Goal: Task Accomplishment & Management: Manage account settings

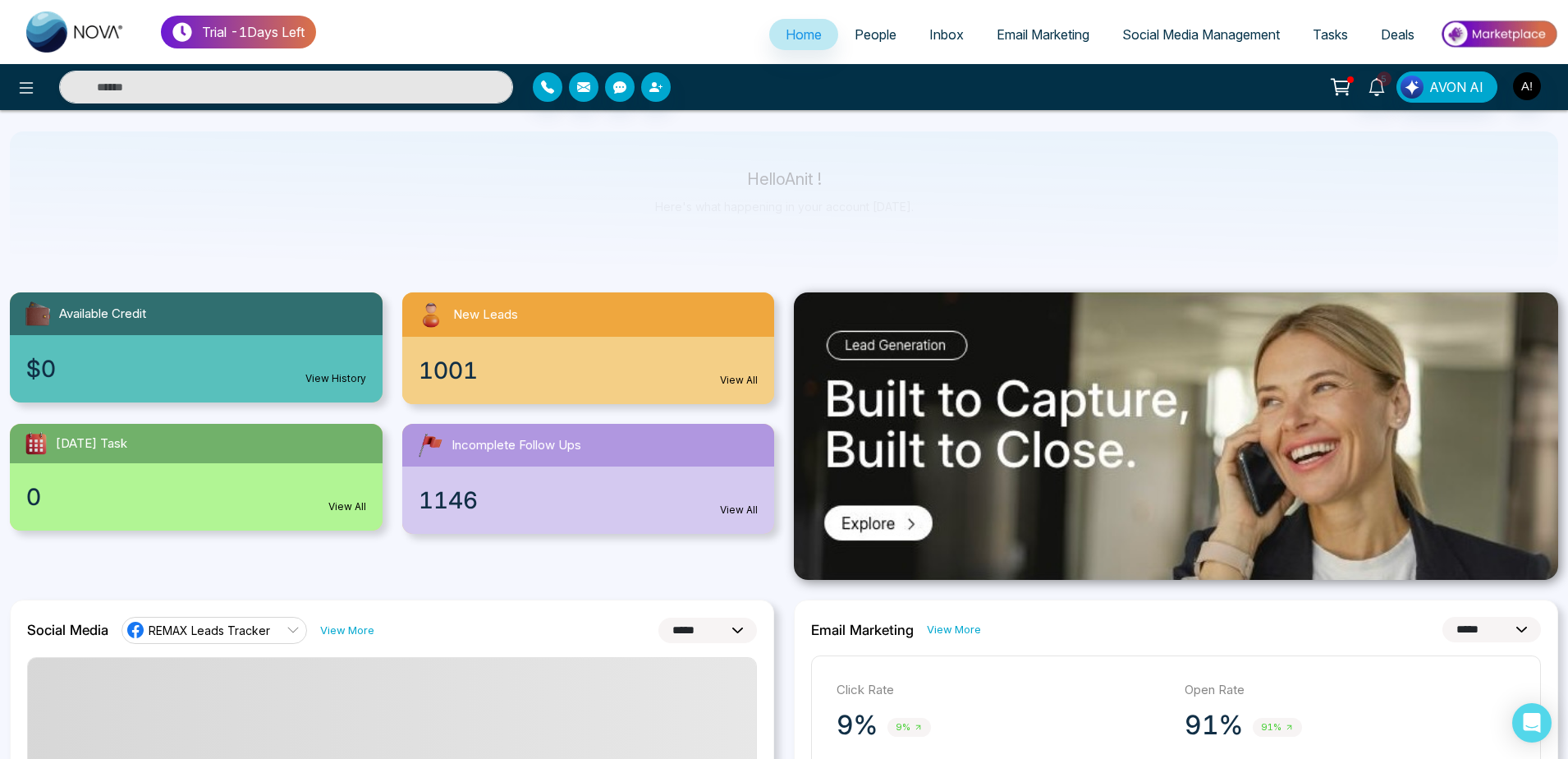
select select "*"
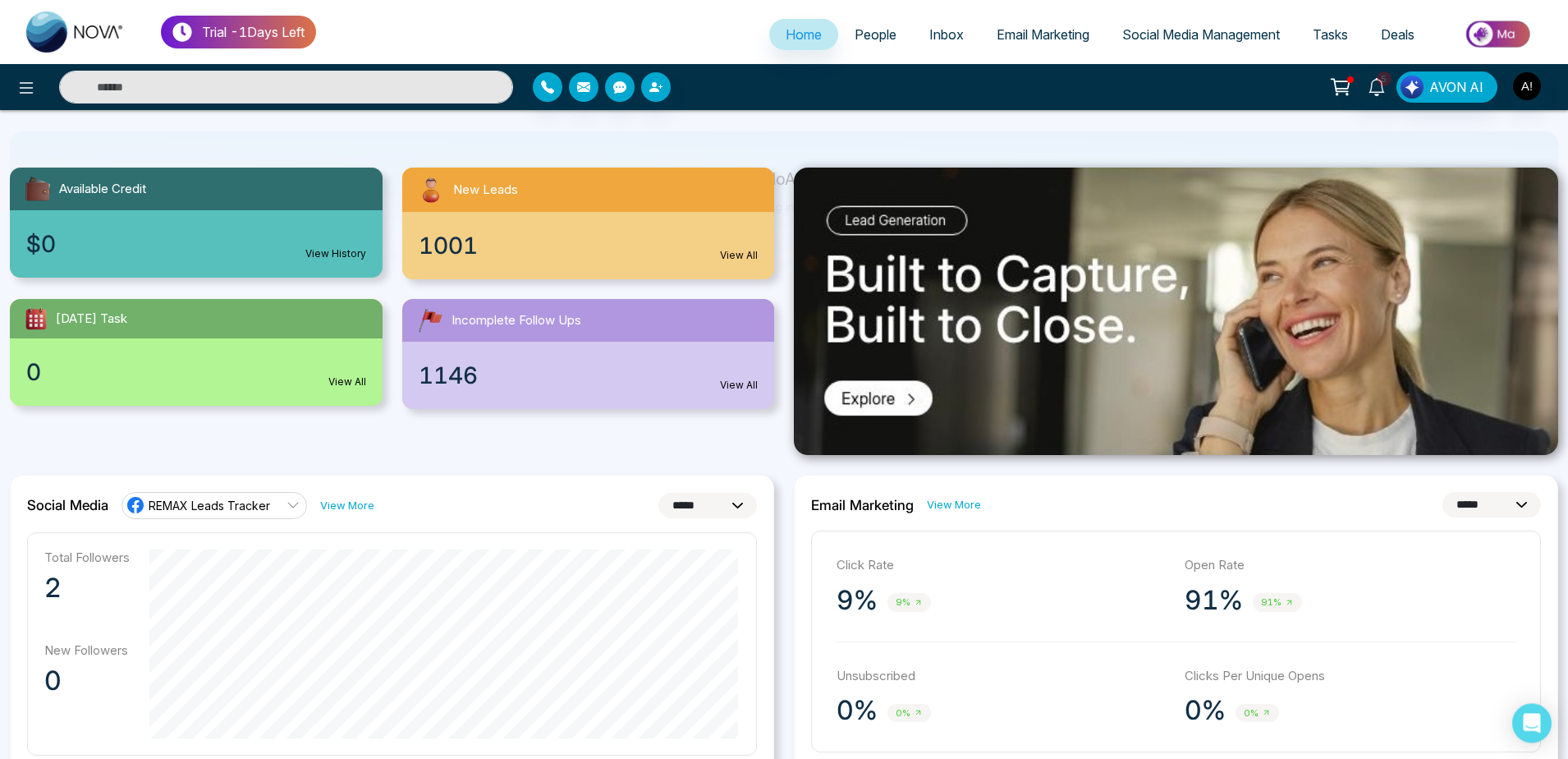
click at [860, 18] on ul "Home People Inbox Email Marketing Social Media Management Tasks Deals" at bounding box center [937, 35] width 1243 height 45
click at [873, 60] on div "Trial - 1 Days Left Home People Inbox Email Marketing Social Media Management T…" at bounding box center [784, 32] width 1568 height 64
click at [873, 43] on span "People" at bounding box center [875, 35] width 42 height 16
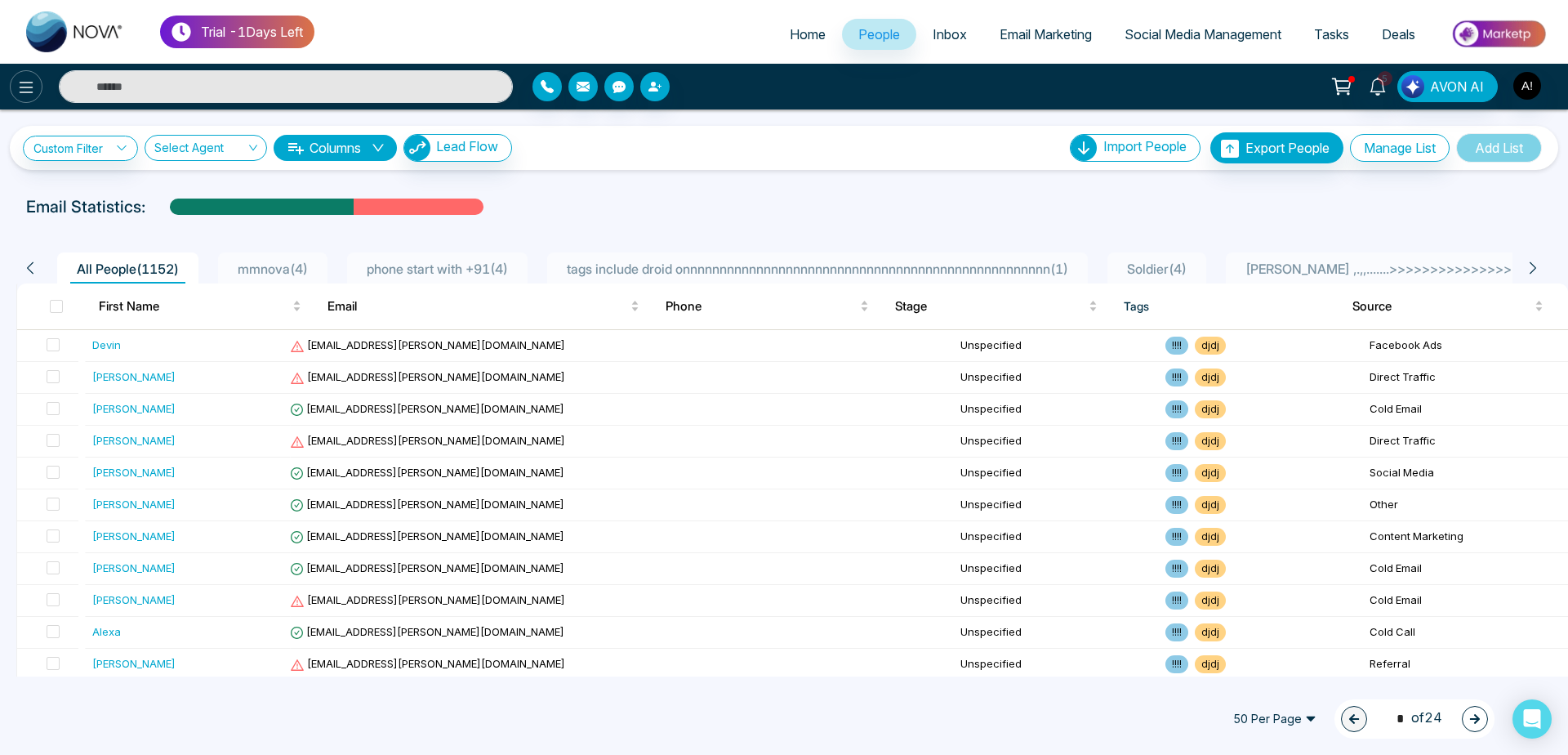
click at [30, 84] on icon at bounding box center [26, 88] width 20 height 20
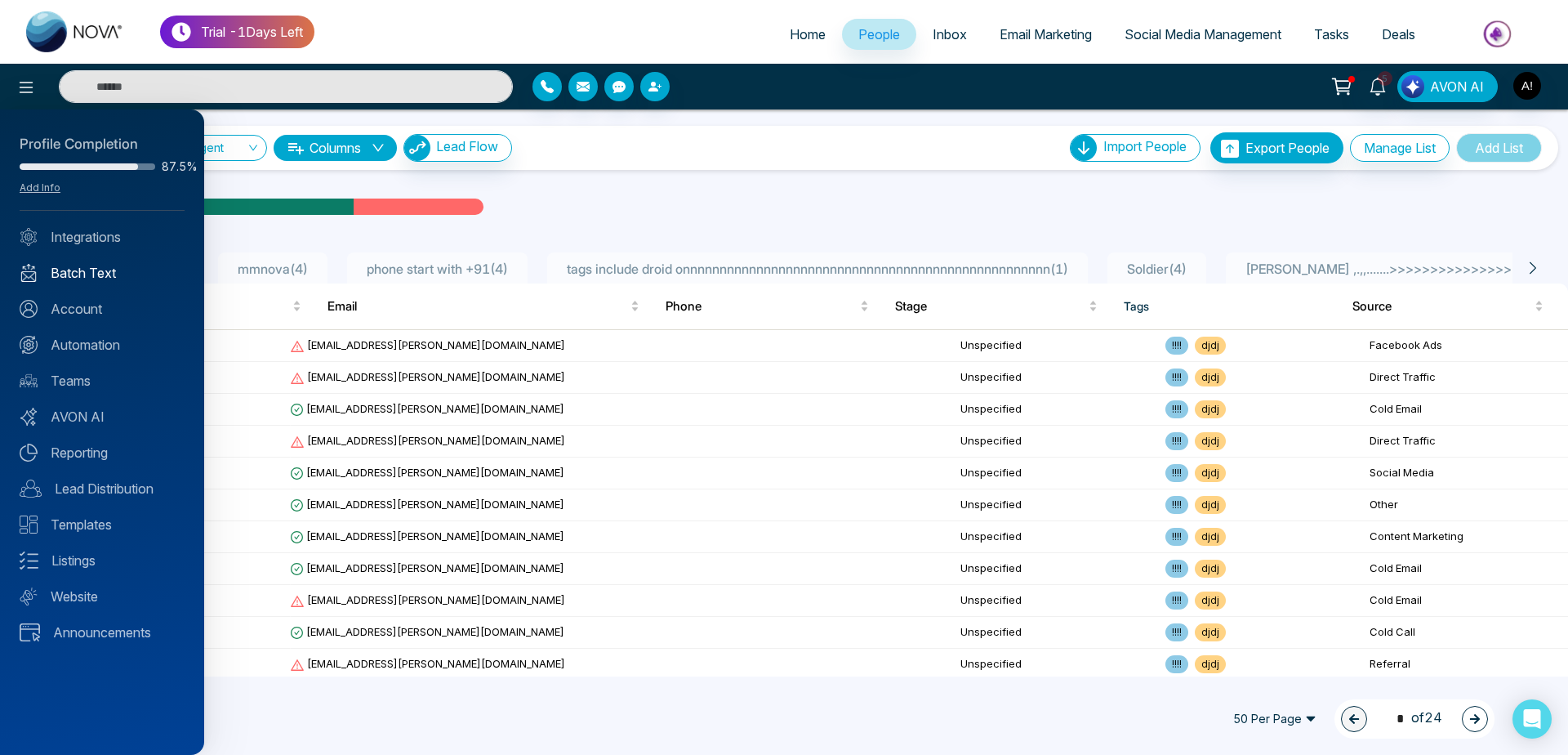
click at [109, 268] on link "Batch Text" at bounding box center [102, 273] width 165 height 20
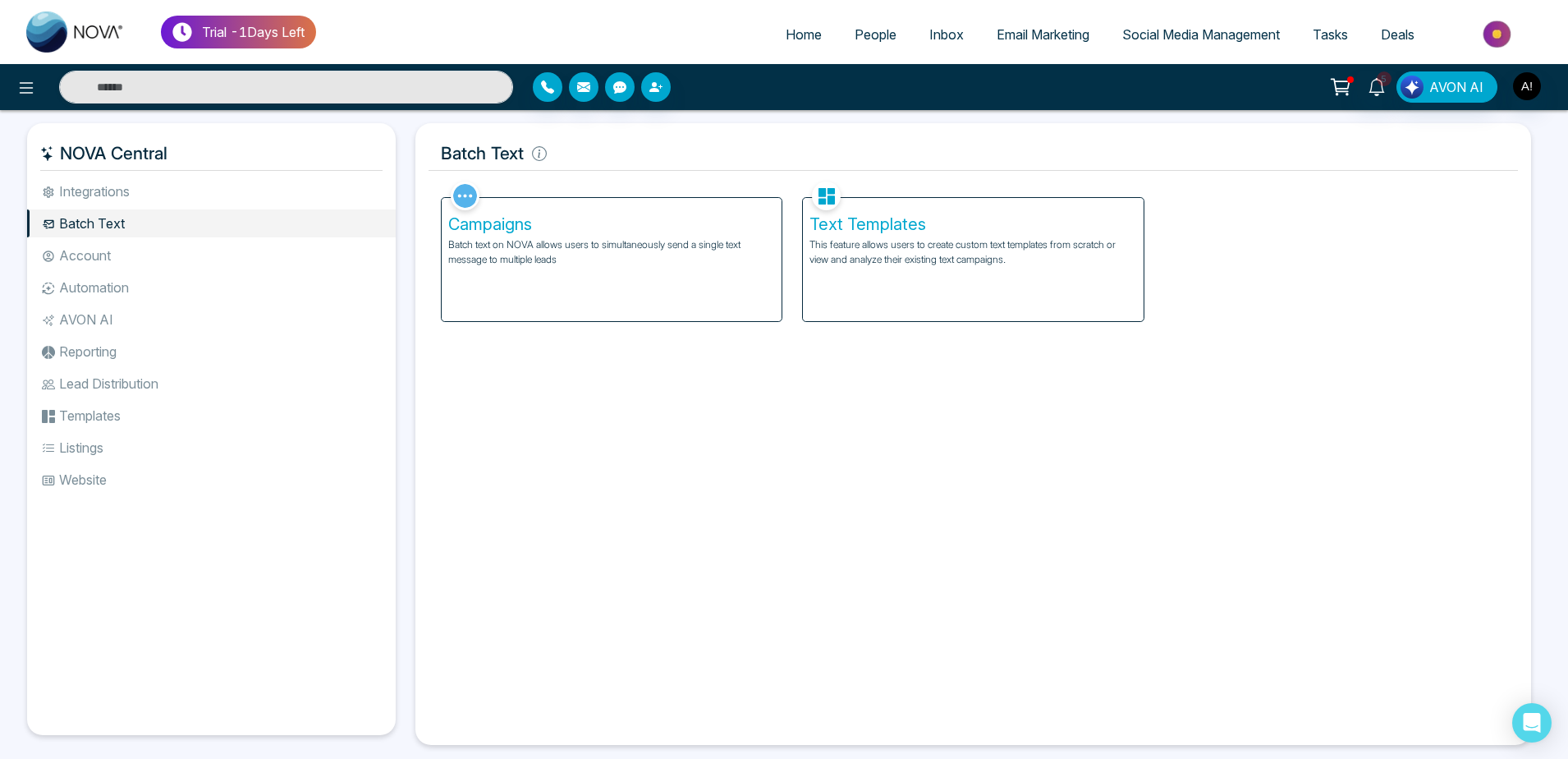
click at [267, 188] on li "Integrations" at bounding box center [212, 191] width 369 height 28
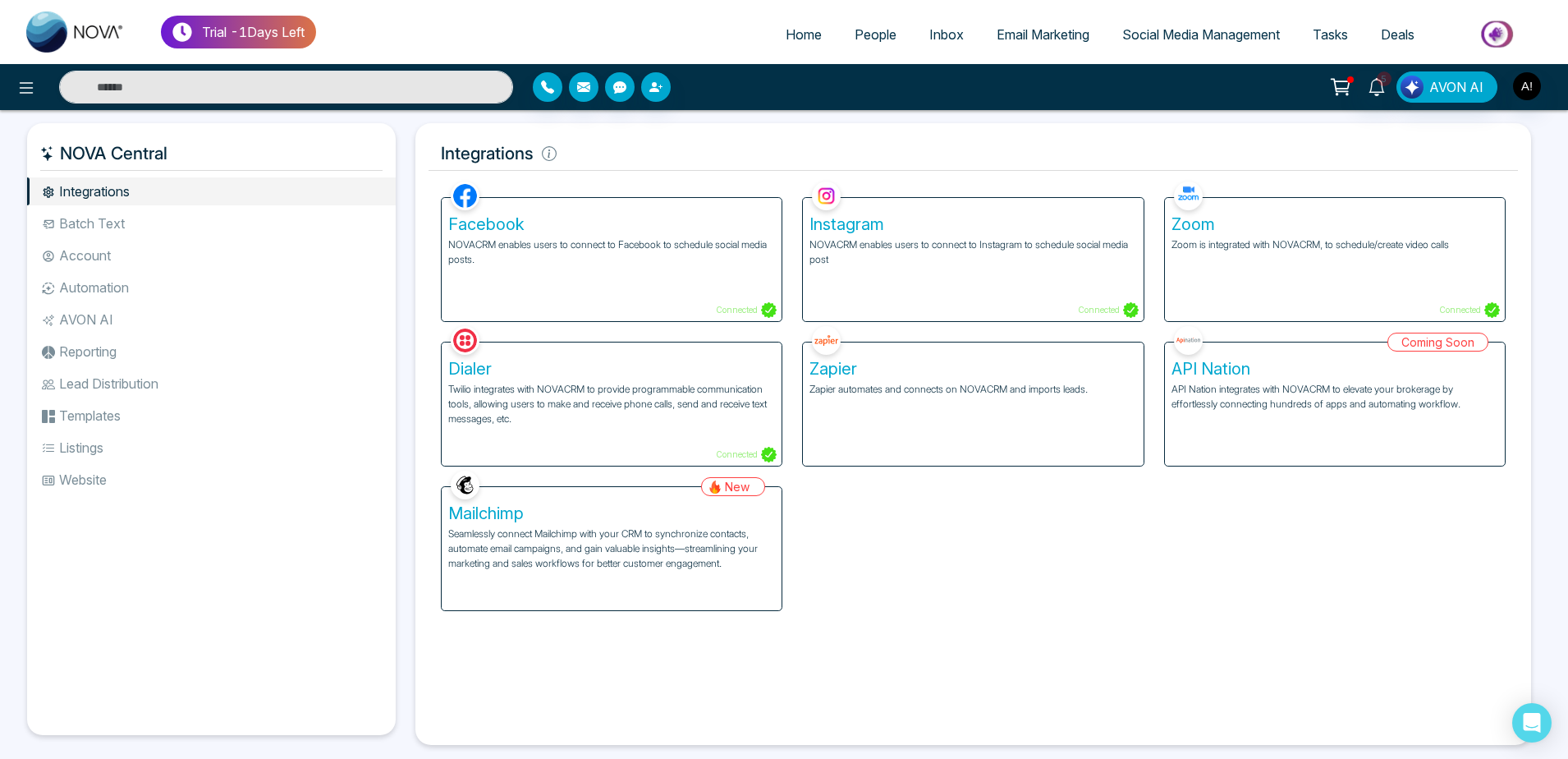
click at [121, 216] on li "Batch Text" at bounding box center [212, 223] width 369 height 28
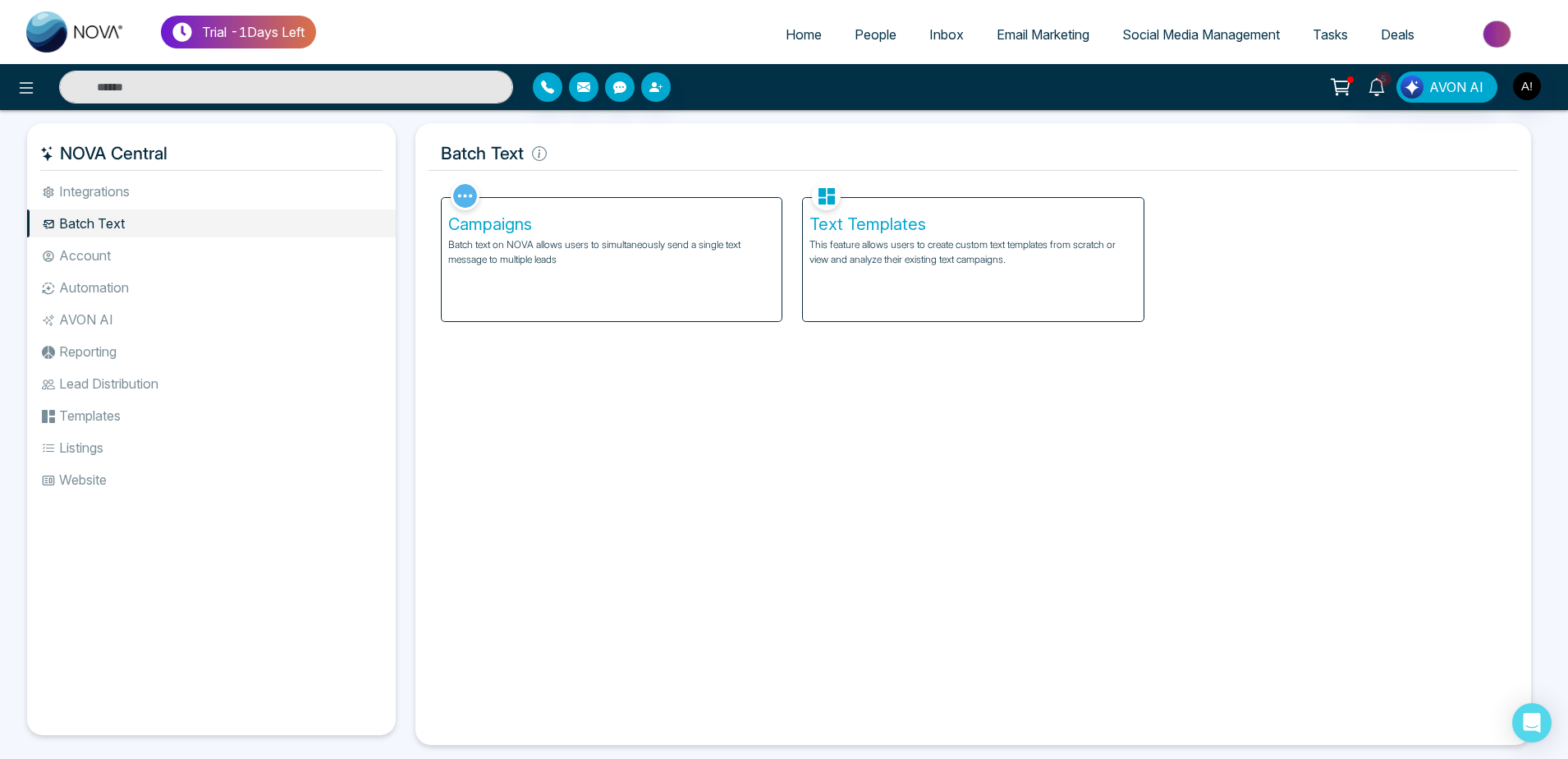
click at [171, 193] on li "Integrations" at bounding box center [212, 191] width 369 height 28
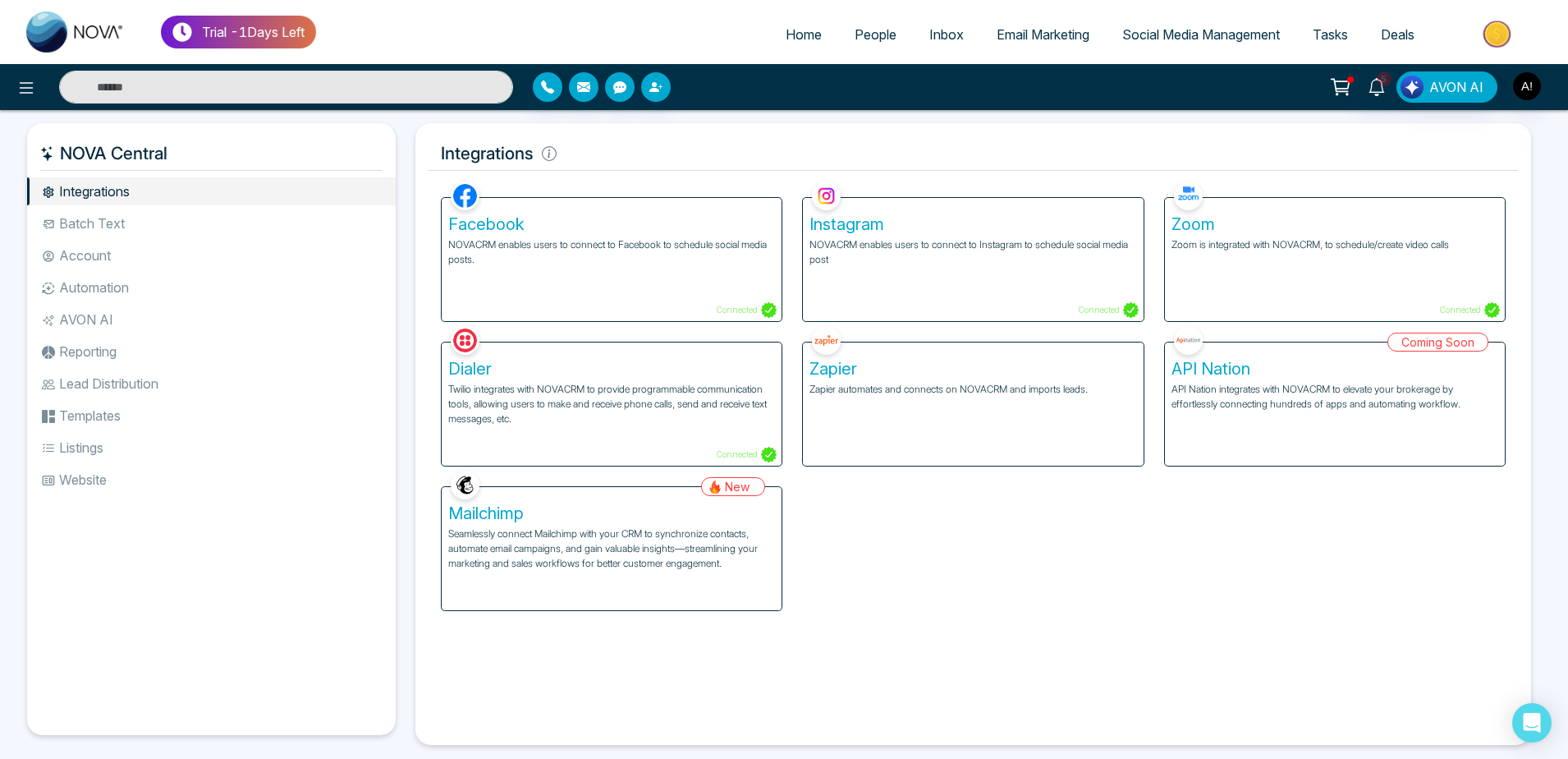
click at [128, 260] on li "Account" at bounding box center [212, 255] width 369 height 28
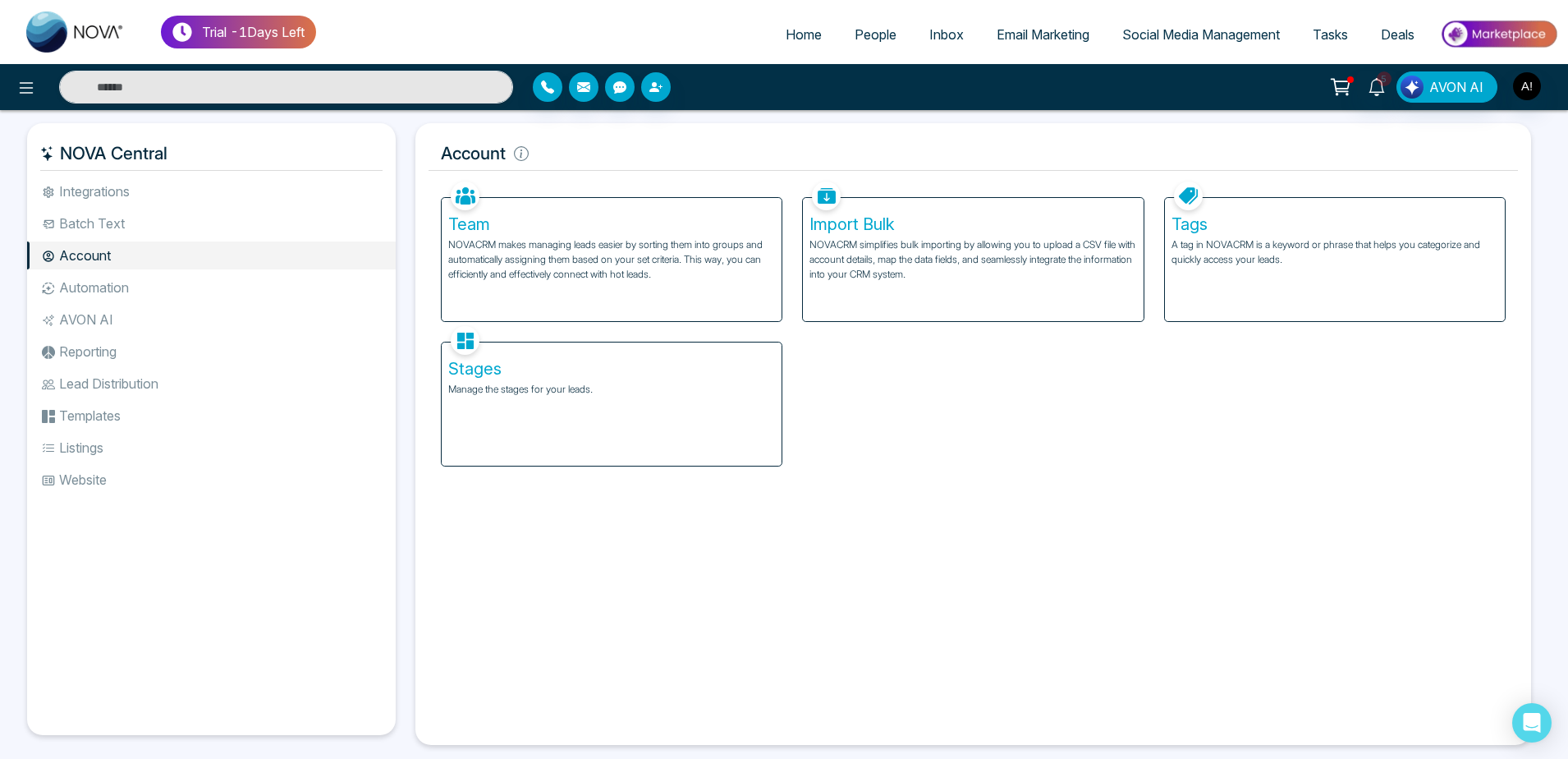
click at [129, 295] on li "Automation" at bounding box center [212, 287] width 369 height 28
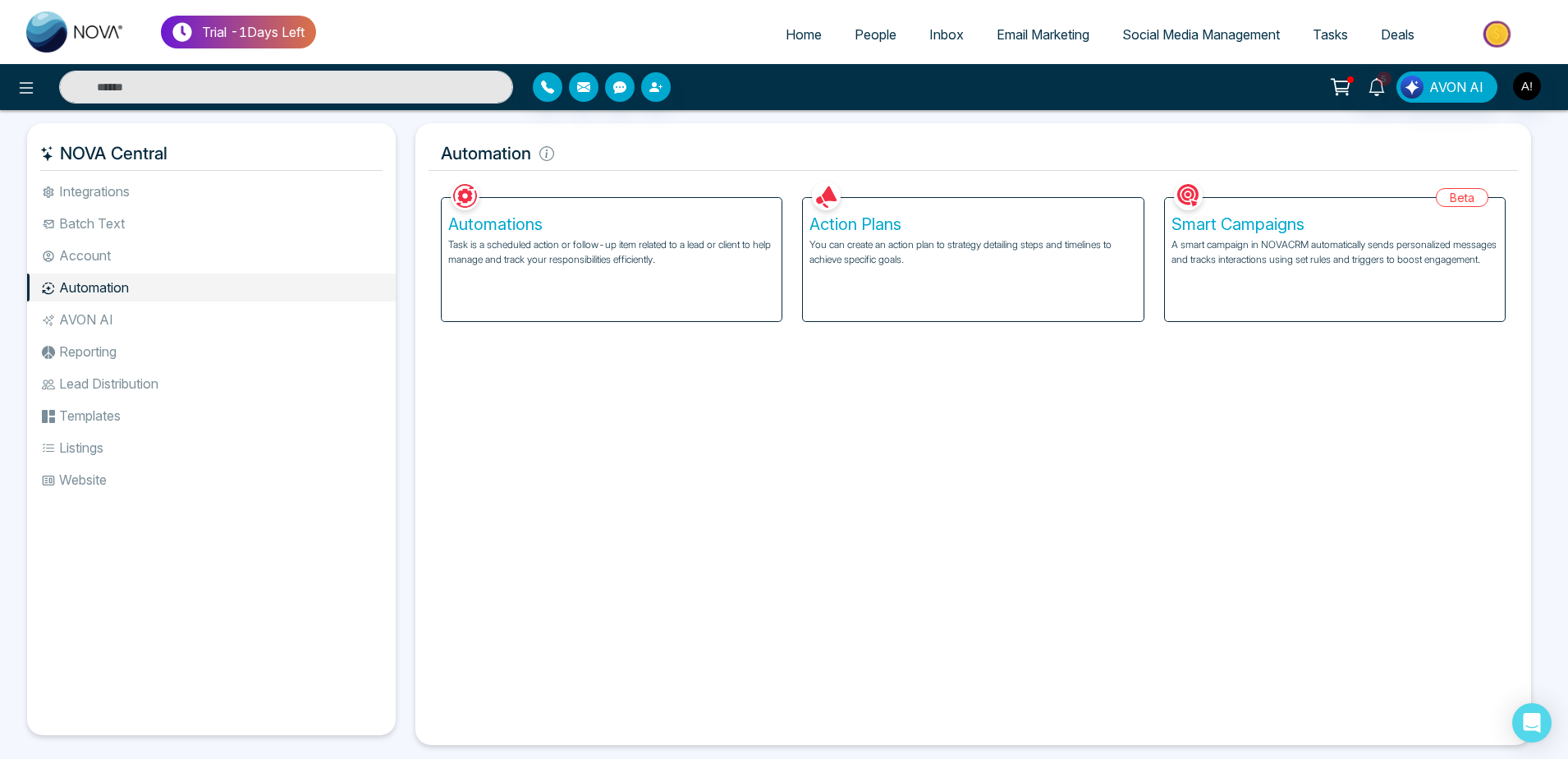
click at [1261, 256] on p "A smart campaign in NOVACRM automatically sends personalized messages and track…" at bounding box center [1335, 252] width 327 height 30
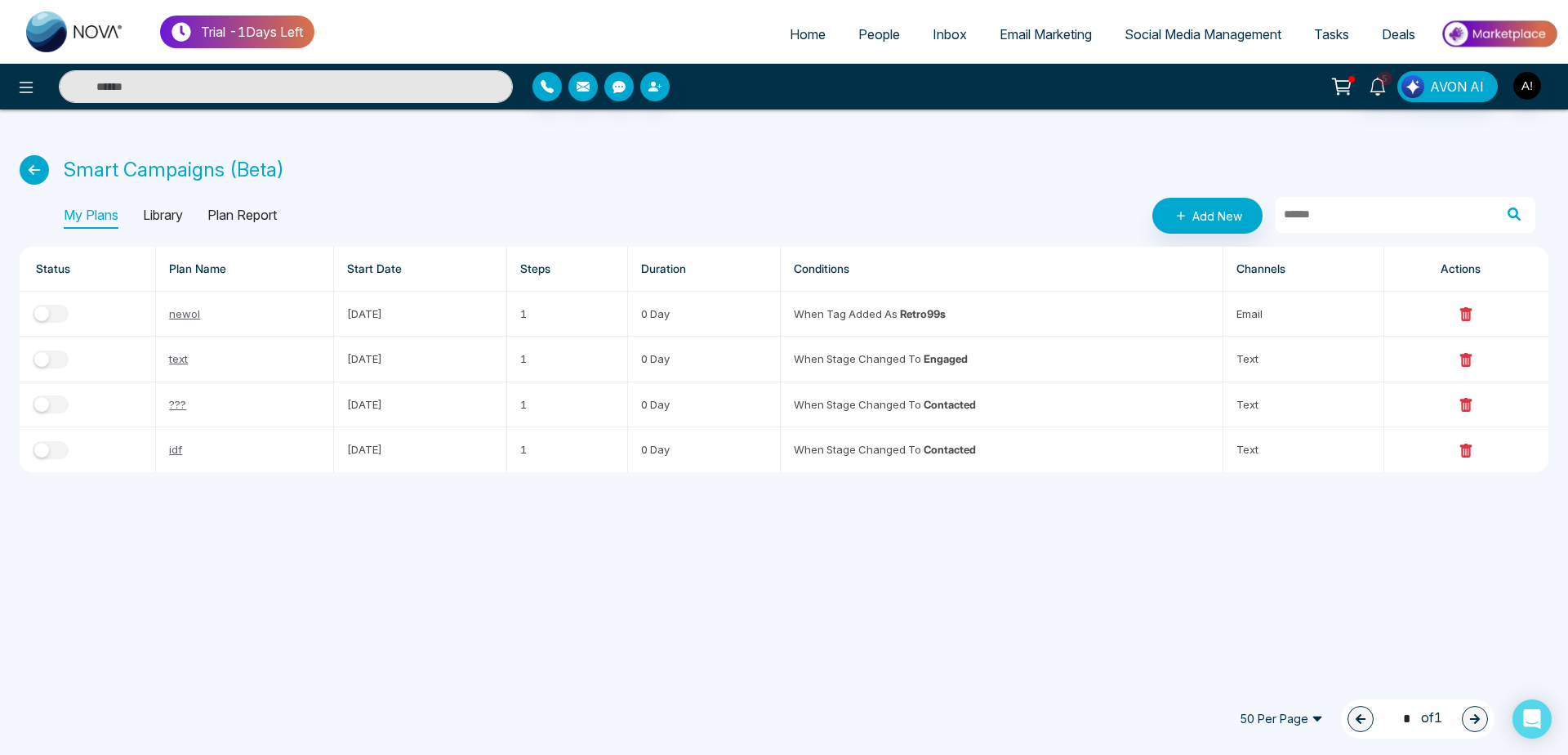
click at [796, 45] on link "Home" at bounding box center [808, 34] width 69 height 31
select select "*"
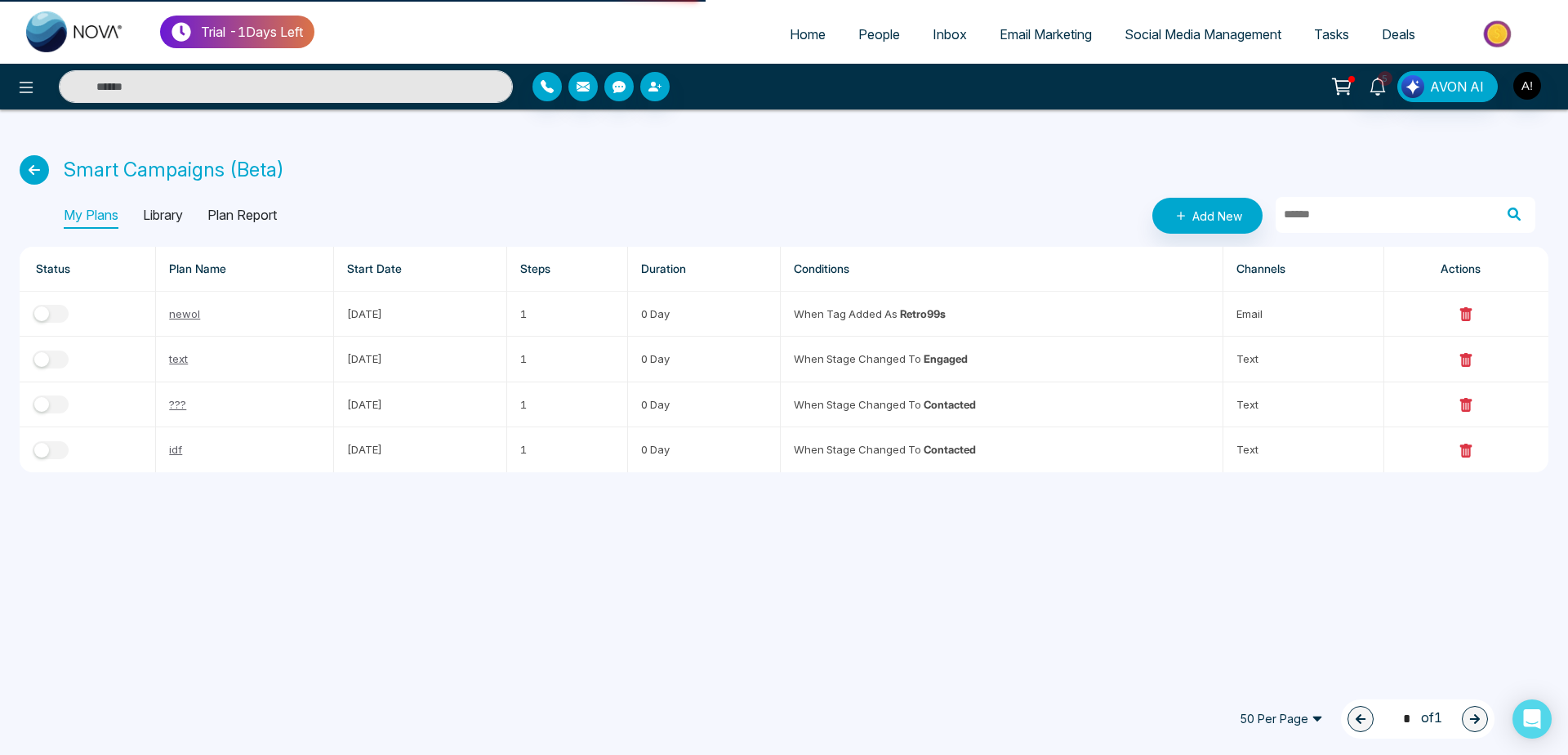
select select "*"
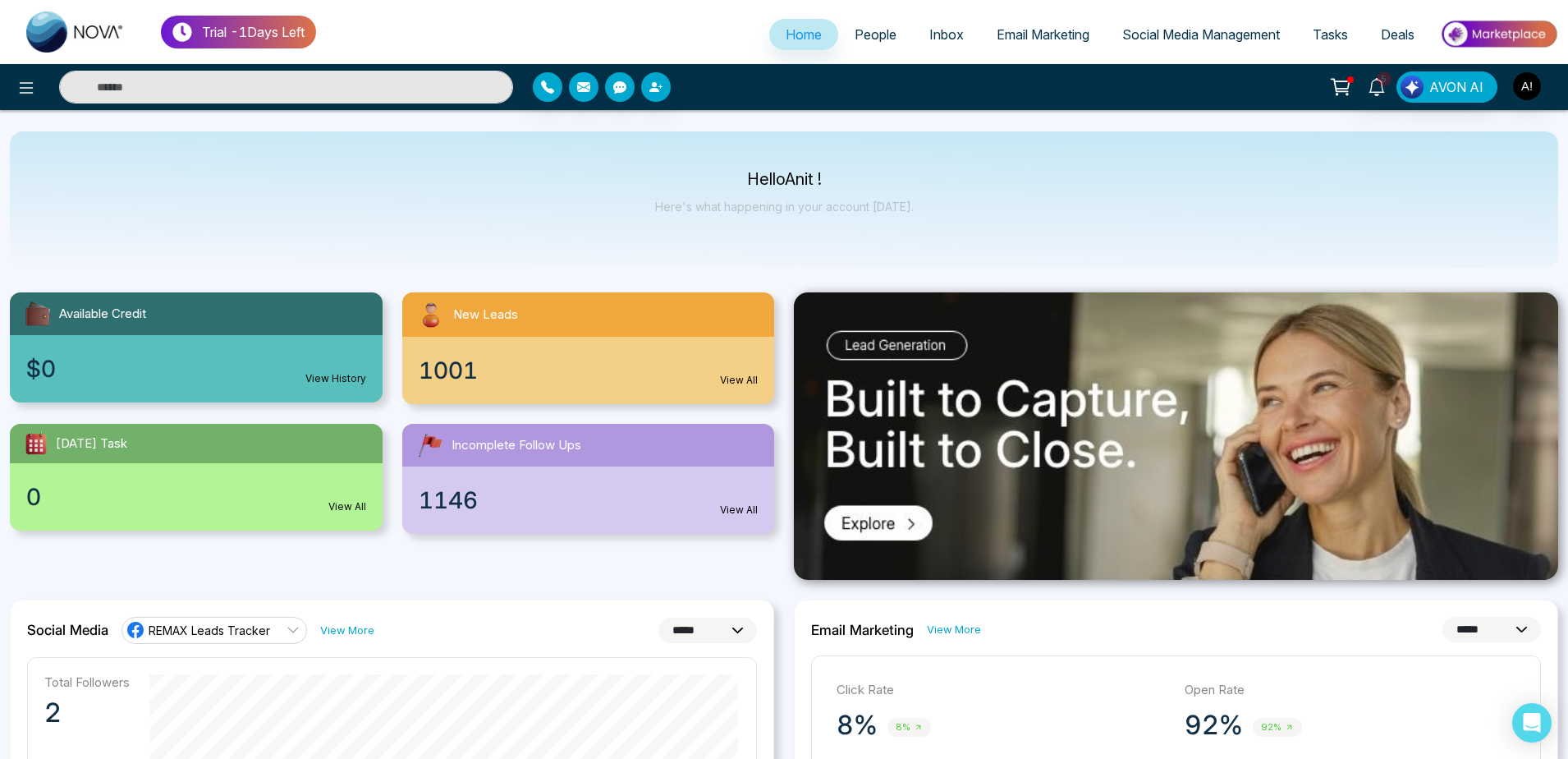
click at [864, 26] on span "People" at bounding box center [875, 35] width 42 height 16
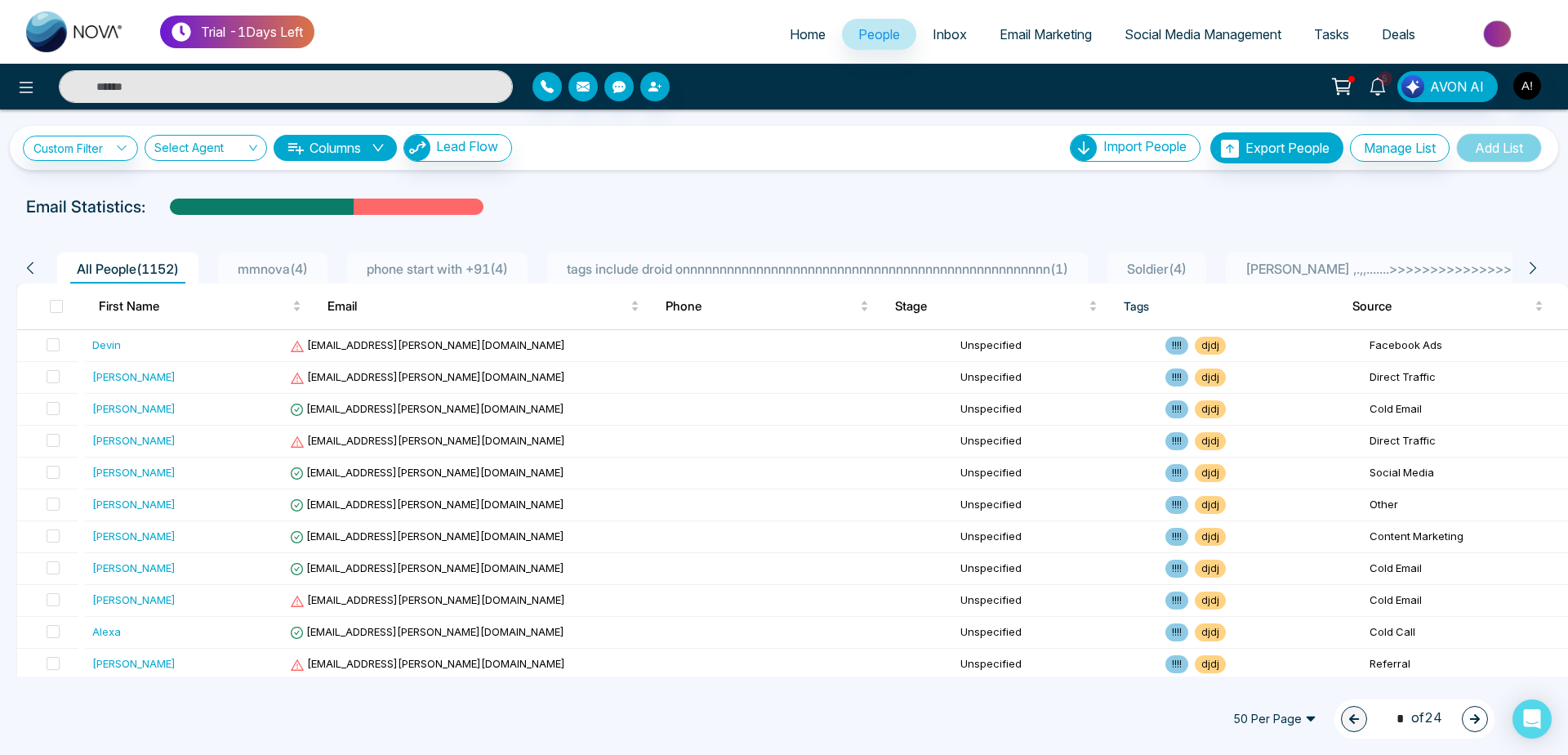
click at [848, 137] on div "Custom Filter Choose a filter Cancel Apply Select Agent Columns Lead Flow Impor…" at bounding box center [784, 147] width 1523 height 31
click at [848, 139] on div "Custom Filter Choose a filter Cancel Apply Select Agent Columns Lead Flow Impor…" at bounding box center [784, 147] width 1523 height 31
click at [15, 80] on button at bounding box center [26, 87] width 33 height 33
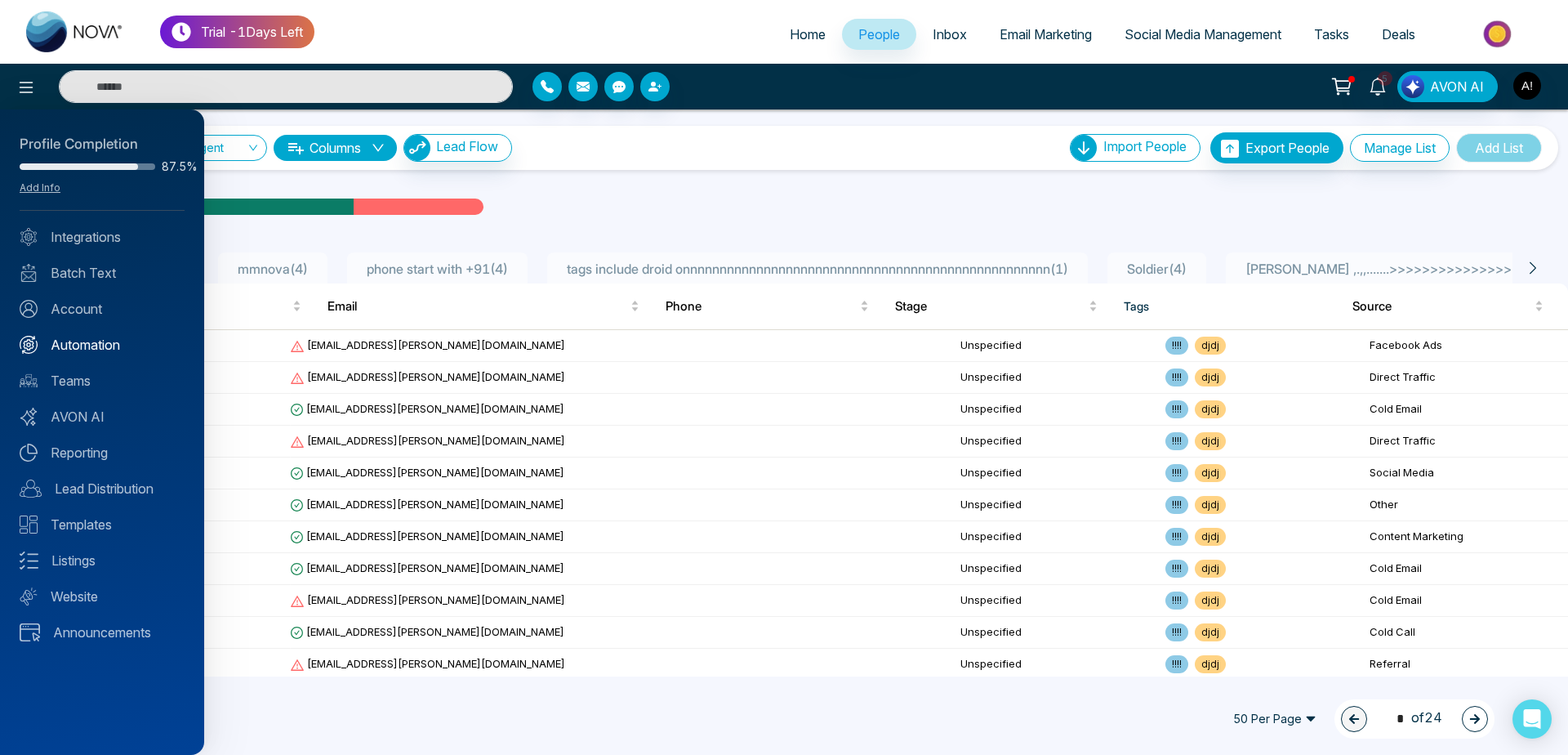
click at [106, 348] on link "Automation" at bounding box center [102, 344] width 165 height 20
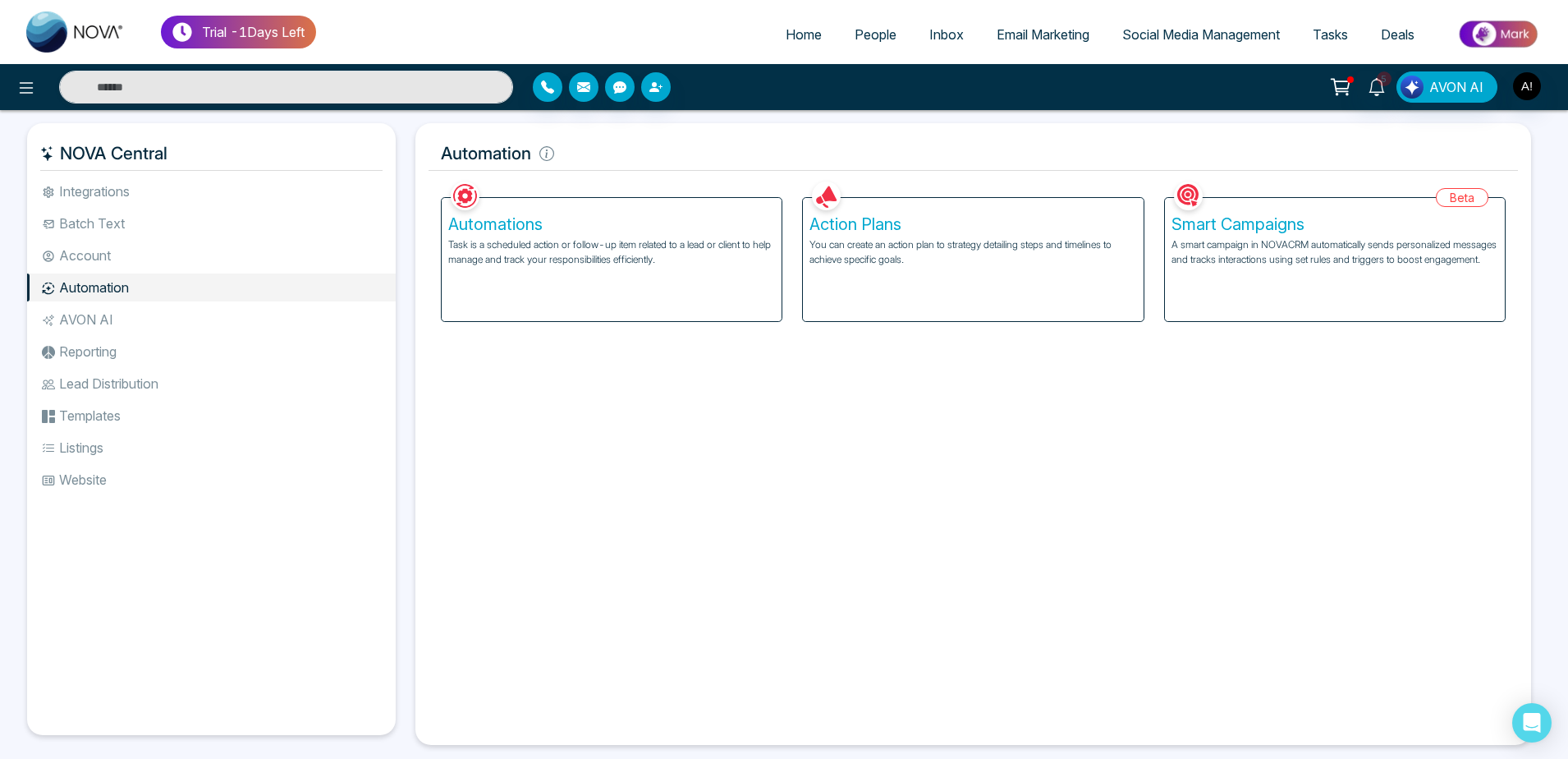
click at [1229, 267] on p "A smart campaign in NOVACRM automatically sends personalized messages and track…" at bounding box center [1335, 252] width 327 height 30
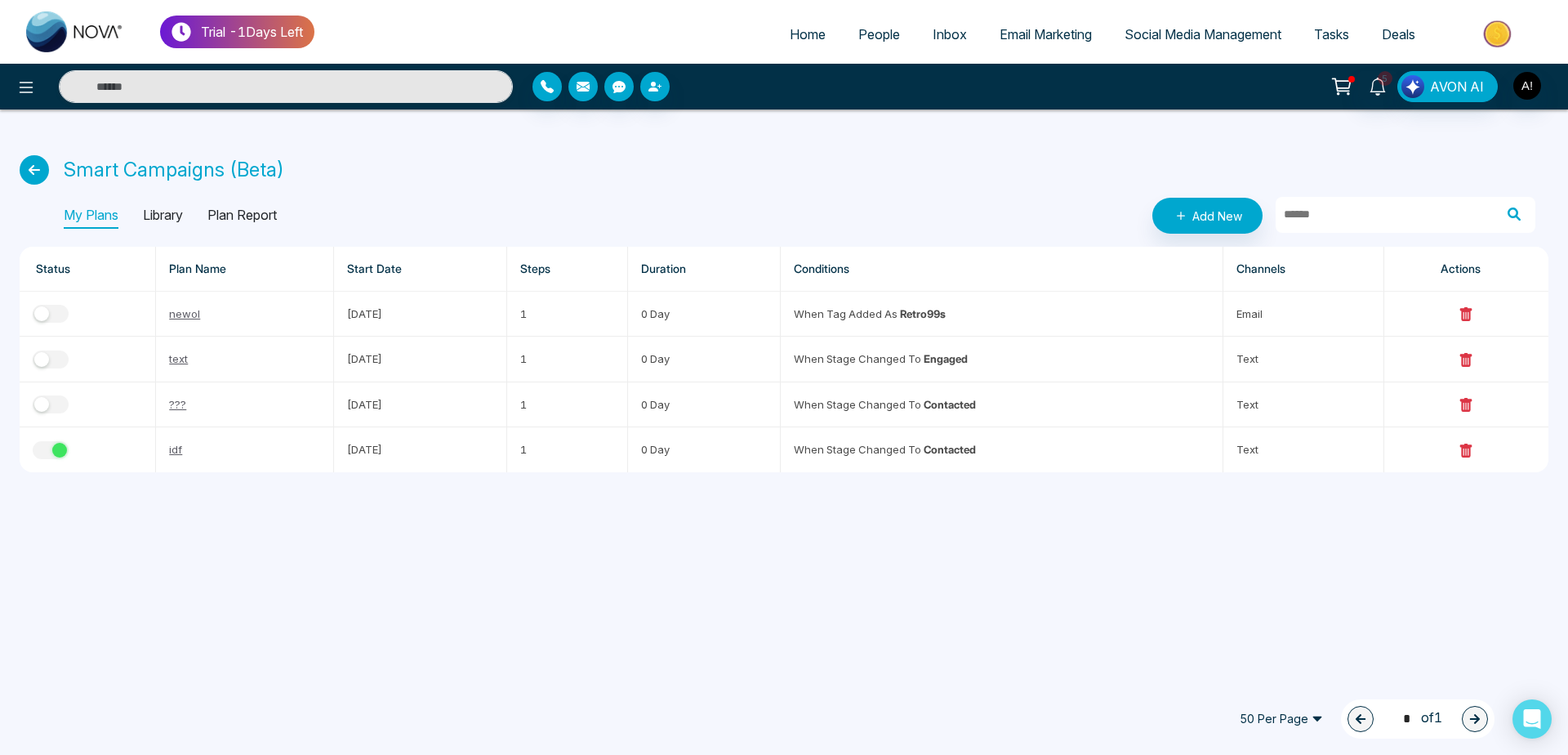
click at [231, 212] on p "Plan Report" at bounding box center [241, 215] width 70 height 26
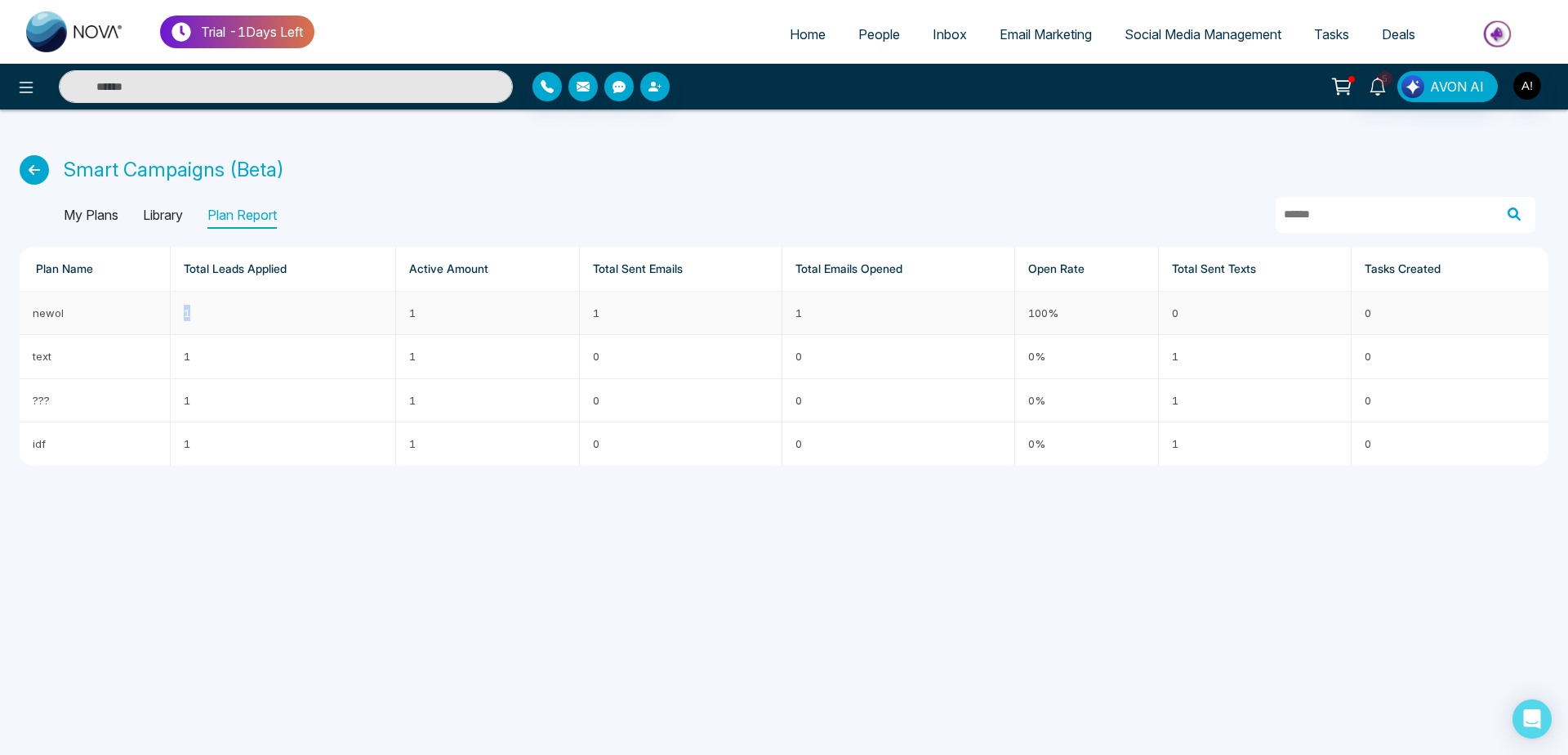
drag, startPoint x: 145, startPoint y: 326, endPoint x: 254, endPoint y: 316, distance: 109.5
click at [254, 316] on tr "newol 1 1 1 1 100% 0 0" at bounding box center [784, 313] width 1529 height 43
click at [98, 222] on p "My Plans" at bounding box center [90, 215] width 55 height 26
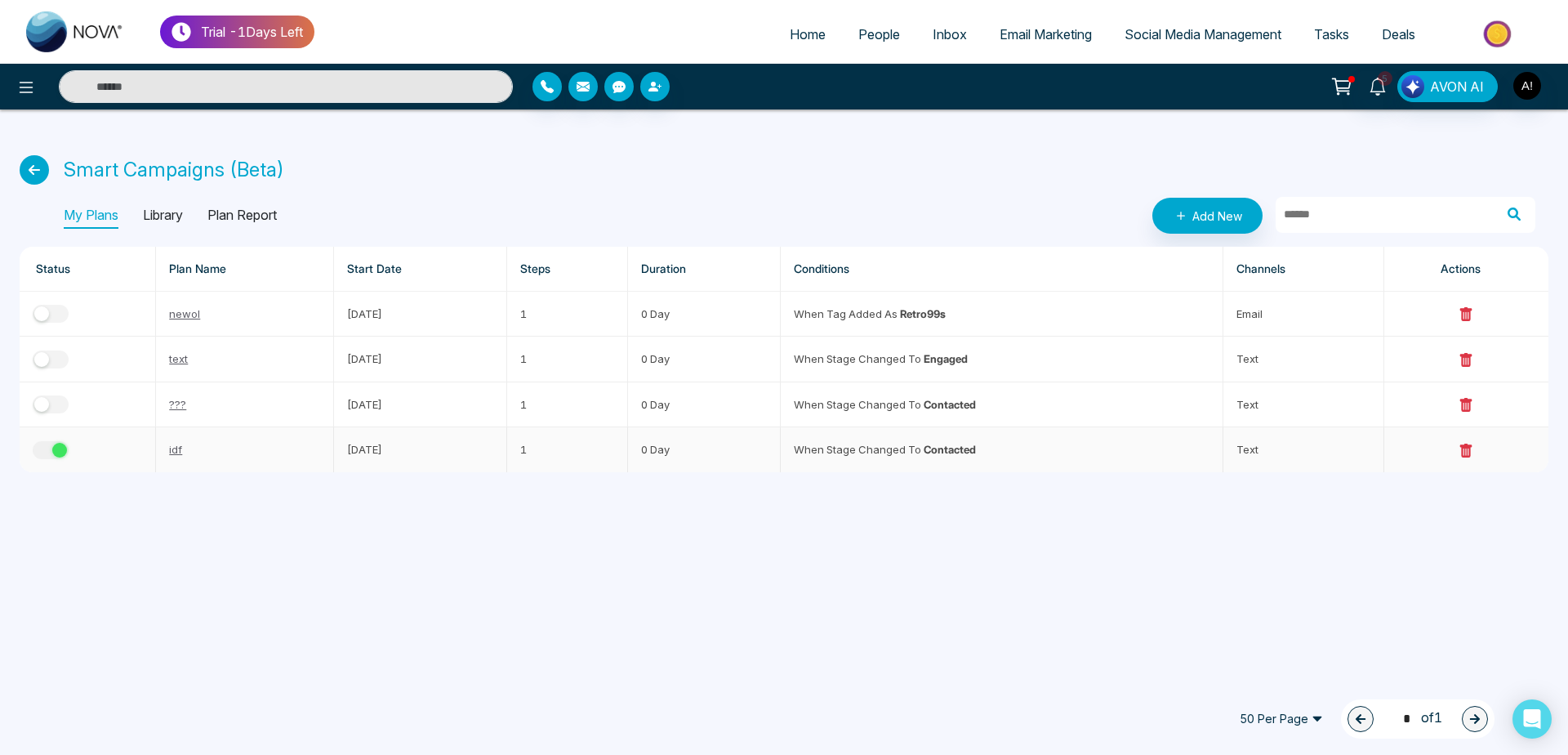
drag, startPoint x: 1459, startPoint y: 448, endPoint x: 1474, endPoint y: 453, distance: 15.8
click at [1474, 453] on td at bounding box center [1467, 448] width 165 height 44
click at [1474, 453] on icon at bounding box center [1466, 451] width 14 height 14
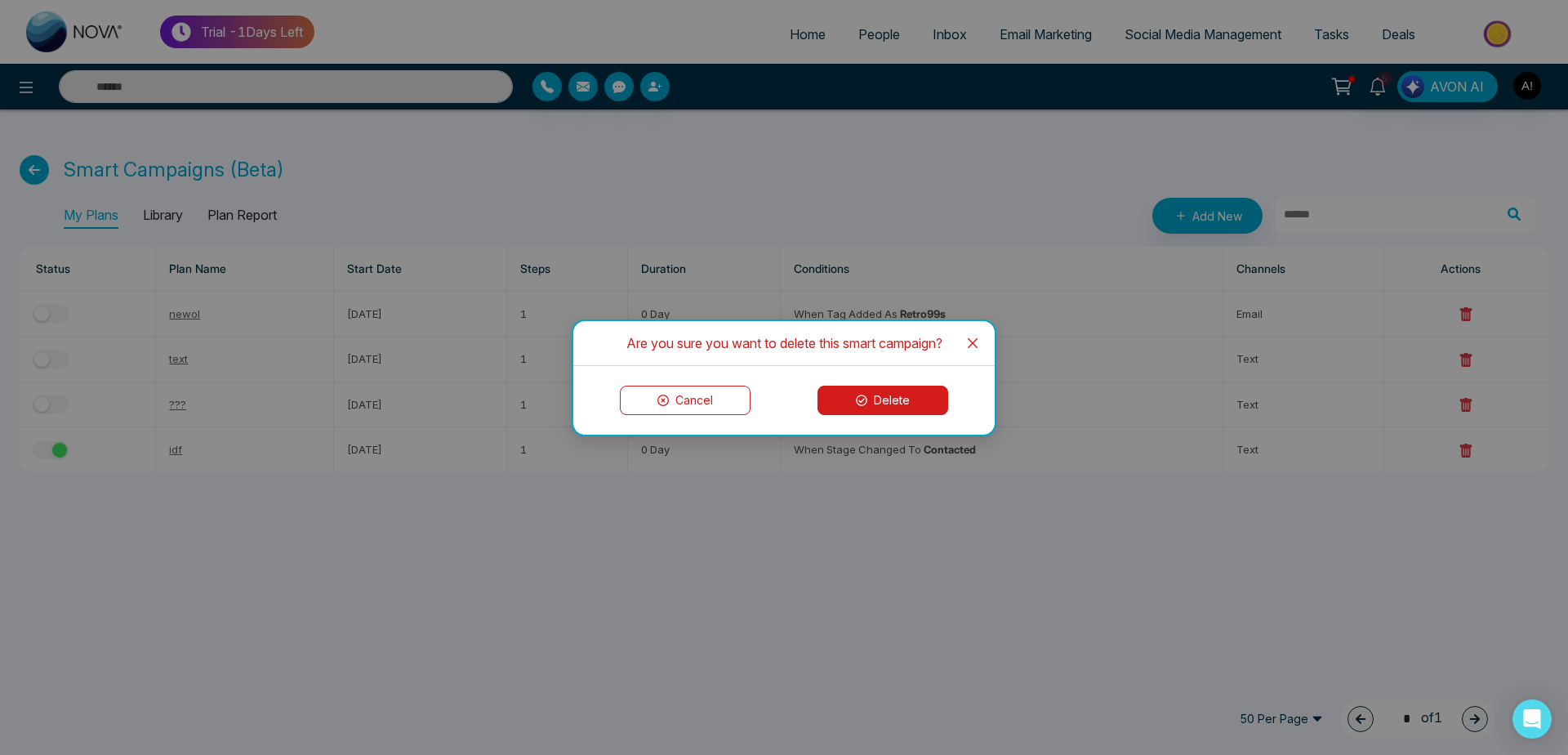
click at [919, 400] on button "Delete" at bounding box center [883, 400] width 131 height 30
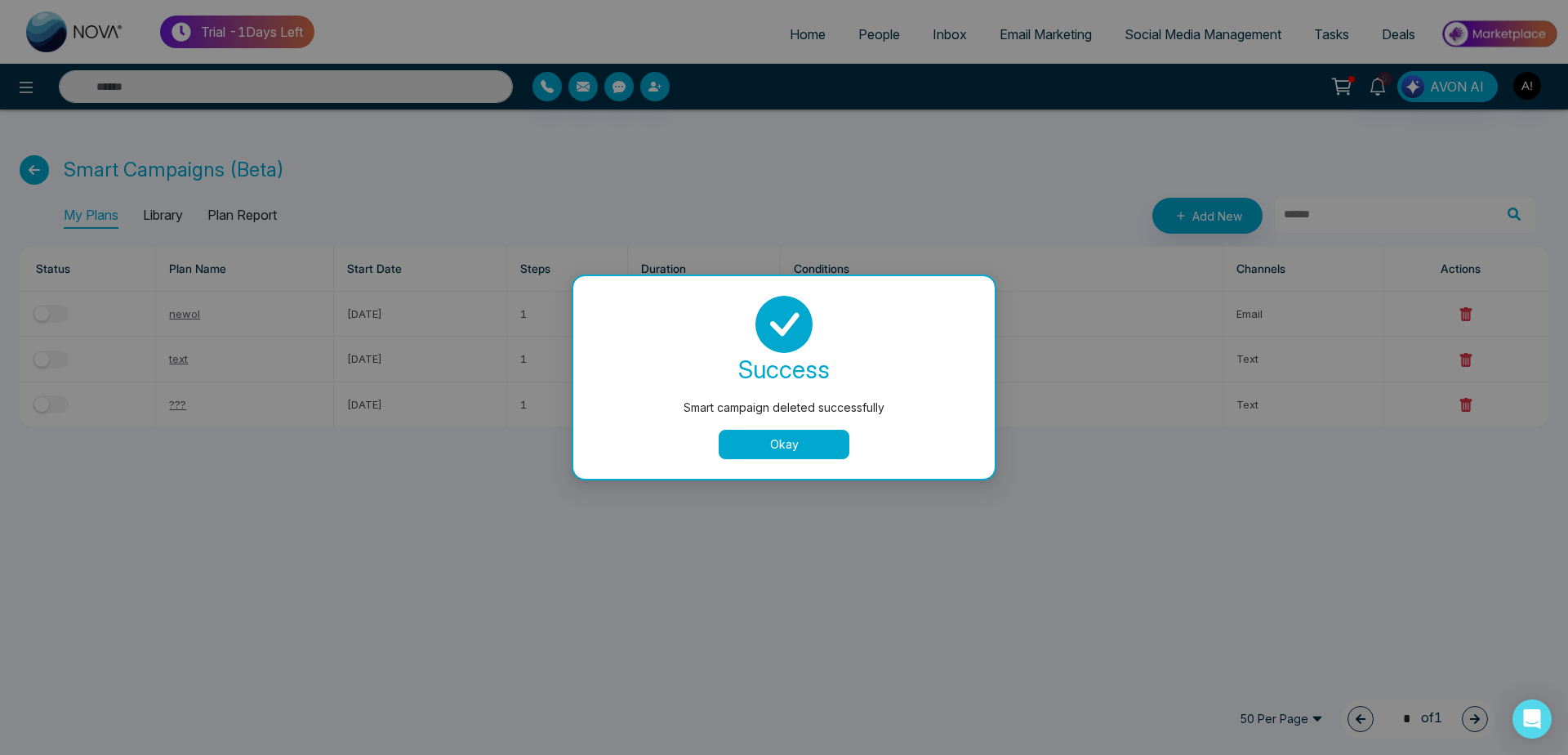
click at [767, 454] on button "Okay" at bounding box center [784, 444] width 131 height 30
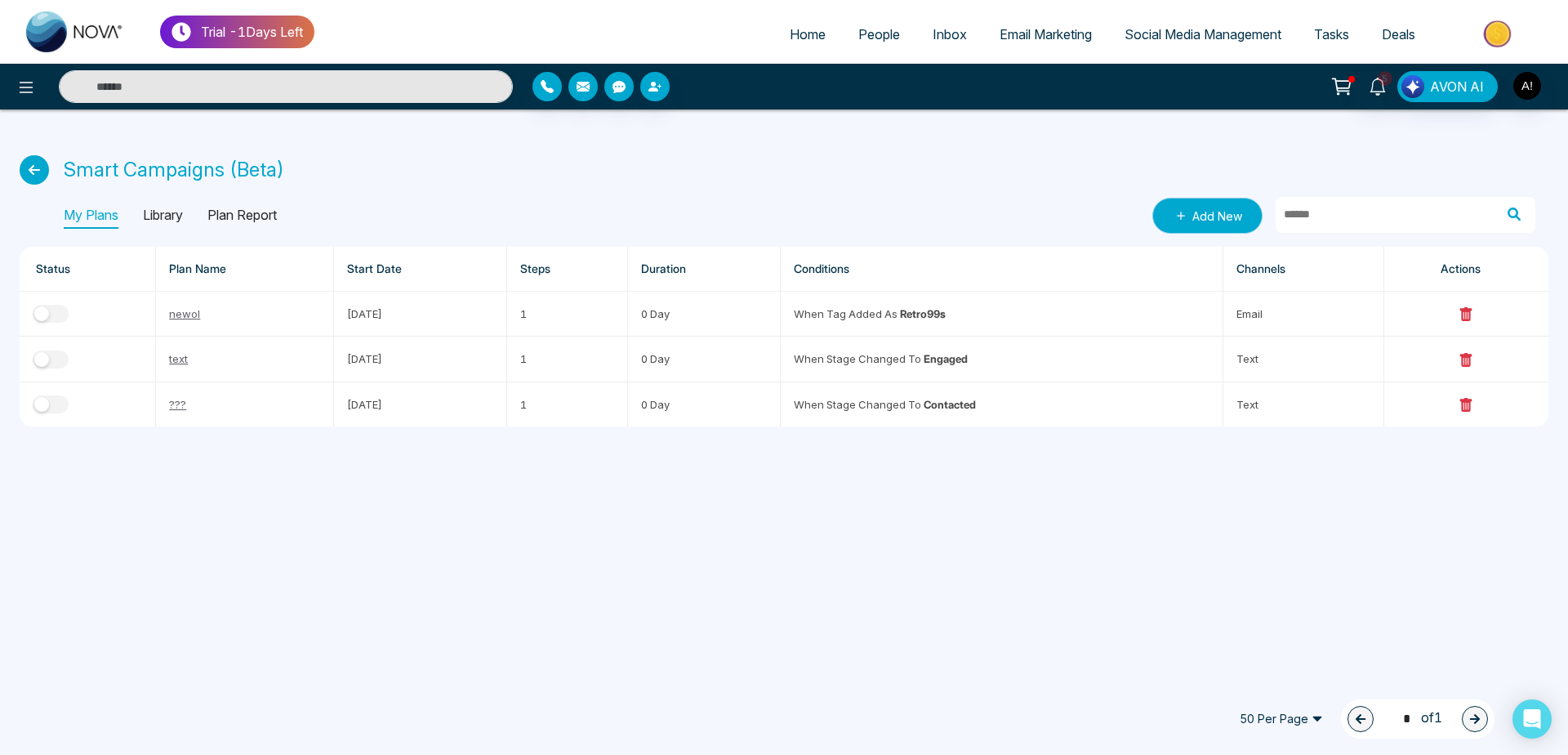
click at [1218, 199] on link "Add New" at bounding box center [1208, 216] width 110 height 36
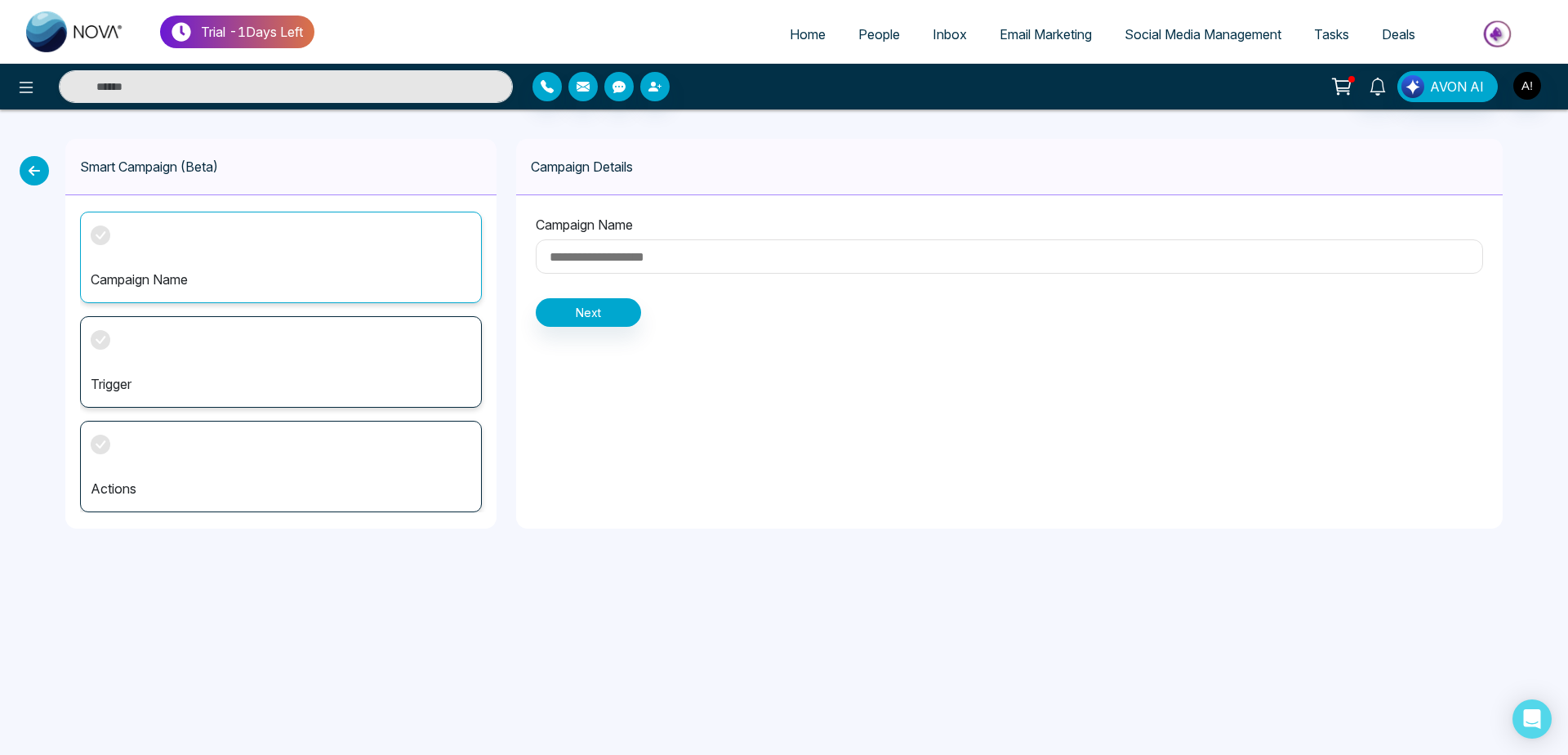
click at [663, 267] on input at bounding box center [1010, 257] width 948 height 34
type input "****"
click at [623, 314] on button "Next" at bounding box center [589, 313] width 106 height 29
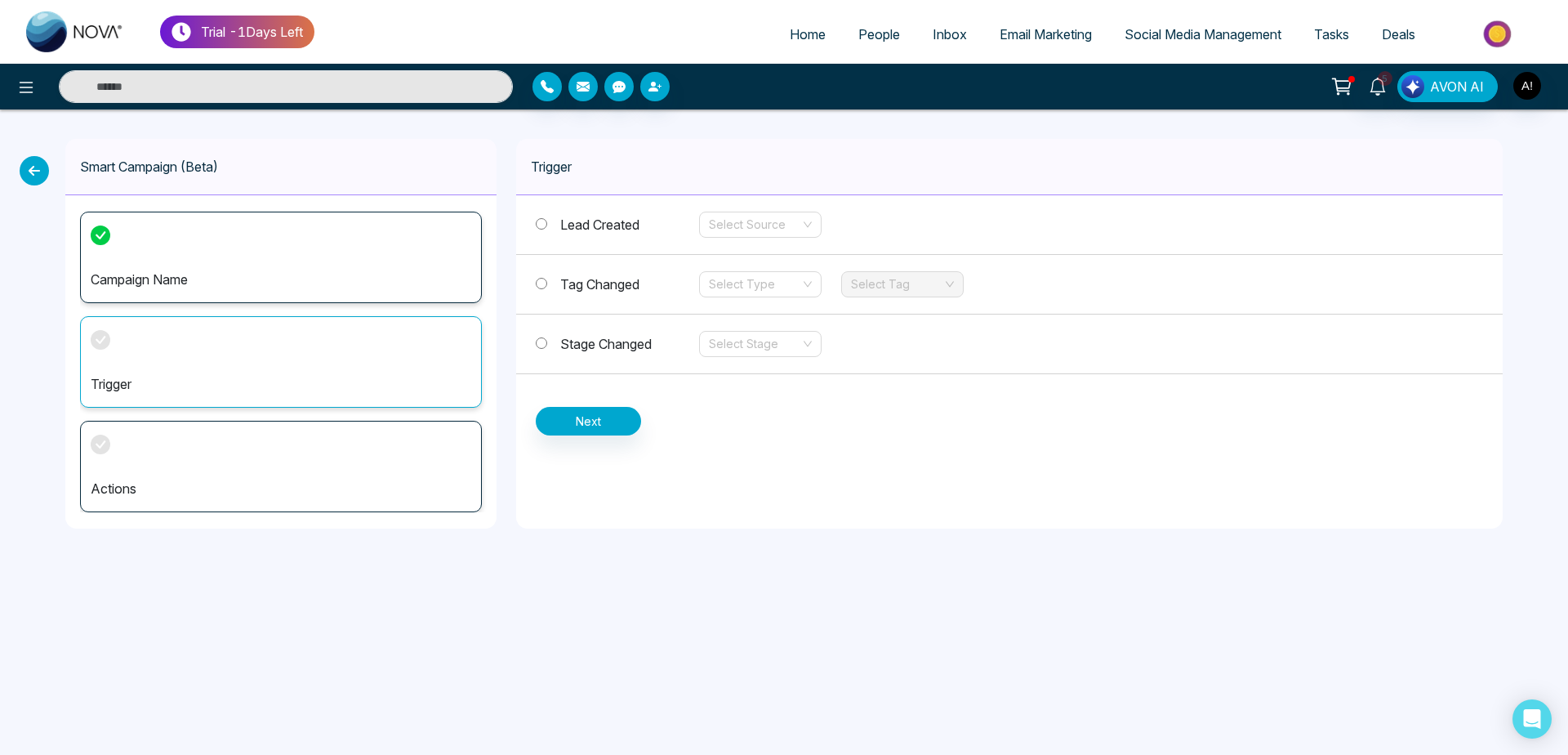
click at [580, 343] on span "Stage Changed" at bounding box center [606, 344] width 91 height 16
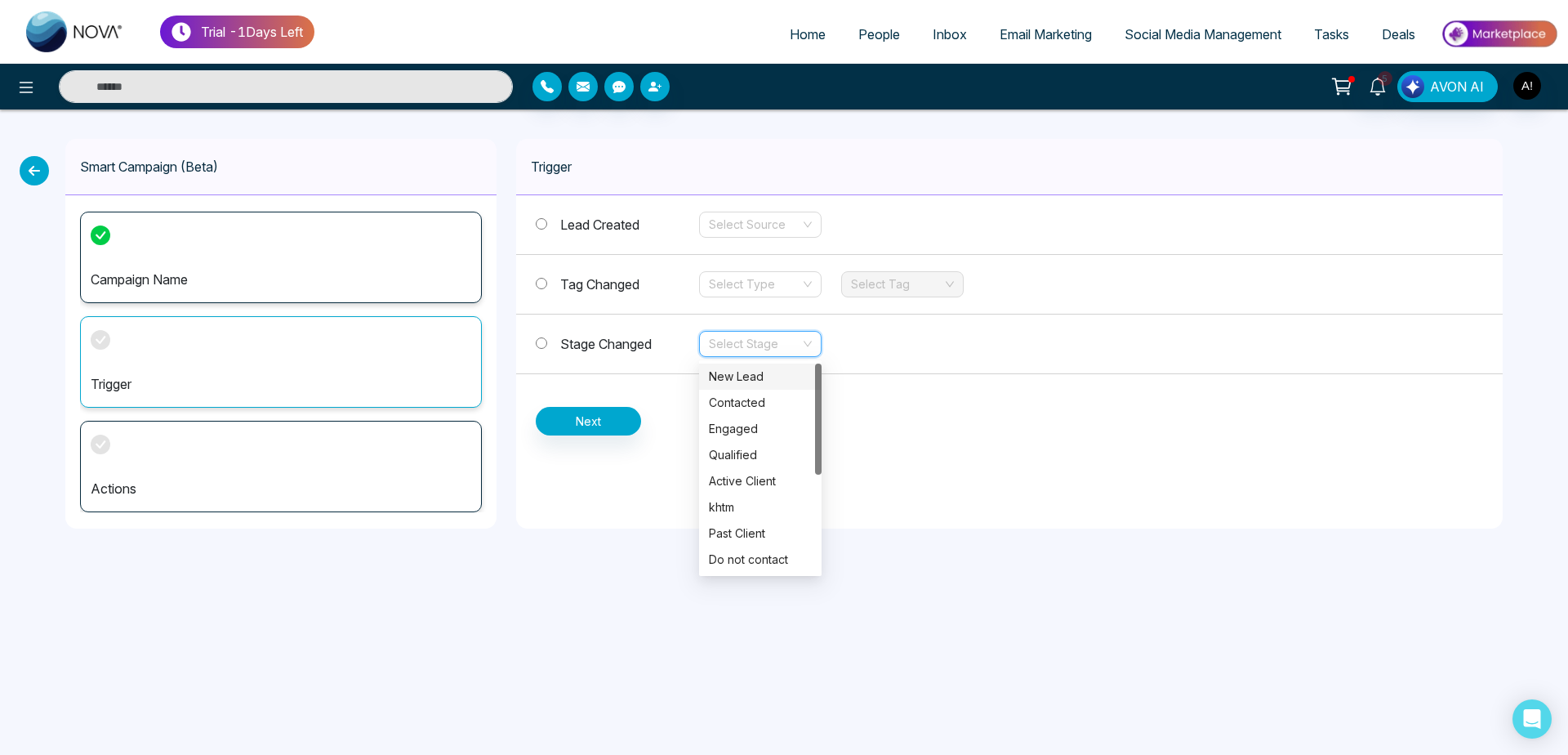
click at [784, 354] on input "search" at bounding box center [754, 344] width 91 height 24
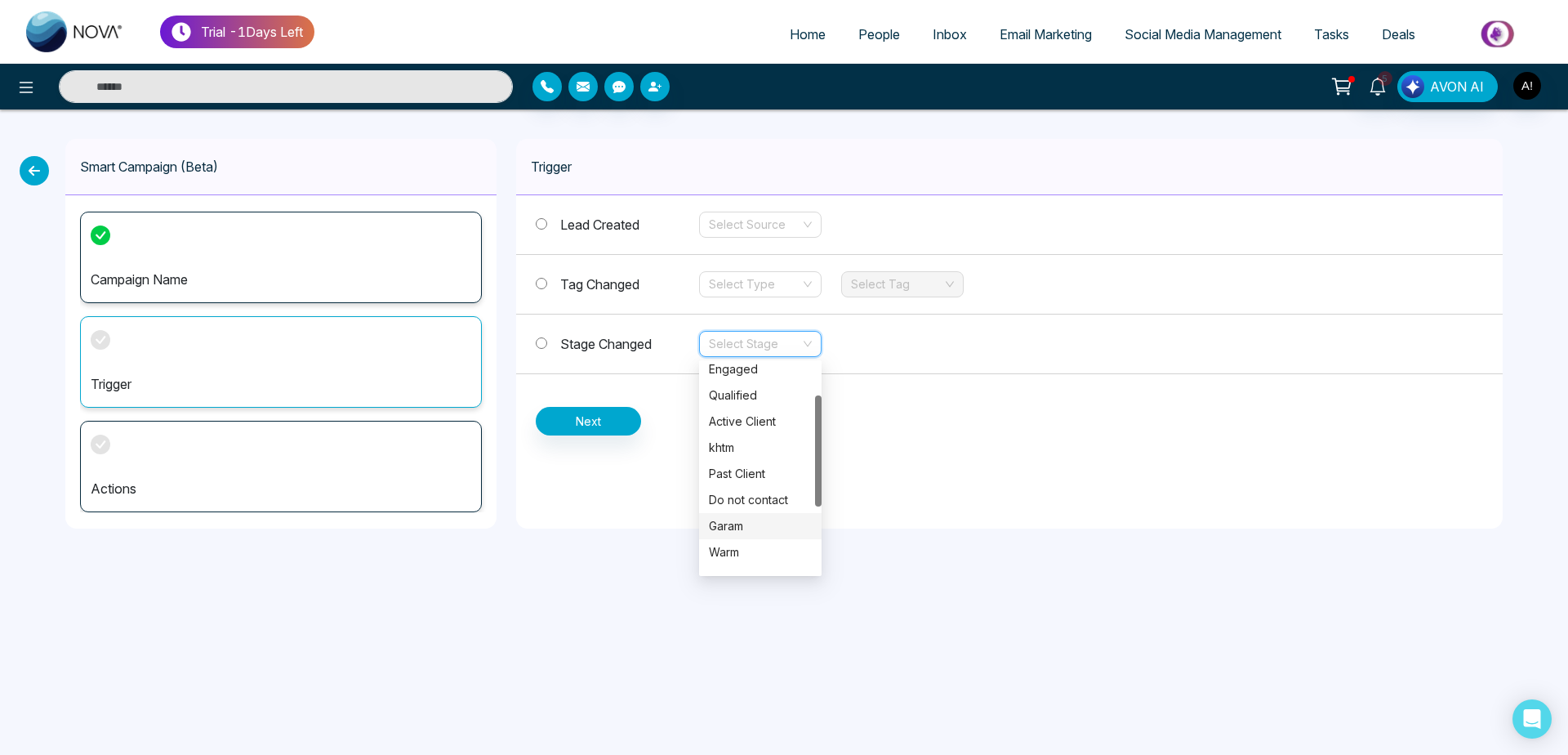
click at [762, 519] on div "Garam" at bounding box center [760, 526] width 103 height 18
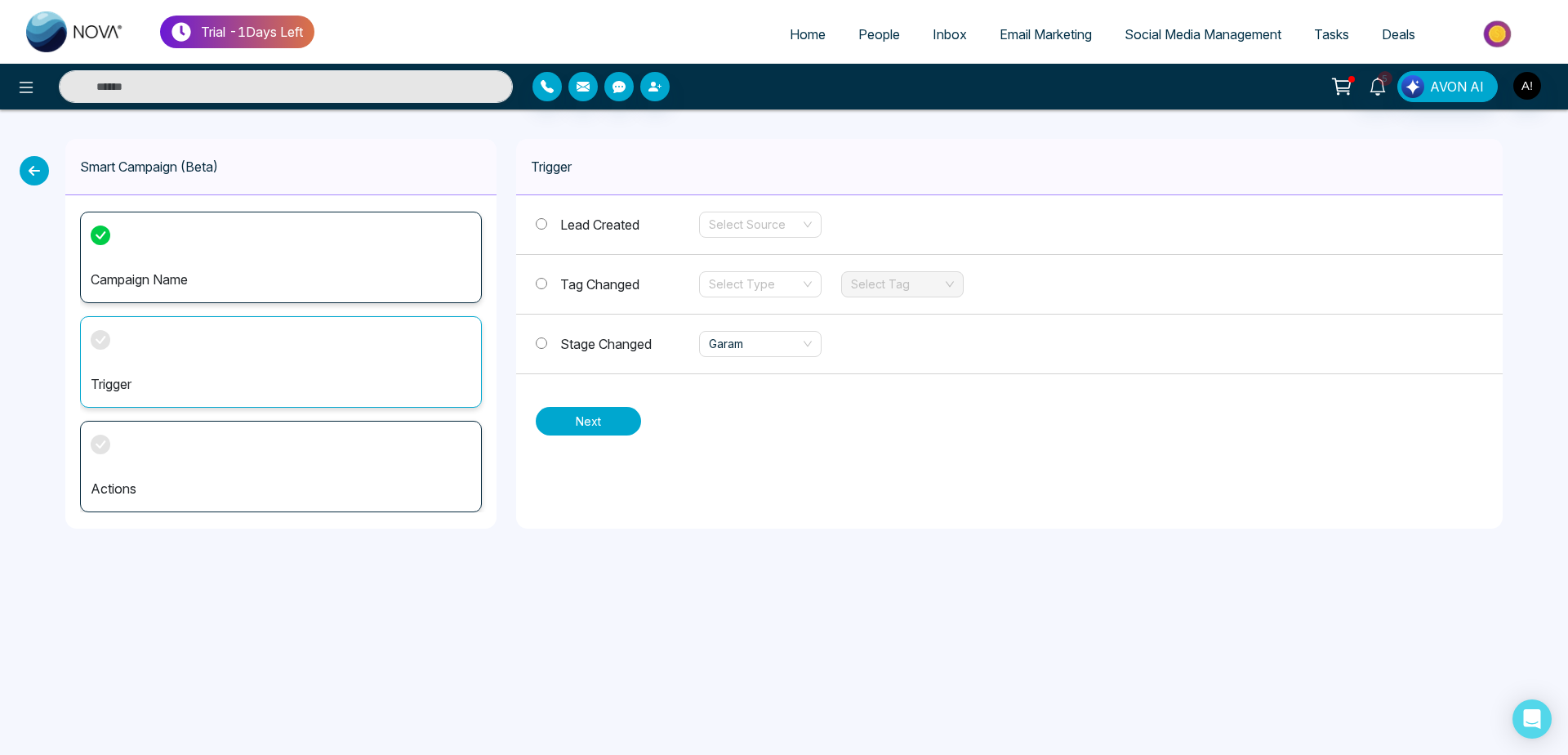
click at [601, 418] on button "Next" at bounding box center [589, 421] width 106 height 29
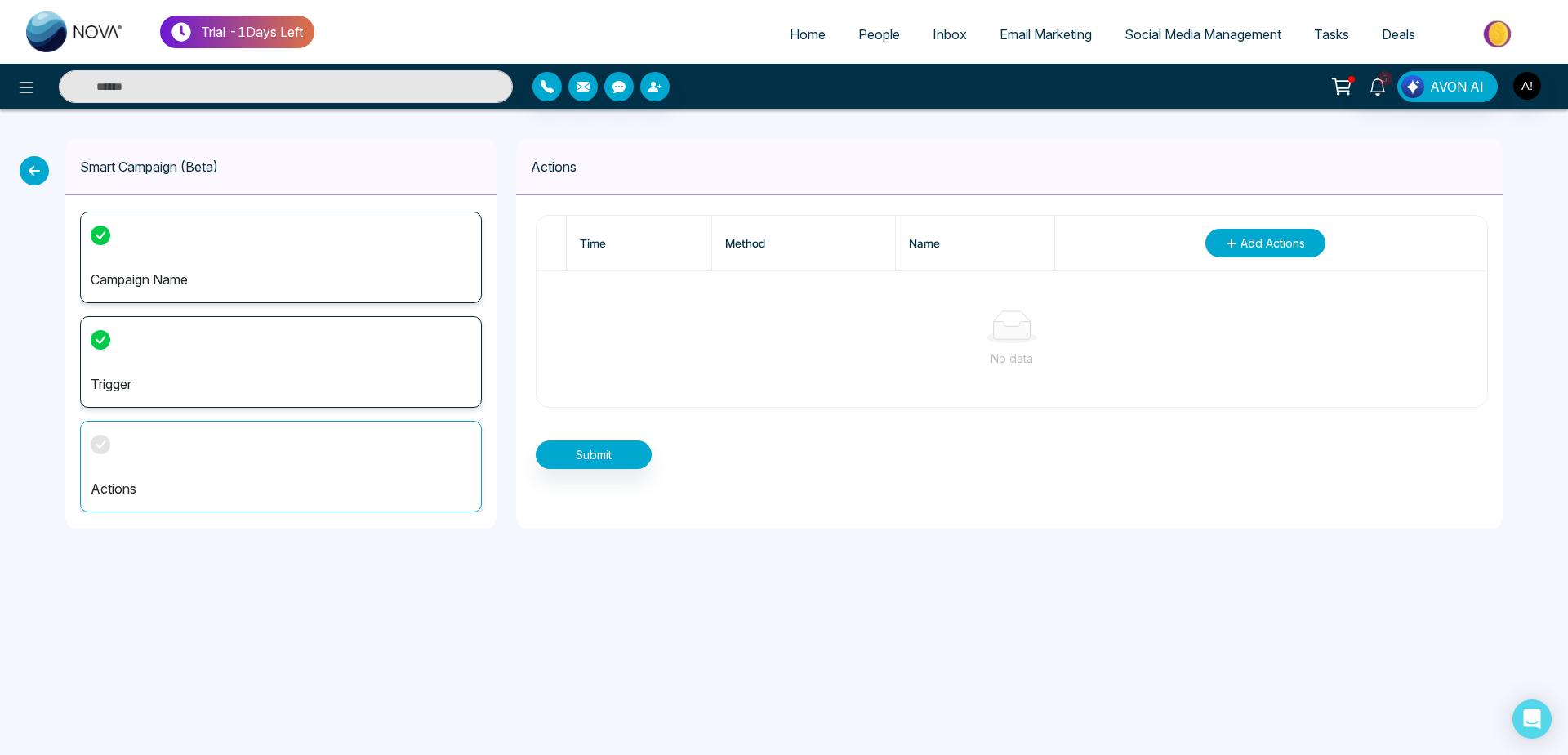
click at [1293, 244] on span "Add Actions" at bounding box center [1272, 242] width 64 height 17
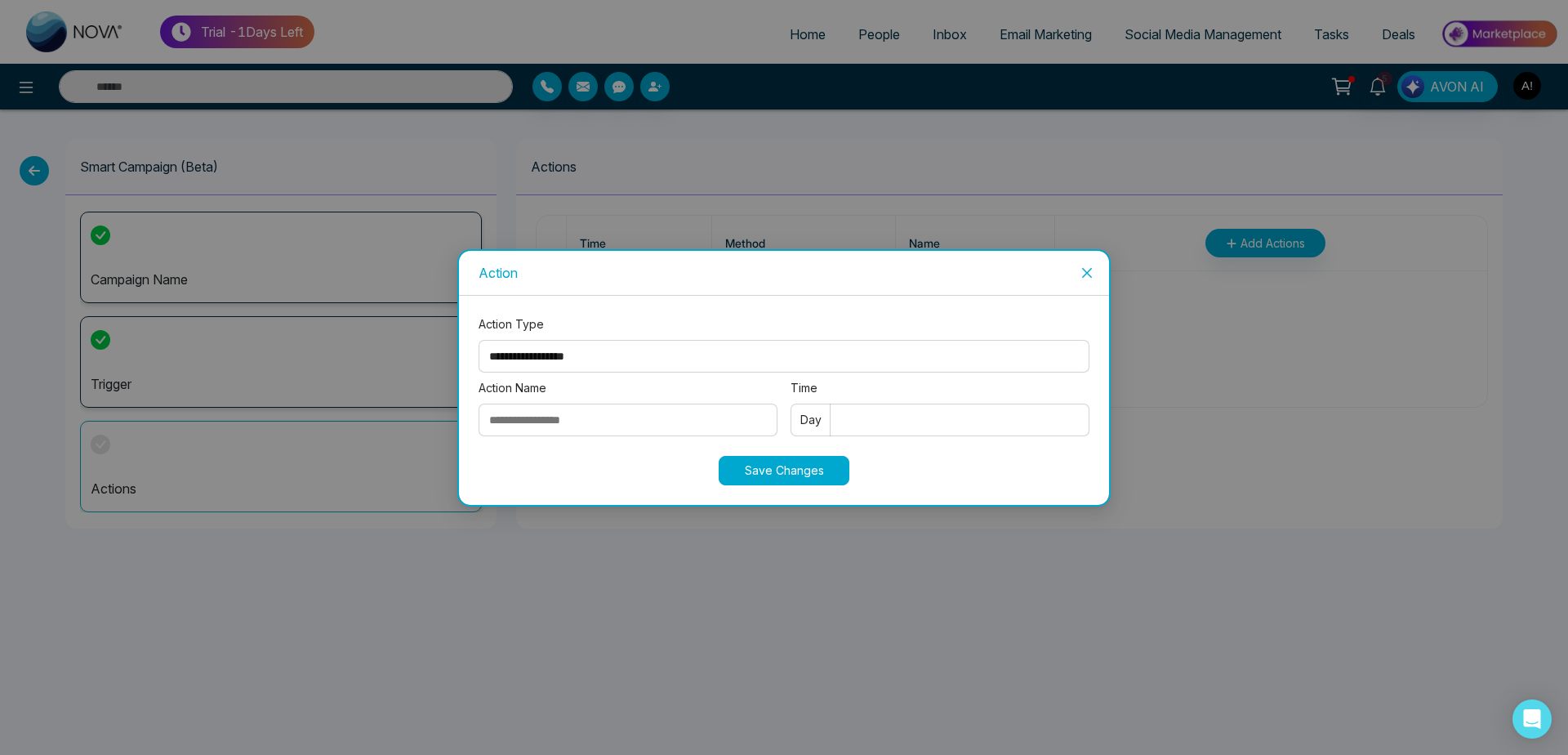
select select "*****"
click option "*****" at bounding box center [0, 0] width 0 height 0
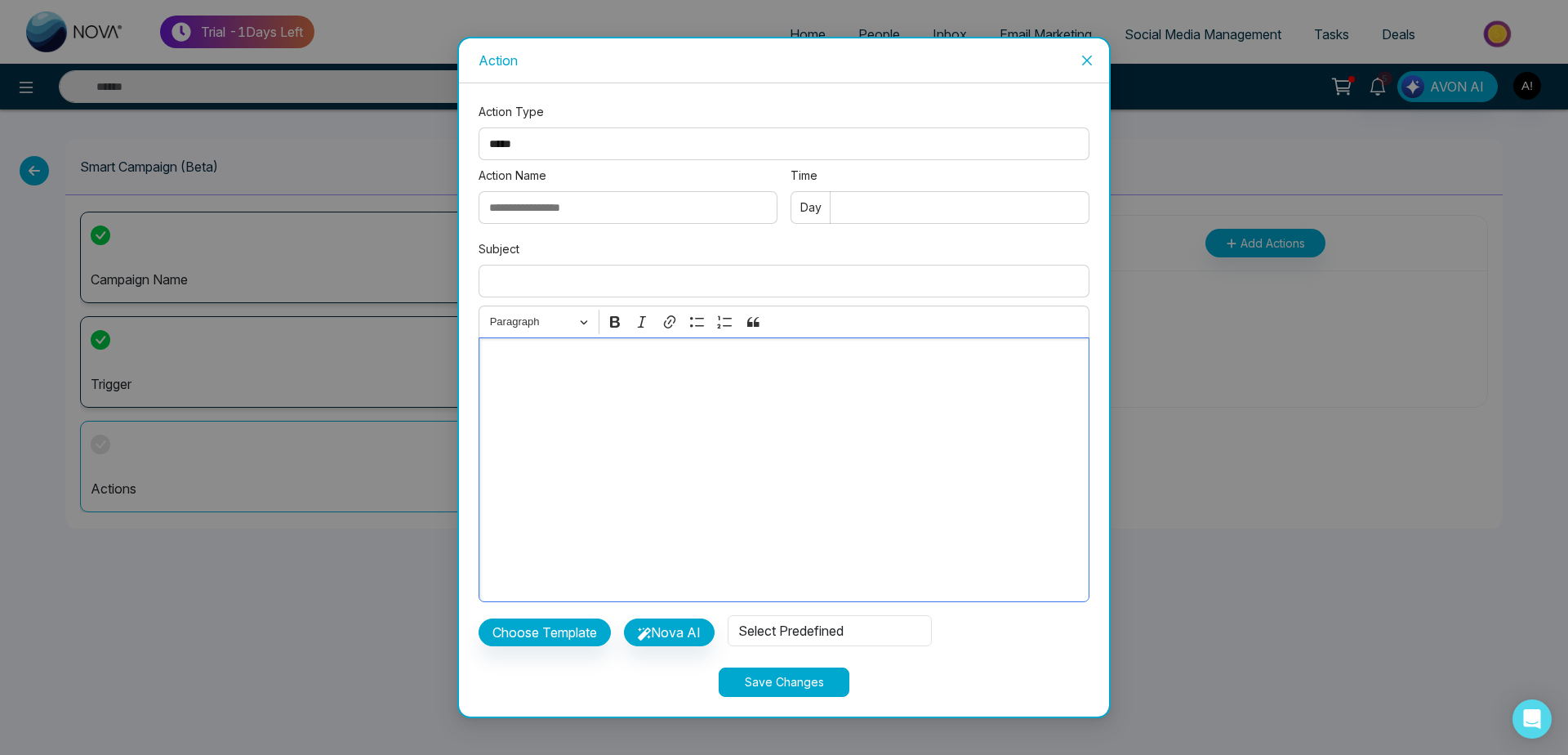
drag, startPoint x: 639, startPoint y: 419, endPoint x: 544, endPoint y: 638, distance: 238.7
click at [544, 602] on div "Editor editing area: main" at bounding box center [784, 469] width 611 height 265
click at [544, 638] on button "Choose Template" at bounding box center [544, 632] width 132 height 28
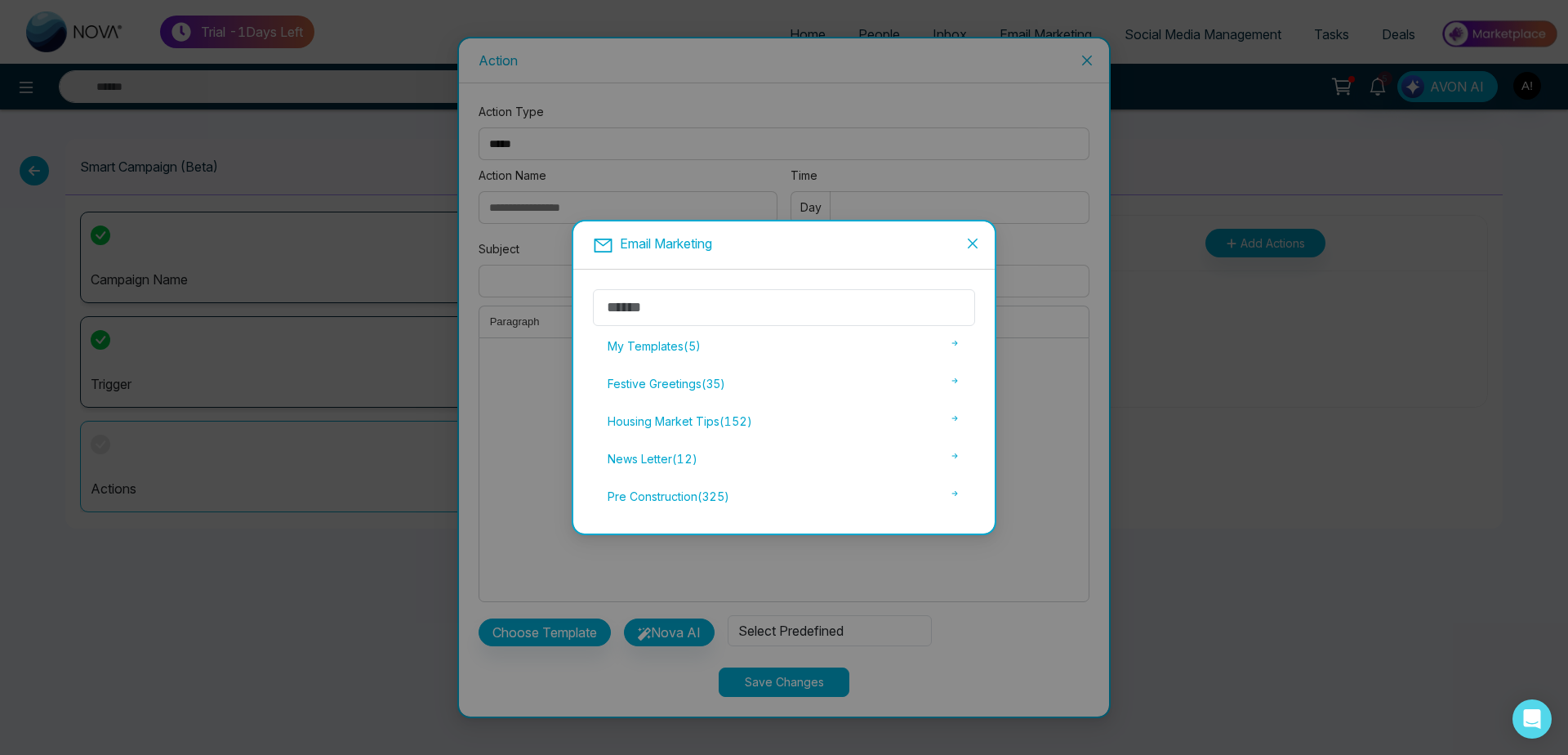
click at [624, 613] on div "Email Marketing My Templates ( 5 ) Festive Greetings ( 35 ) Housing Market Tips…" at bounding box center [784, 377] width 1568 height 755
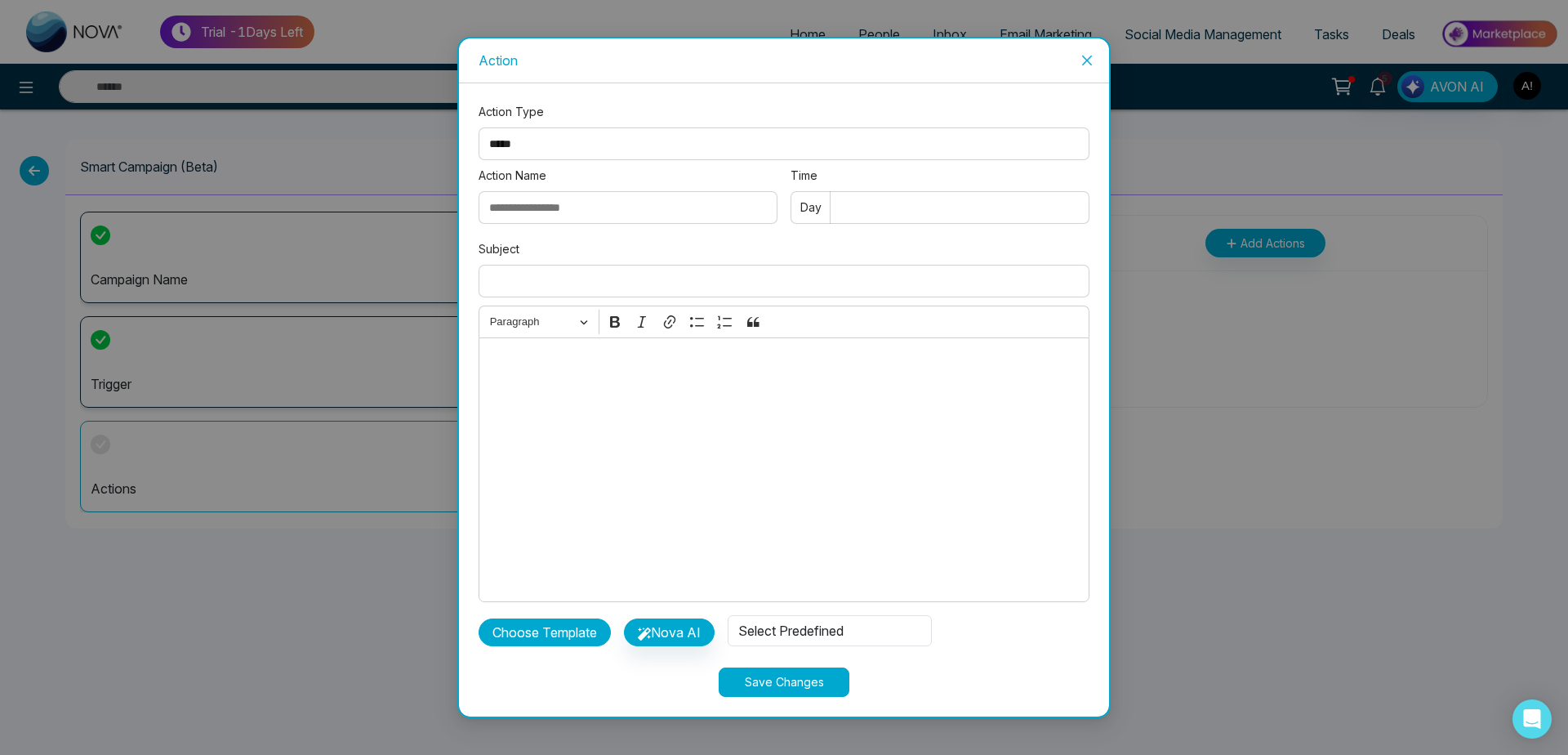
click at [533, 632] on button "Choose Template" at bounding box center [544, 632] width 132 height 28
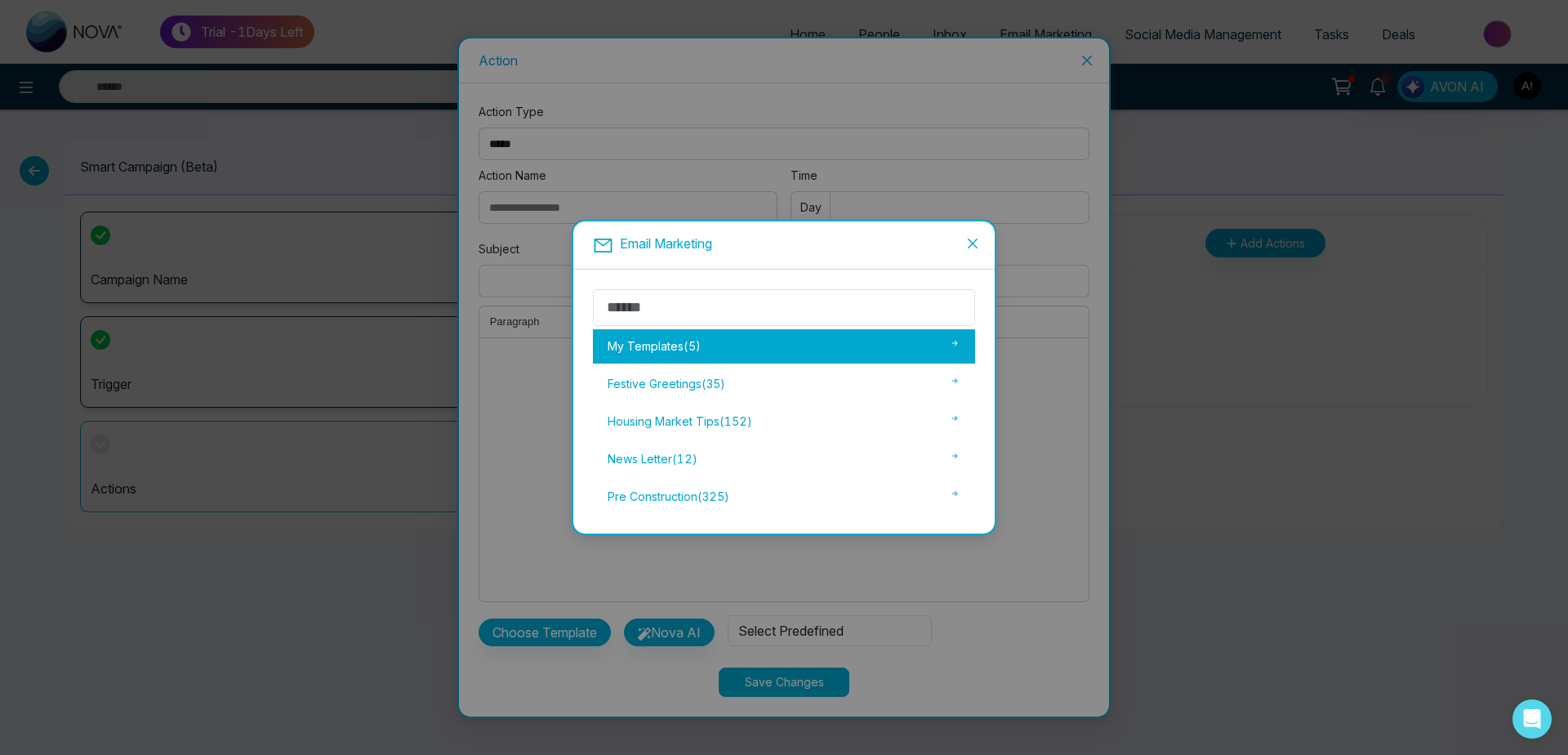
click at [688, 354] on div "My Templates ( 5 )" at bounding box center [784, 346] width 383 height 34
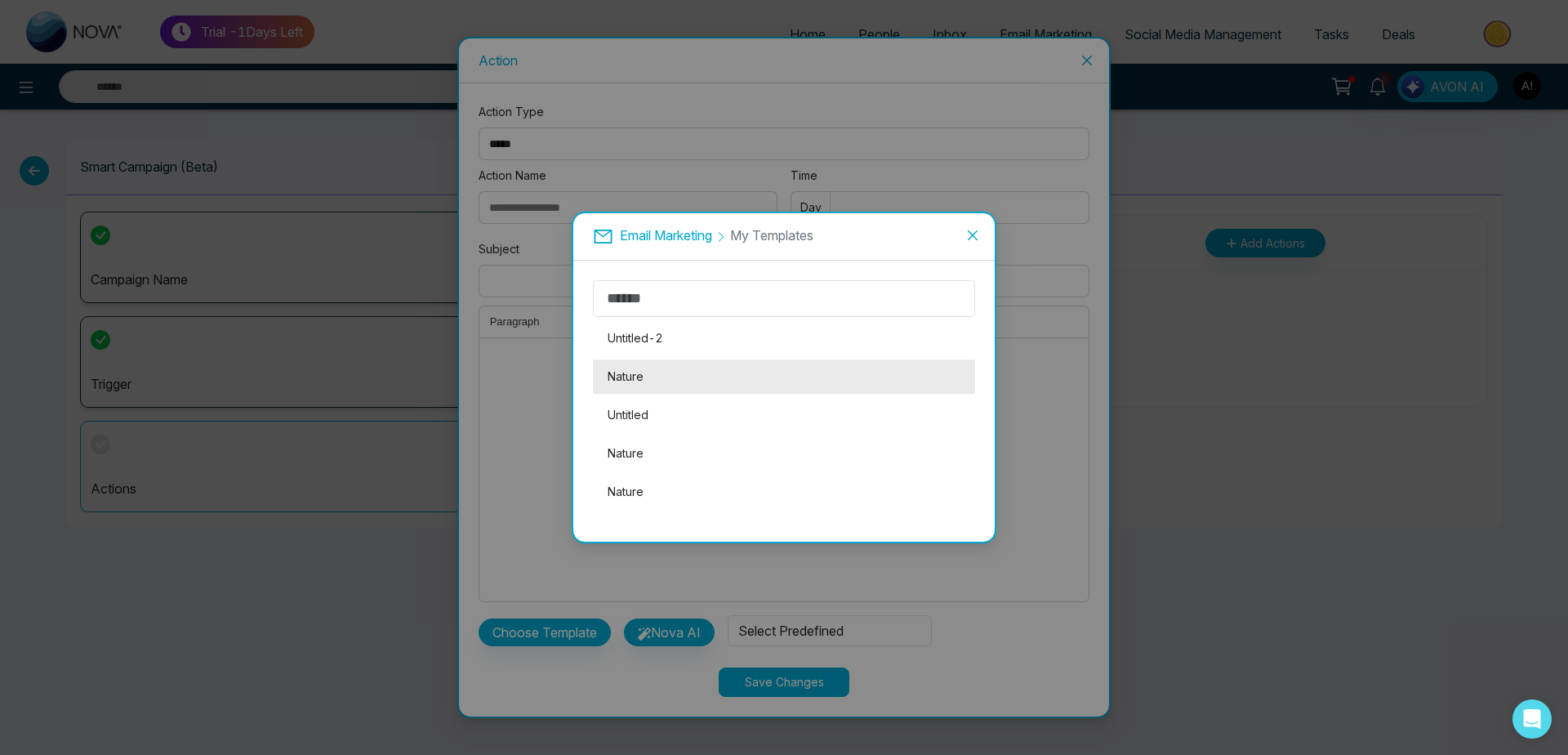
click at [699, 384] on li "Nature" at bounding box center [784, 376] width 383 height 34
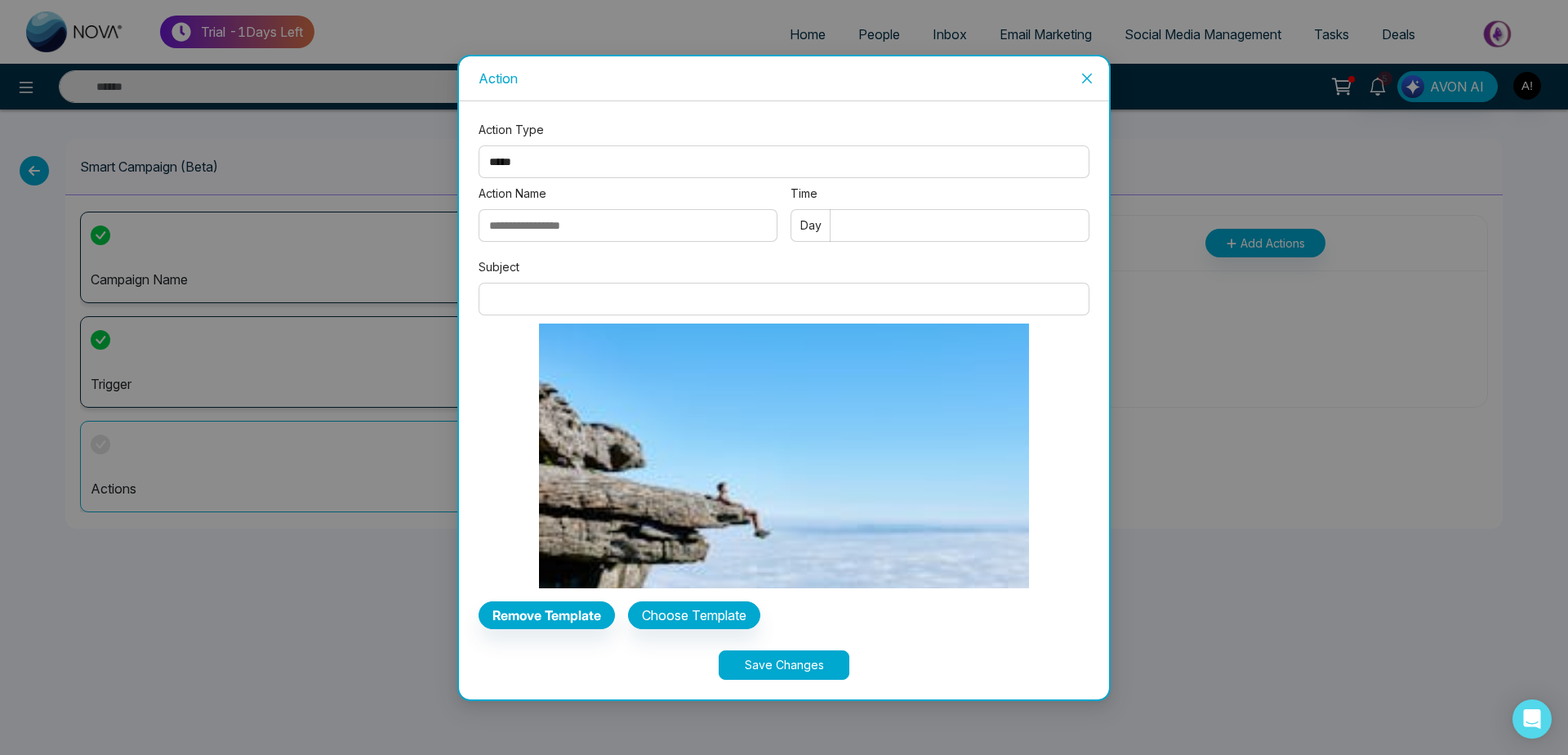
scroll to position [71, 0]
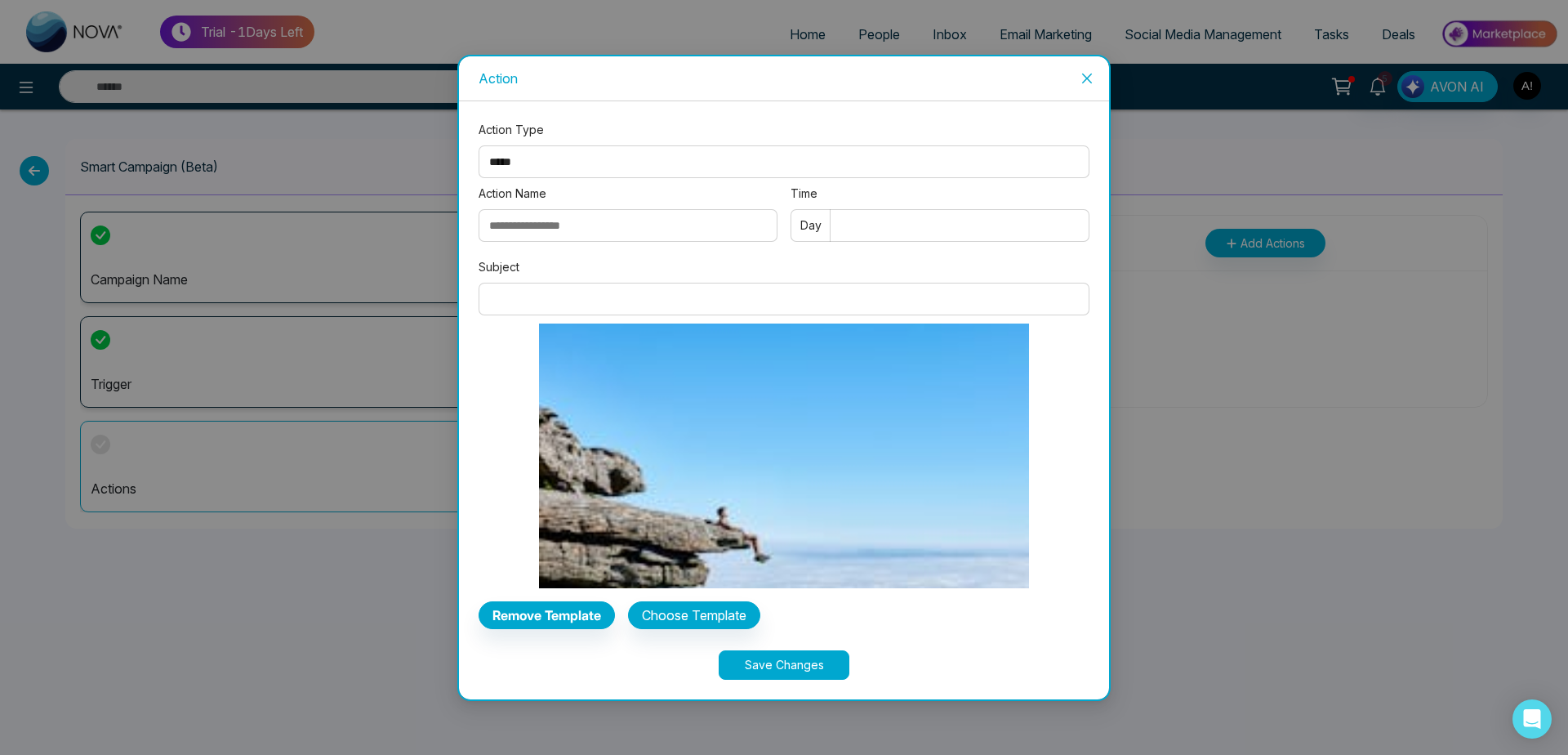
click at [621, 289] on input "Subject" at bounding box center [784, 299] width 611 height 33
type input "**********"
click at [565, 239] on input "Action Name" at bounding box center [628, 225] width 299 height 33
type input "*****"
click at [929, 229] on input "Time" at bounding box center [940, 225] width 299 height 33
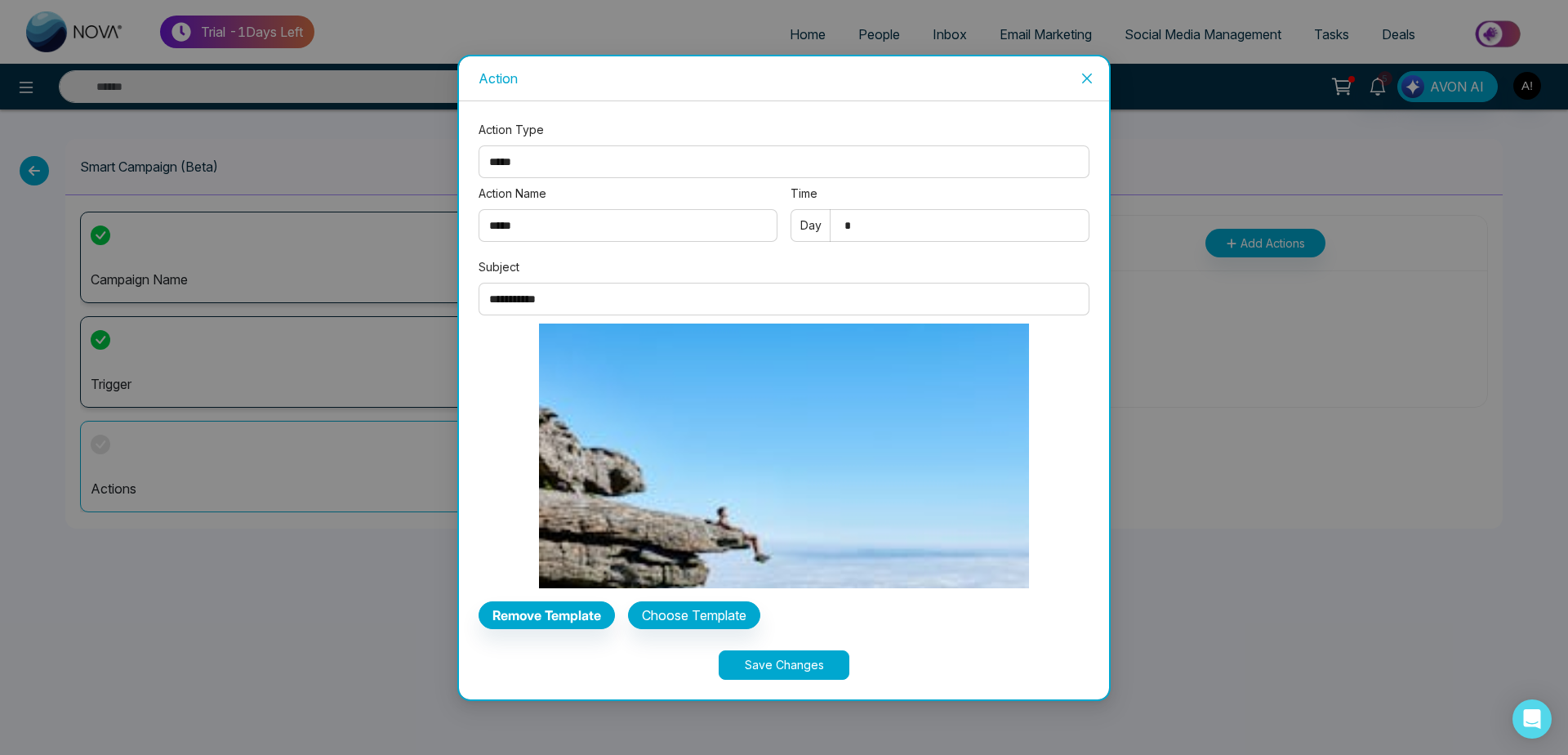
type input "*"
click at [803, 675] on button "Save Changes" at bounding box center [784, 665] width 131 height 30
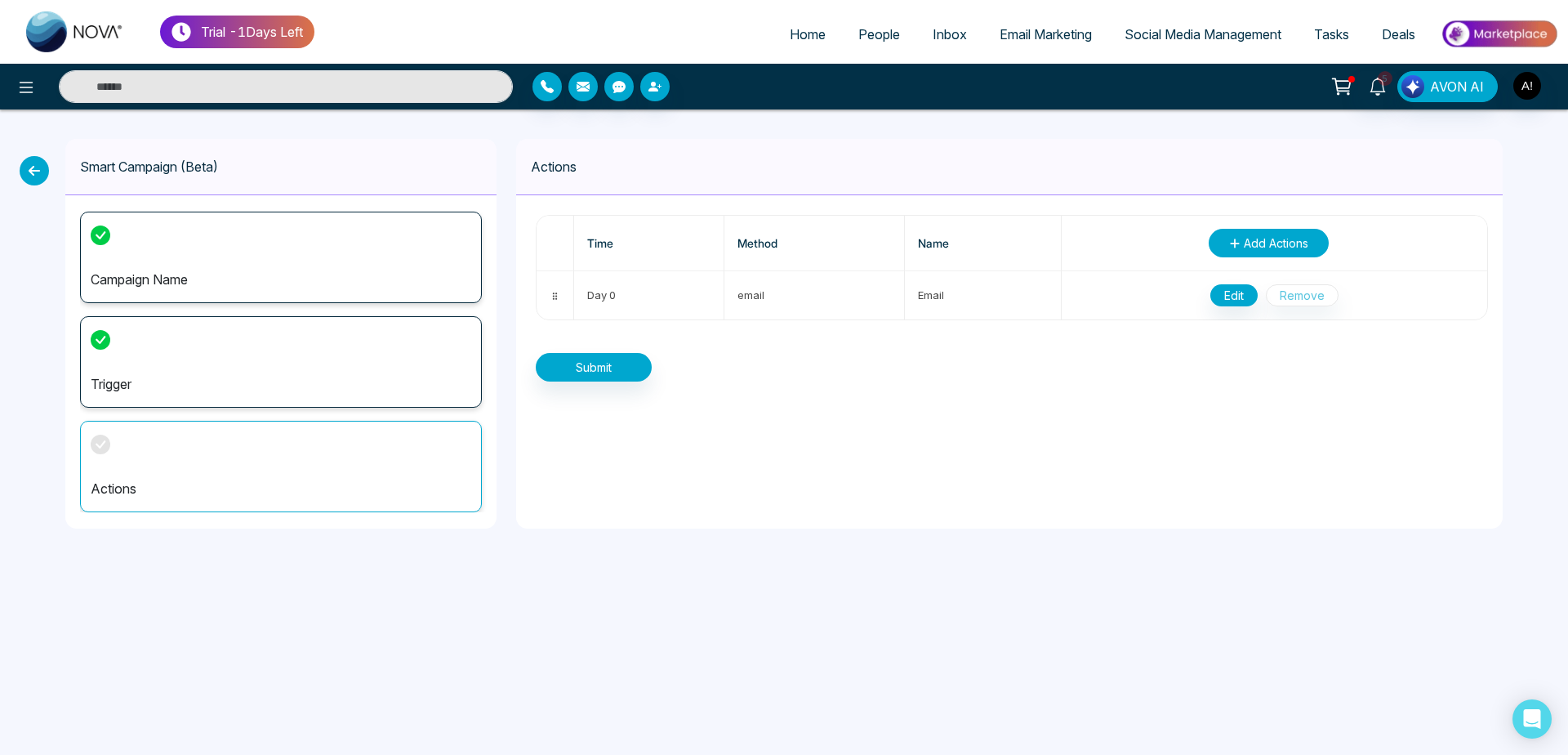
click at [1275, 254] on button "Add Actions" at bounding box center [1269, 243] width 120 height 29
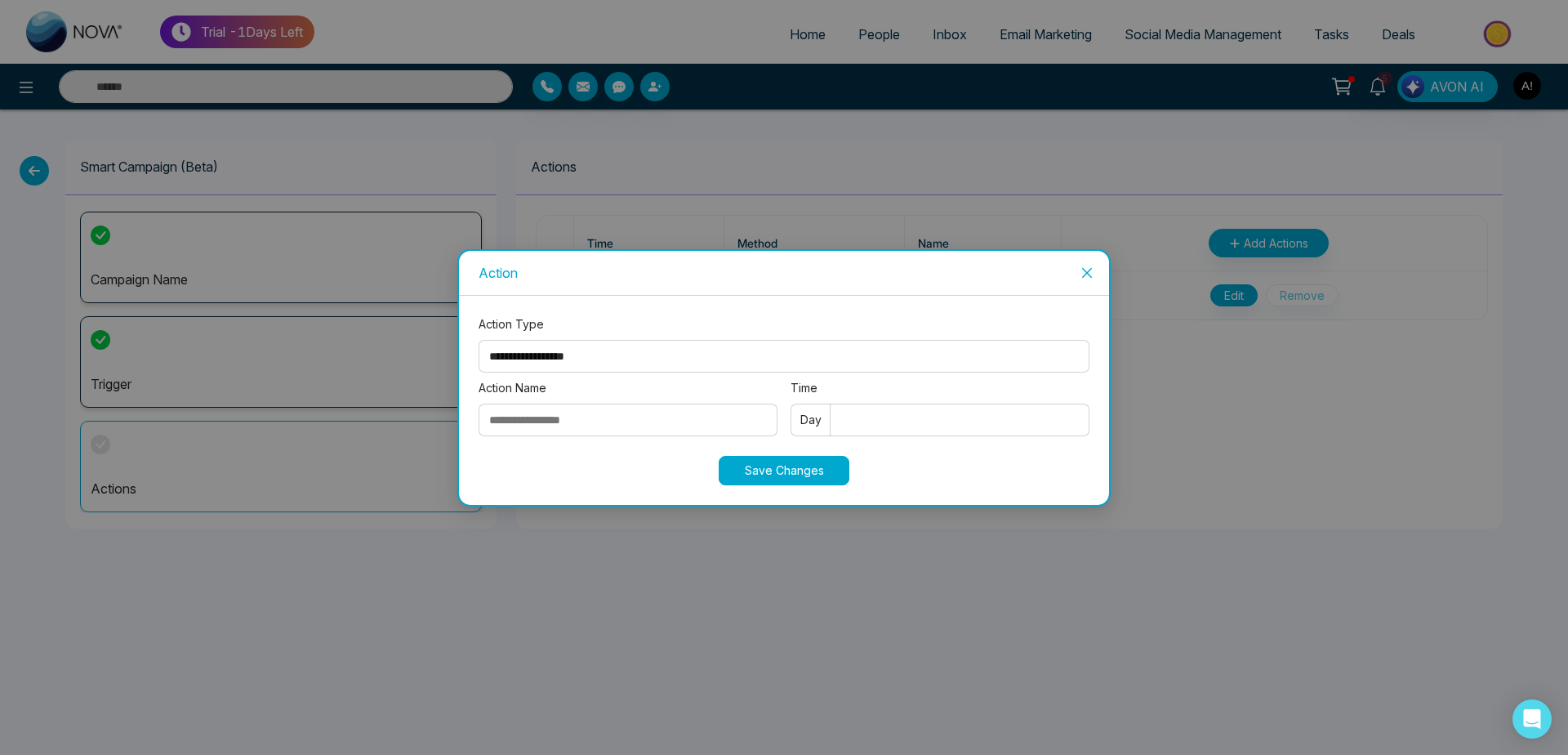
click at [478, 340] on select "**********" at bounding box center [784, 356] width 611 height 33
select select "****"
click option "****" at bounding box center [0, 0] width 0 height 0
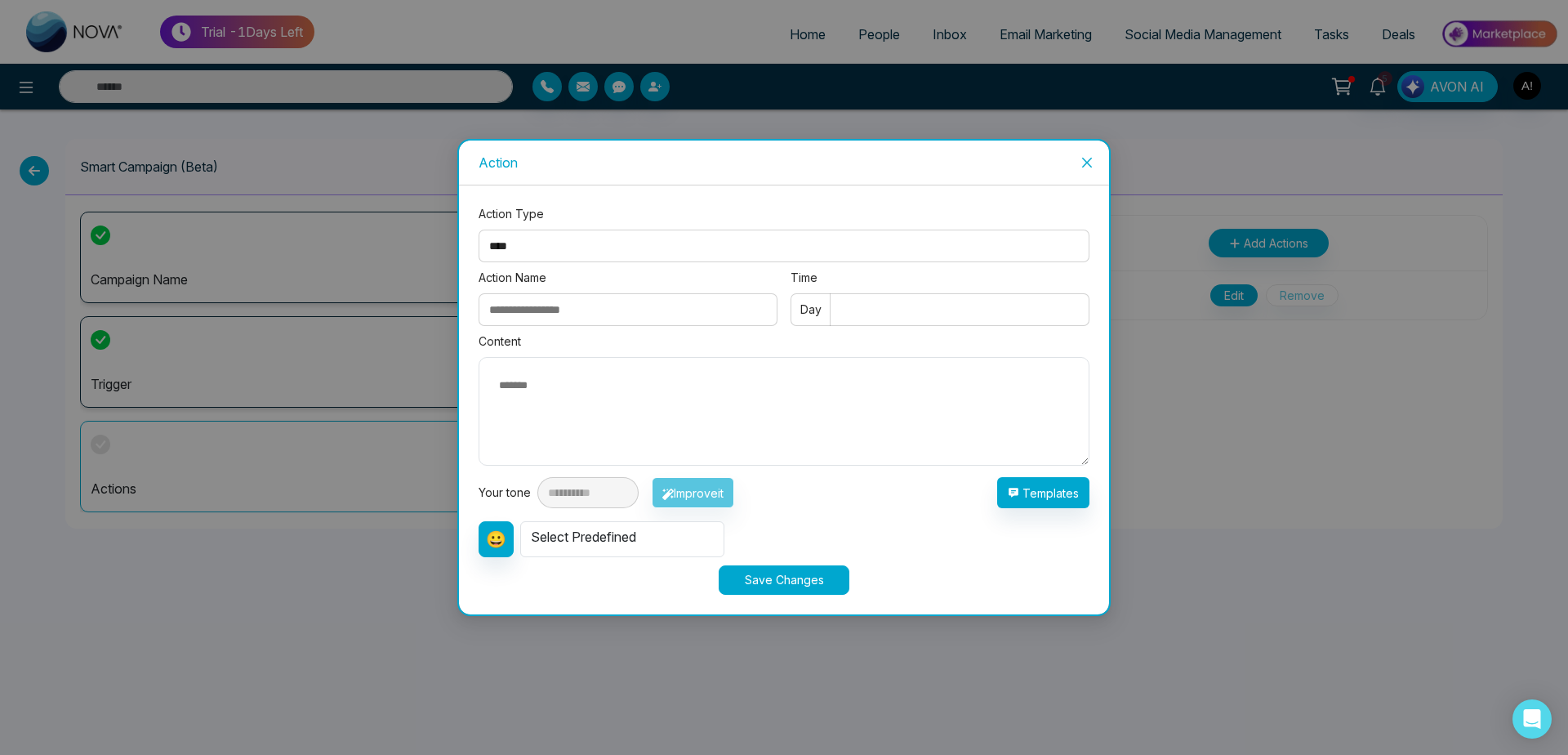
click at [634, 322] on input "Action Name" at bounding box center [628, 309] width 299 height 33
click at [1031, 496] on button "Templates" at bounding box center [1044, 493] width 92 height 31
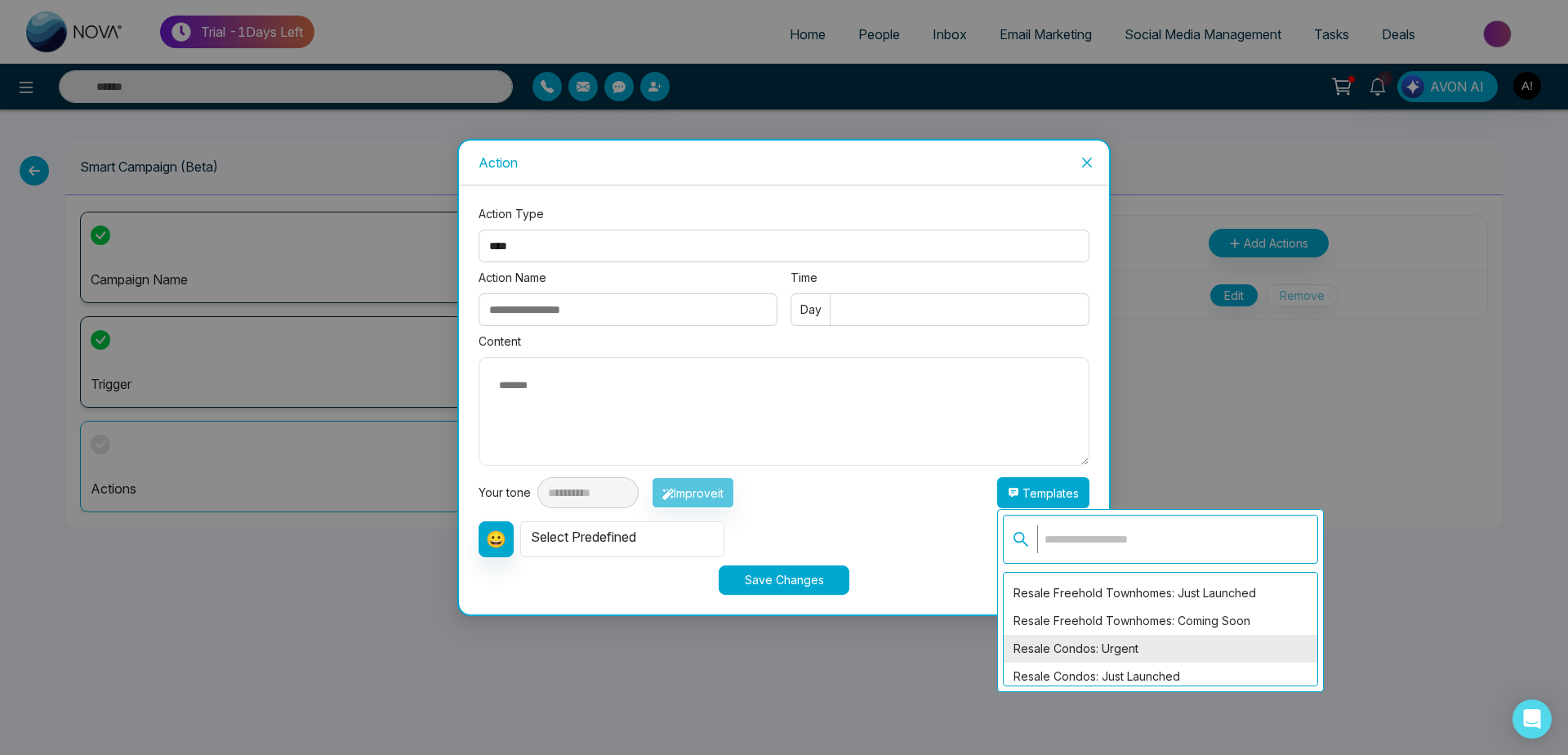
scroll to position [591, 0]
click at [1119, 613] on div "Resale Condos: Just Launched" at bounding box center [1160, 624] width 314 height 28
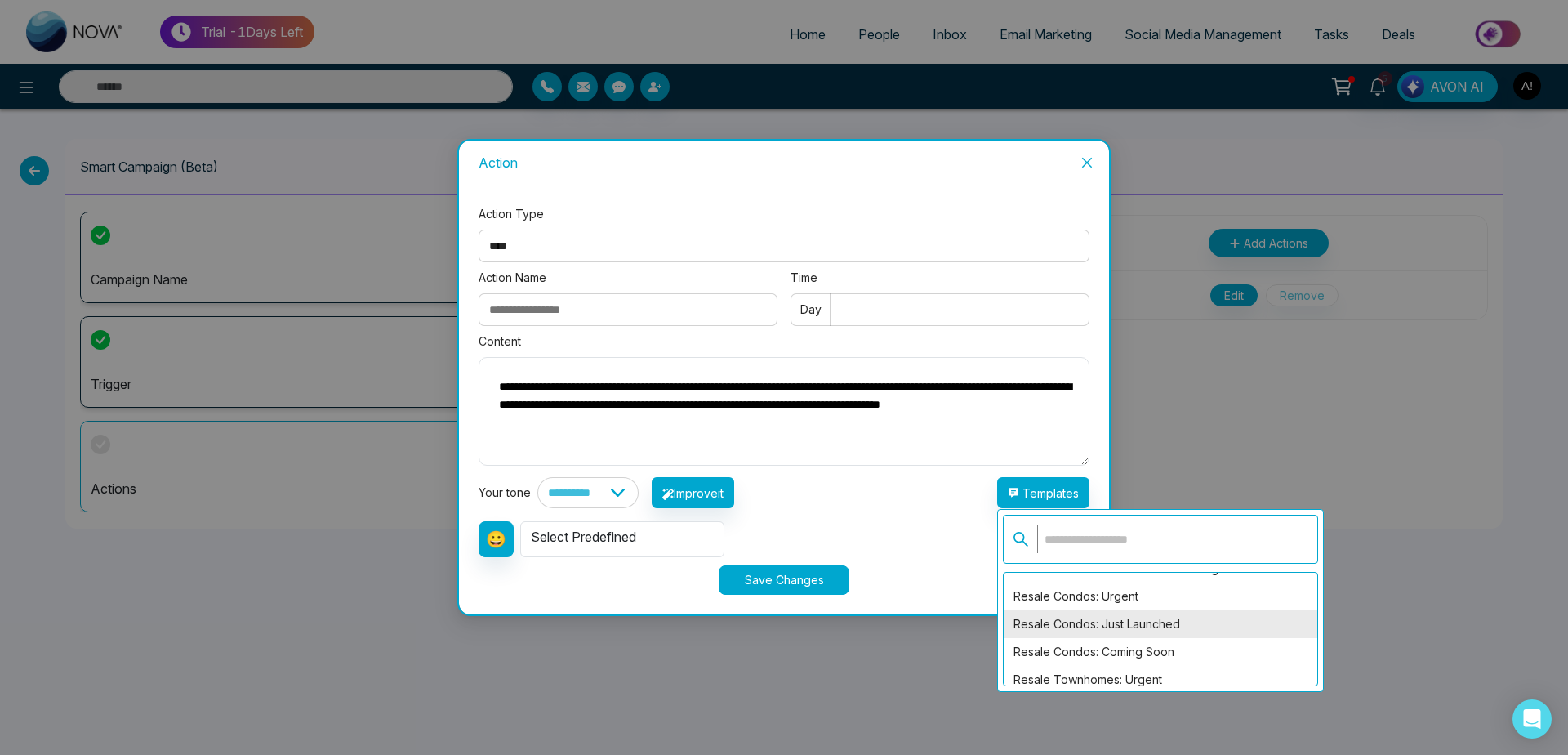
type textarea "**********"
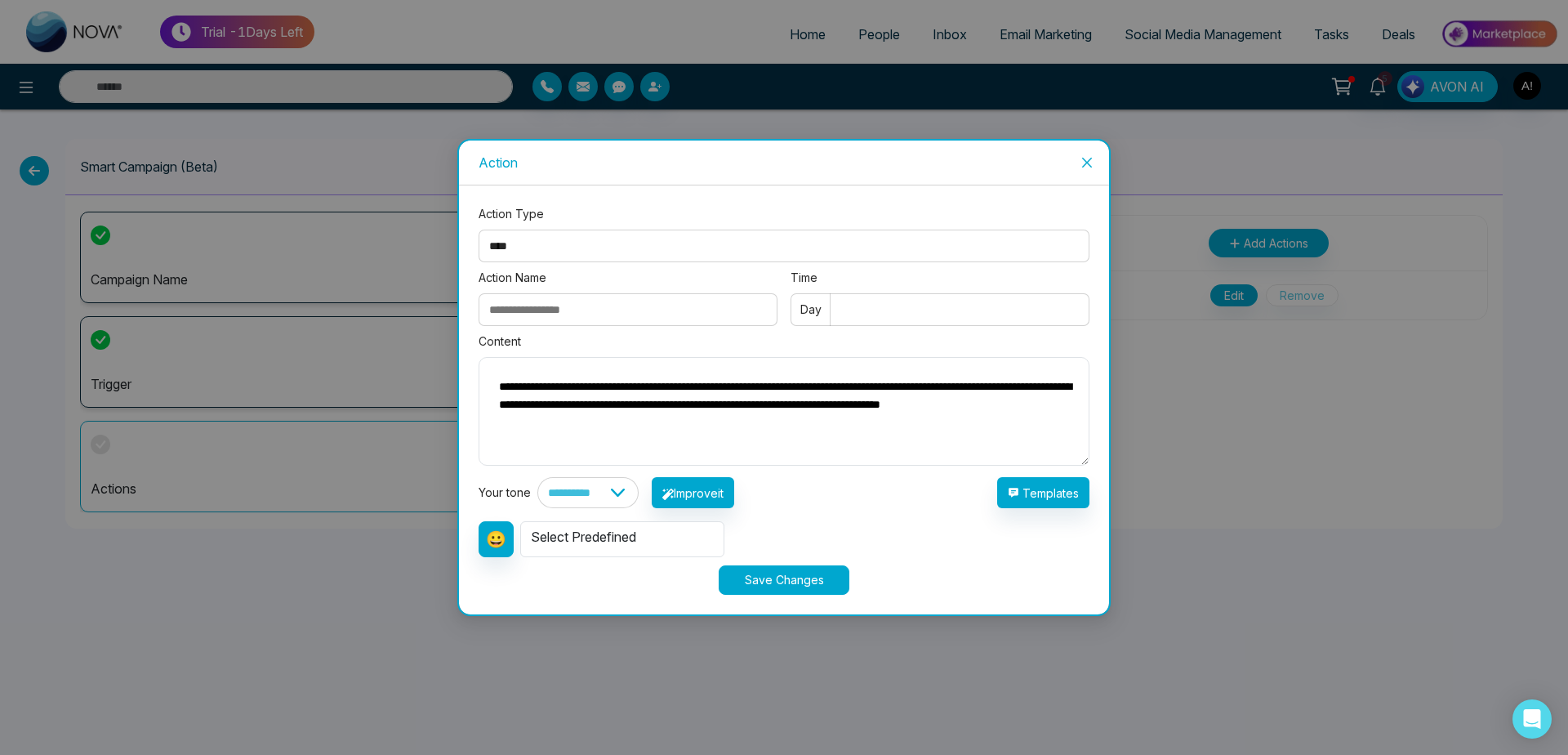
click at [892, 333] on div "Day" at bounding box center [940, 309] width 299 height 46
click at [898, 308] on input "Time" at bounding box center [940, 309] width 299 height 33
type input "*"
click at [547, 312] on input "Action Name" at bounding box center [628, 309] width 299 height 33
click at [557, 317] on input "Action Name" at bounding box center [628, 309] width 299 height 33
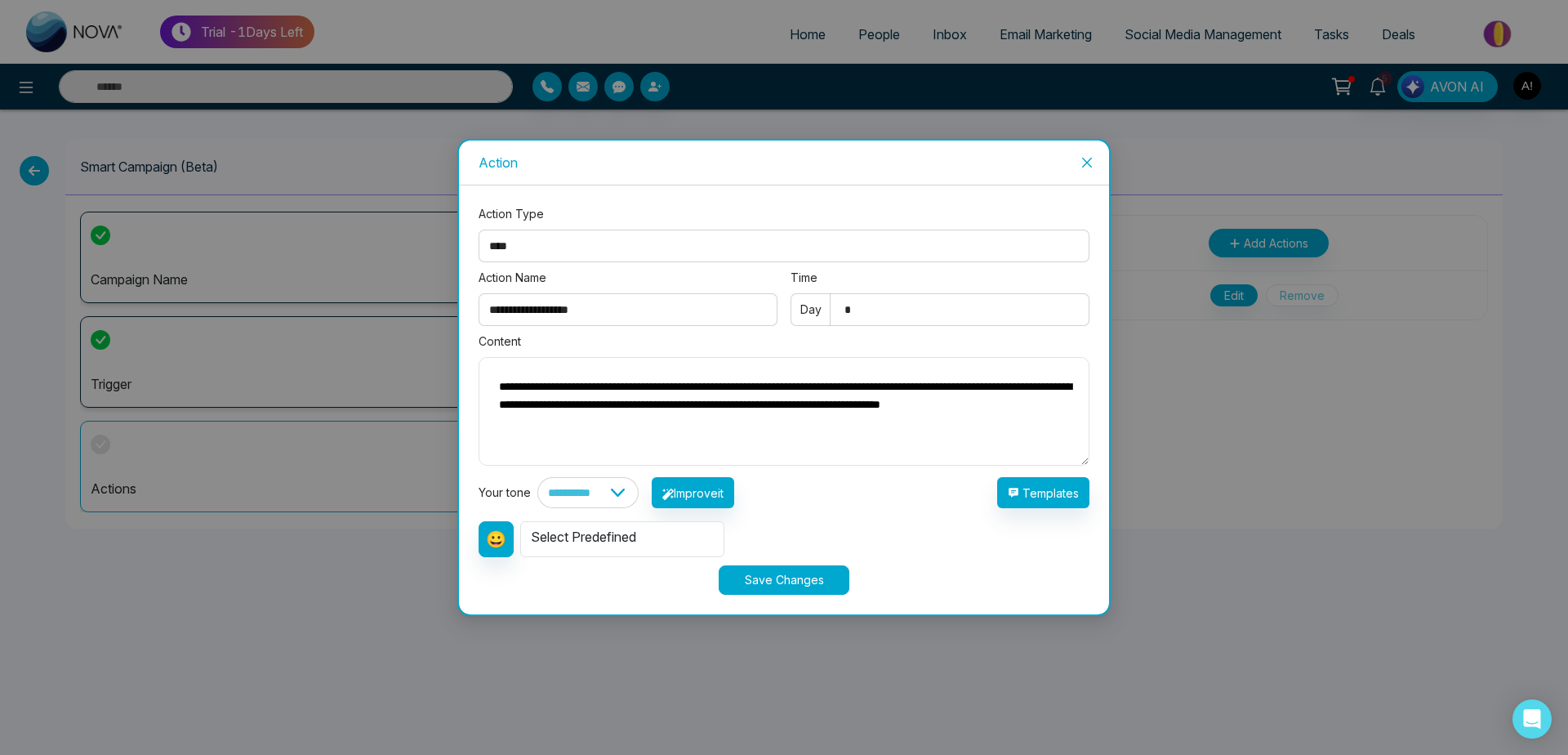
type input "**********"
click at [785, 581] on button "Save Changes" at bounding box center [784, 580] width 131 height 30
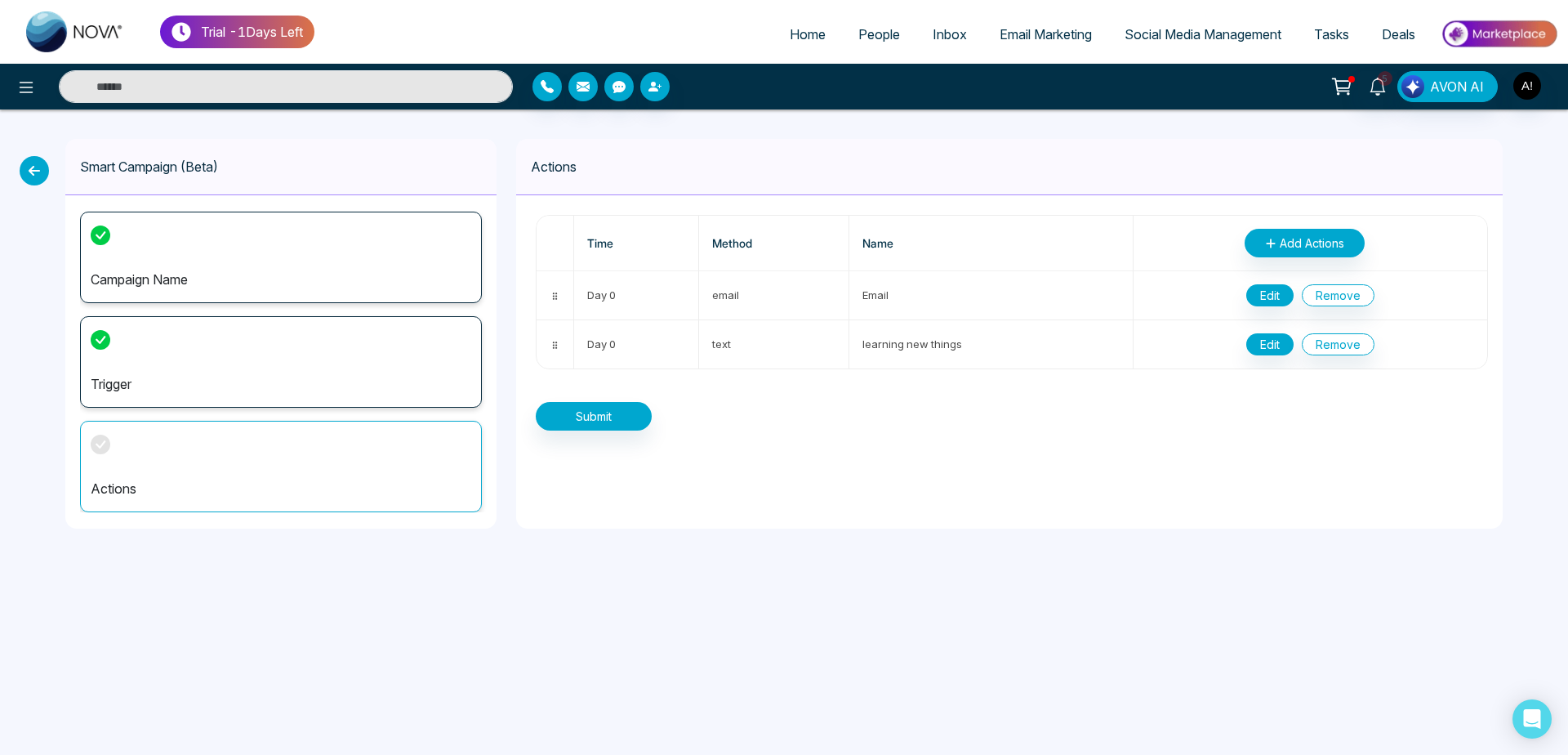
click at [598, 432] on div "Time Method Name Add Actions Day 0 email Email Edit Remove Day 0 text learning …" at bounding box center [1009, 323] width 987 height 255
click at [628, 412] on button "Submit" at bounding box center [594, 416] width 116 height 29
click at [595, 421] on div "Time Method Name Add Actions Day 0 email Email Edit Remove Day 0 text learning …" at bounding box center [1009, 323] width 987 height 255
drag, startPoint x: 579, startPoint y: 293, endPoint x: 974, endPoint y: 439, distance: 421.1
click at [974, 439] on div "Time Method Name Add Actions Day 0 email Email Edit Remove Day 0 text learning …" at bounding box center [1009, 323] width 987 height 255
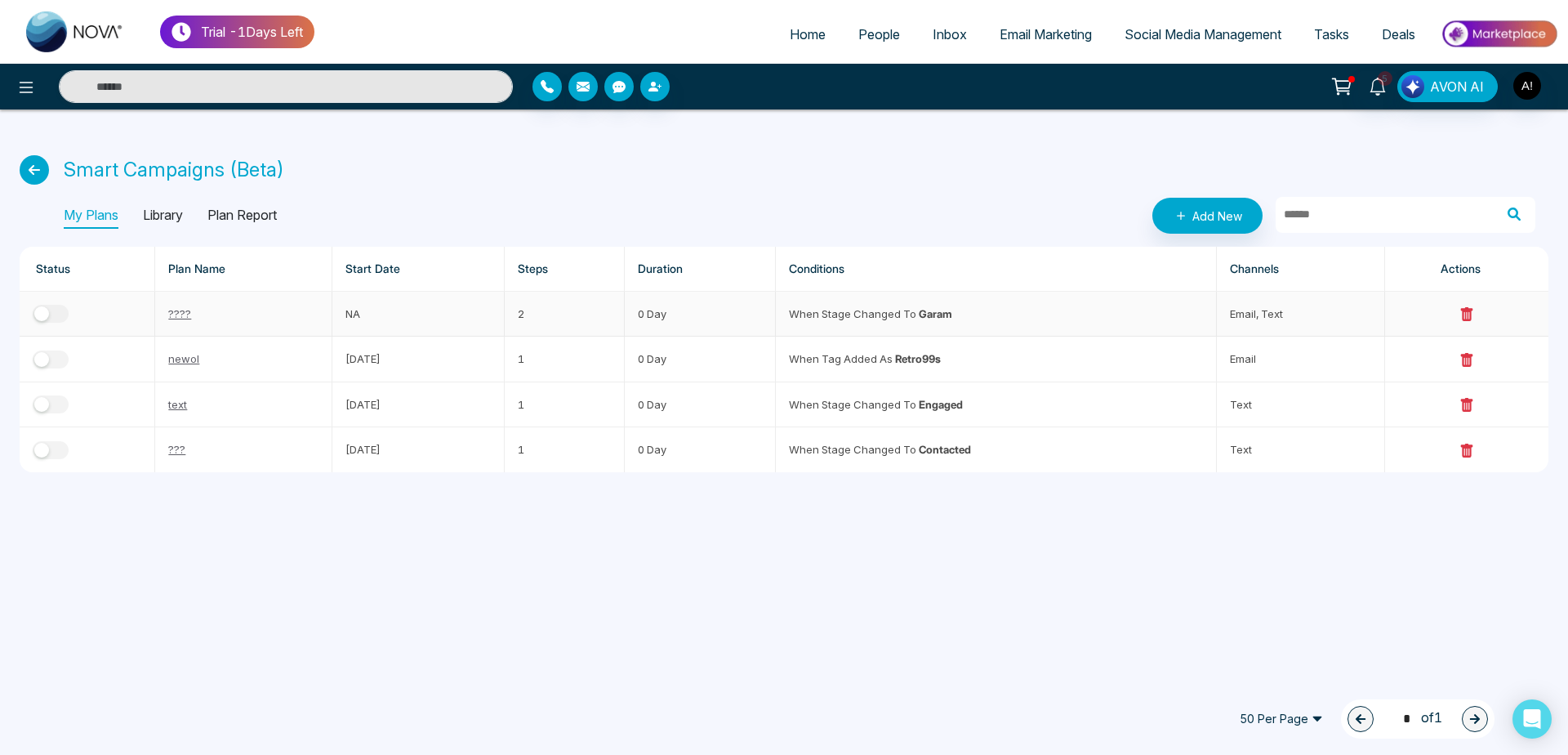
click at [39, 313] on div "button" at bounding box center [42, 314] width 14 height 14
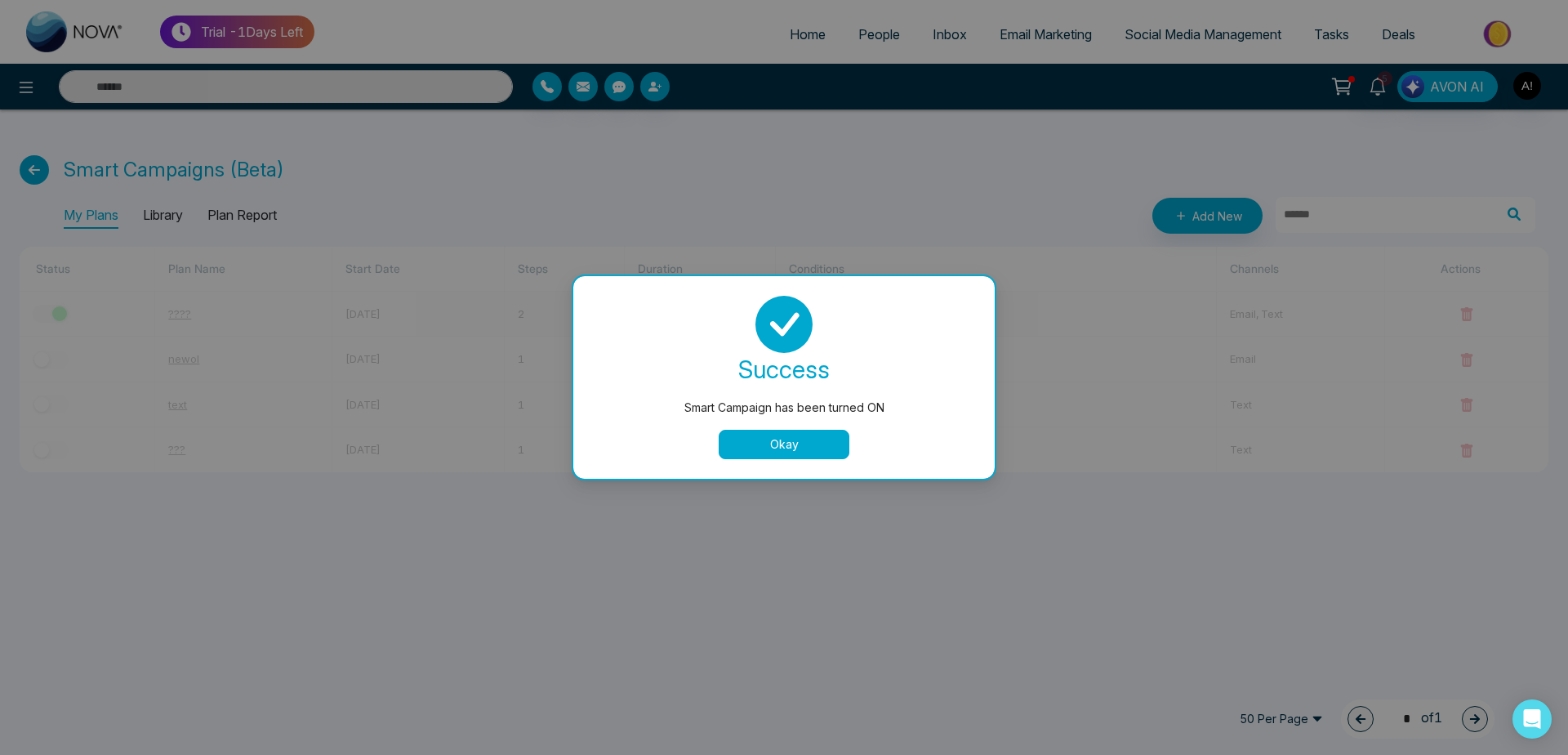
click at [807, 437] on button "Okay" at bounding box center [784, 444] width 131 height 30
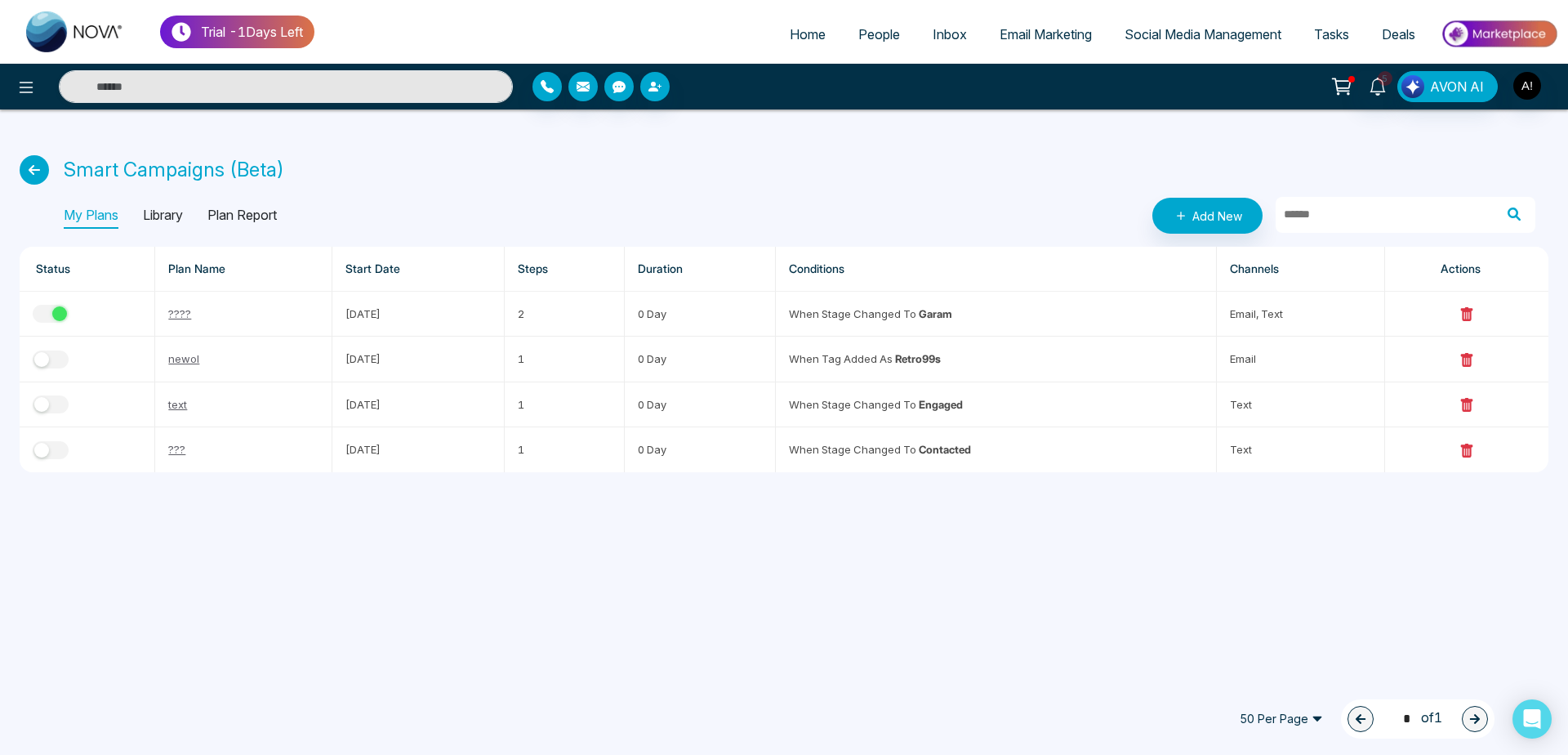
click at [880, 42] on span "People" at bounding box center [879, 34] width 42 height 16
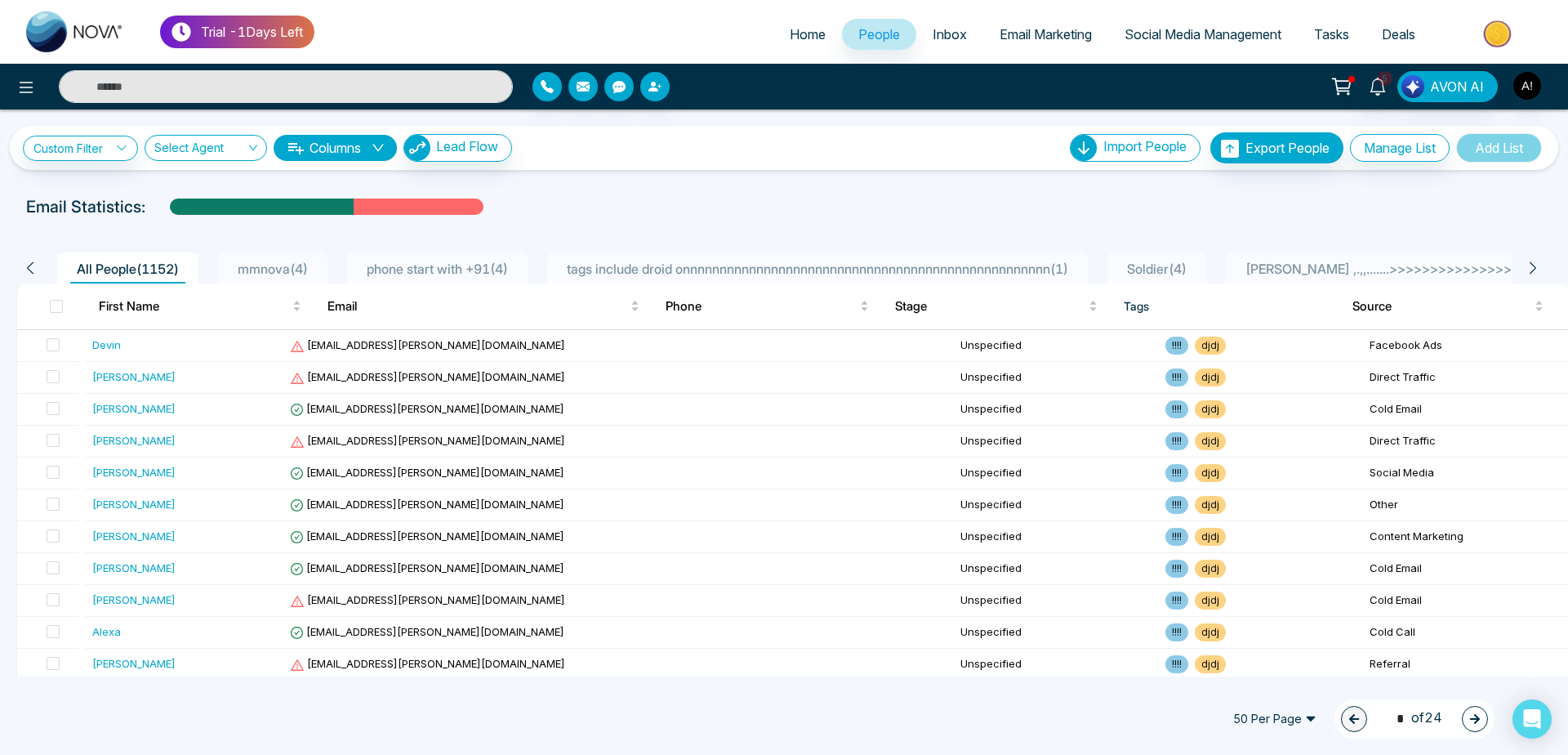
click at [287, 257] on li "mmnova ( 4 )" at bounding box center [272, 268] width 109 height 31
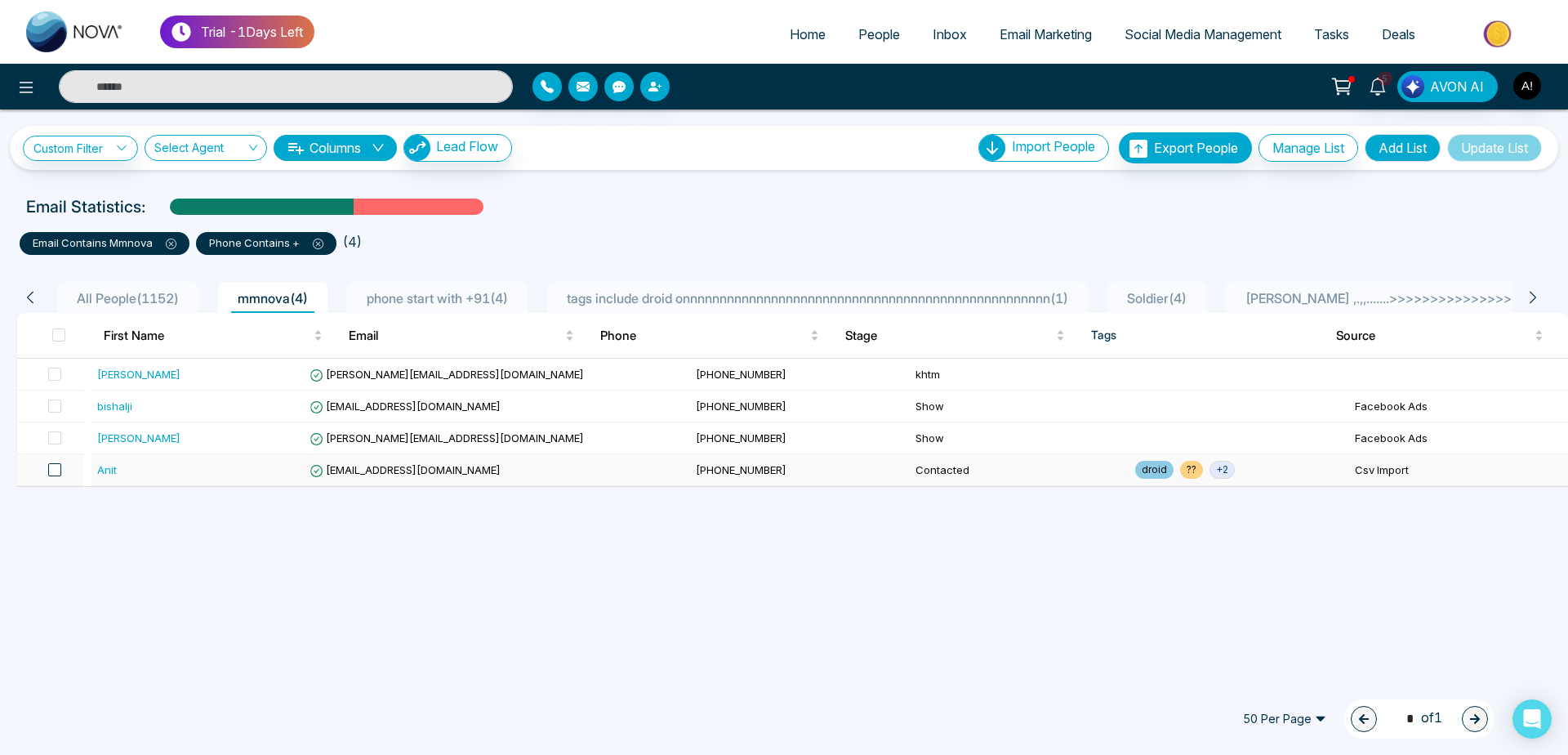
click at [53, 470] on span at bounding box center [54, 469] width 13 height 13
click at [140, 716] on icon at bounding box center [136, 719] width 13 height 13
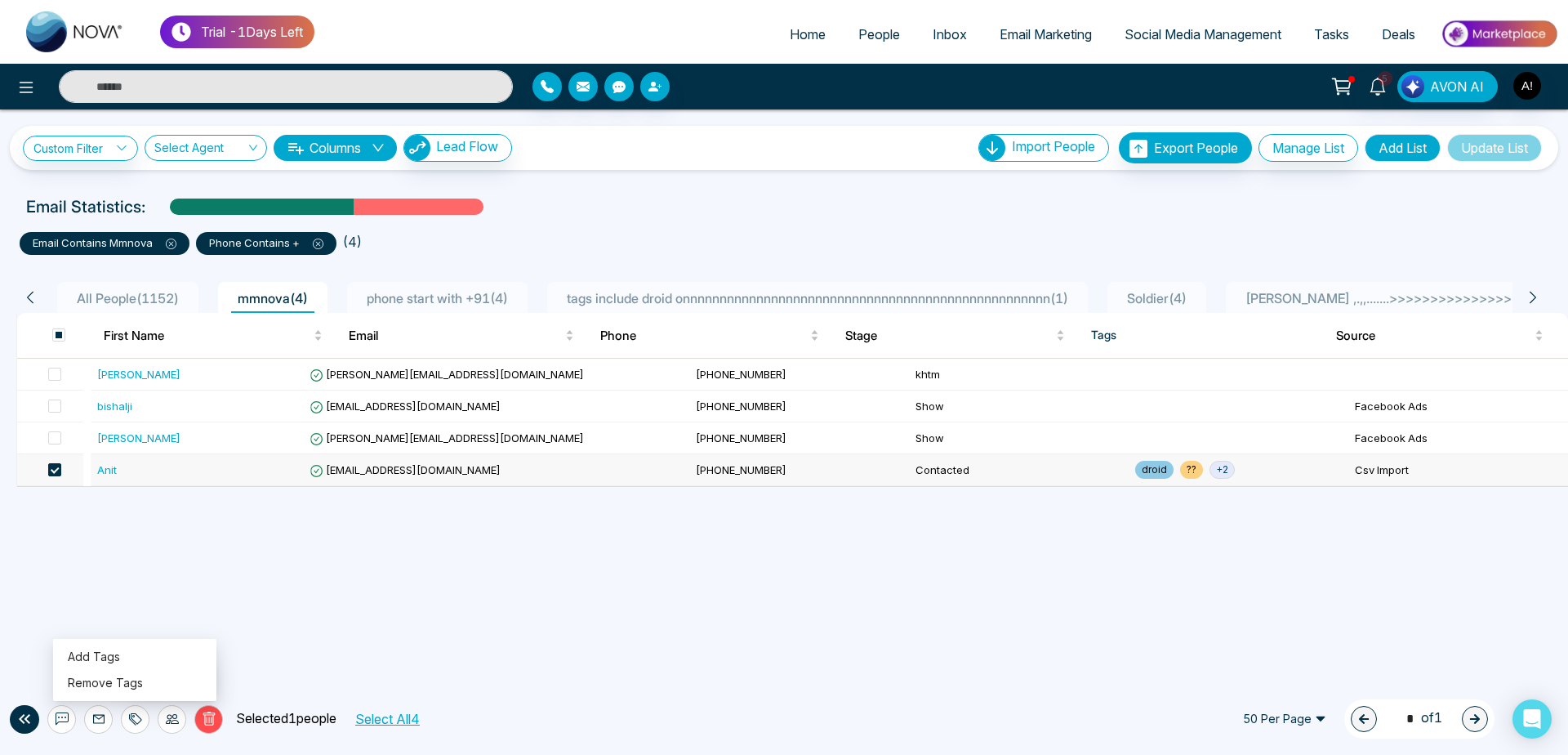
click at [172, 725] on div at bounding box center [172, 720] width 29 height 29
click at [178, 629] on link "Update Stage" at bounding box center [142, 629] width 75 height 14
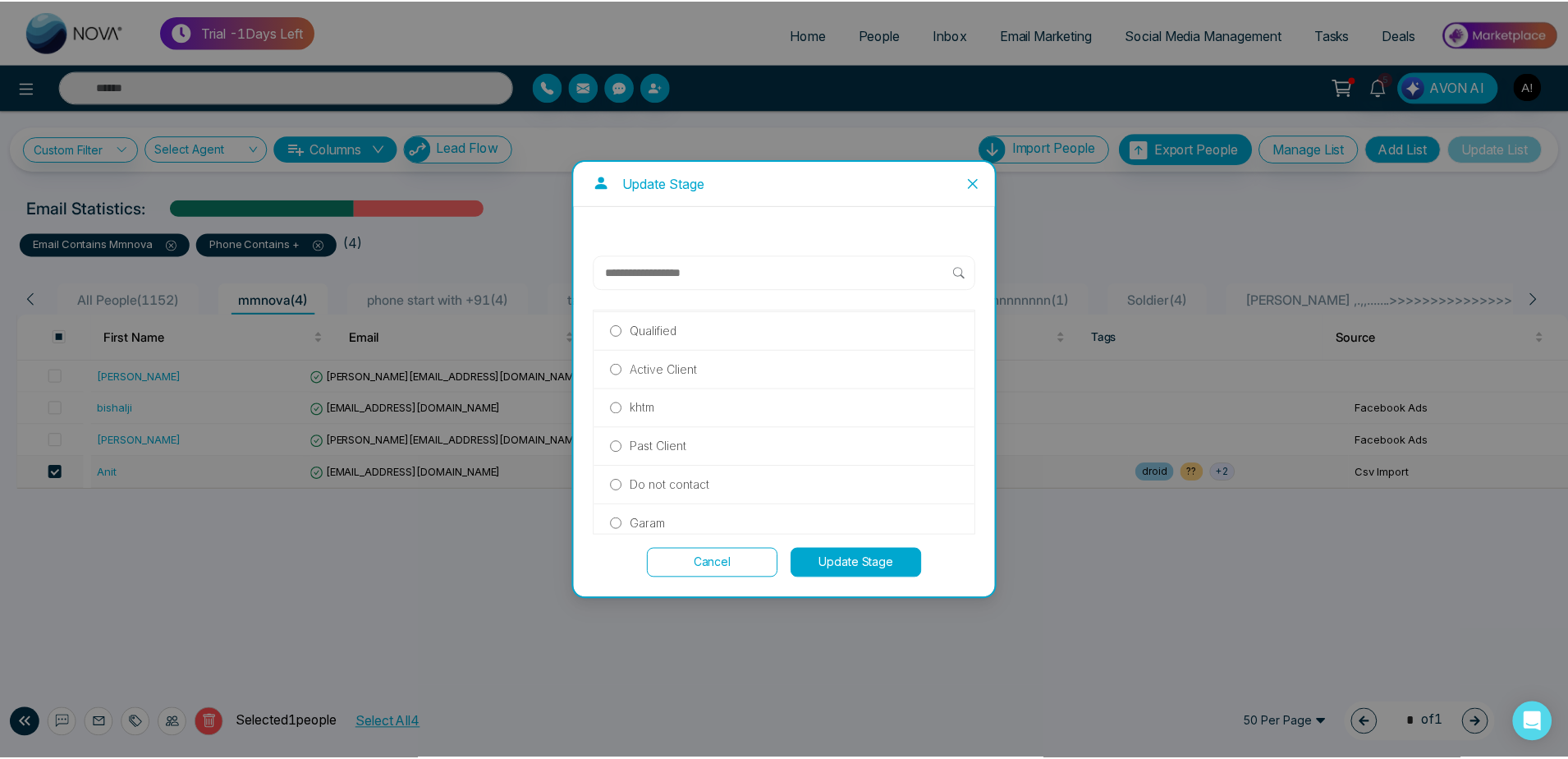
scroll to position [217, 0]
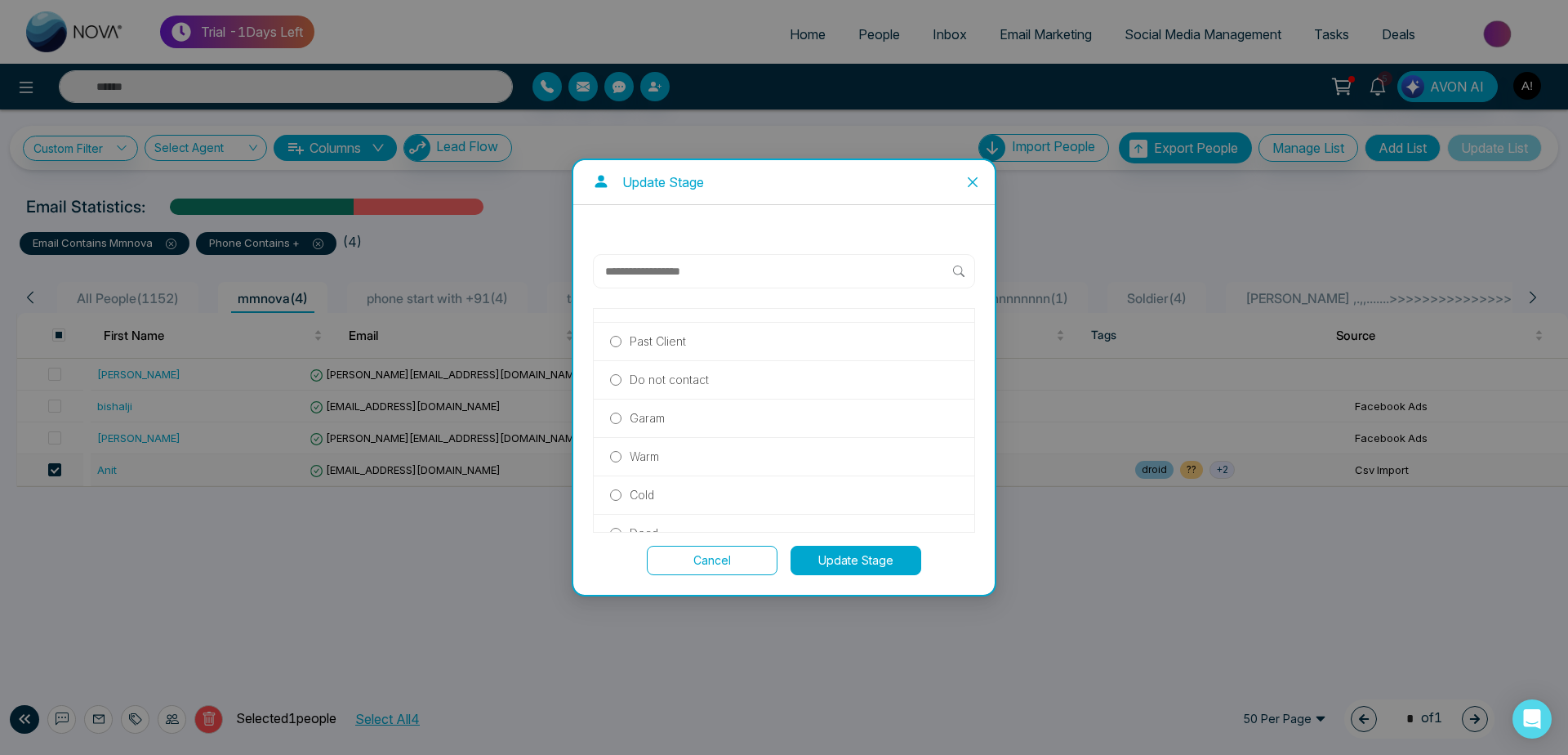
click at [669, 418] on label "Garam" at bounding box center [784, 419] width 348 height 18
click at [844, 564] on button "Update Stage" at bounding box center [855, 560] width 131 height 30
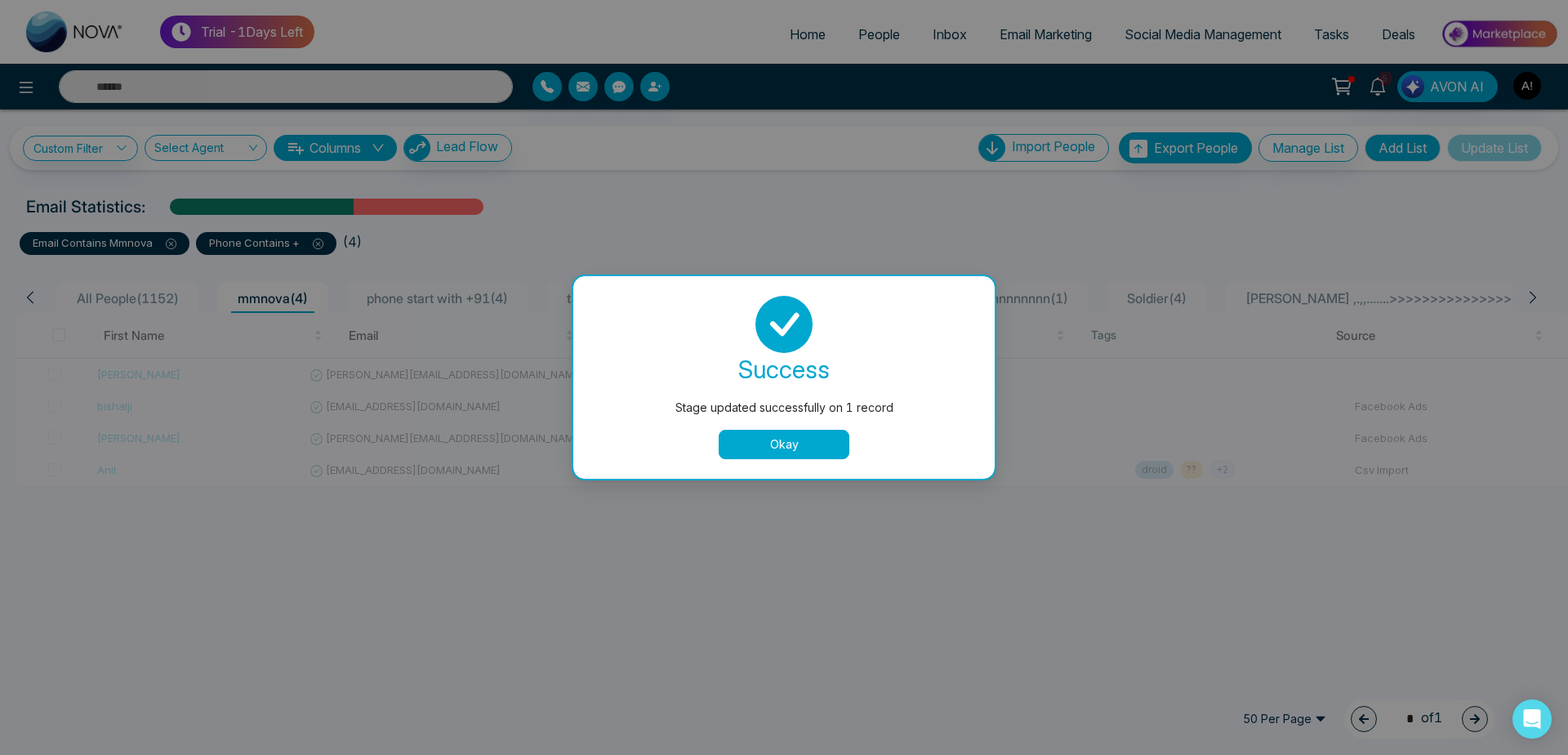
click at [793, 439] on button "Okay" at bounding box center [784, 444] width 131 height 30
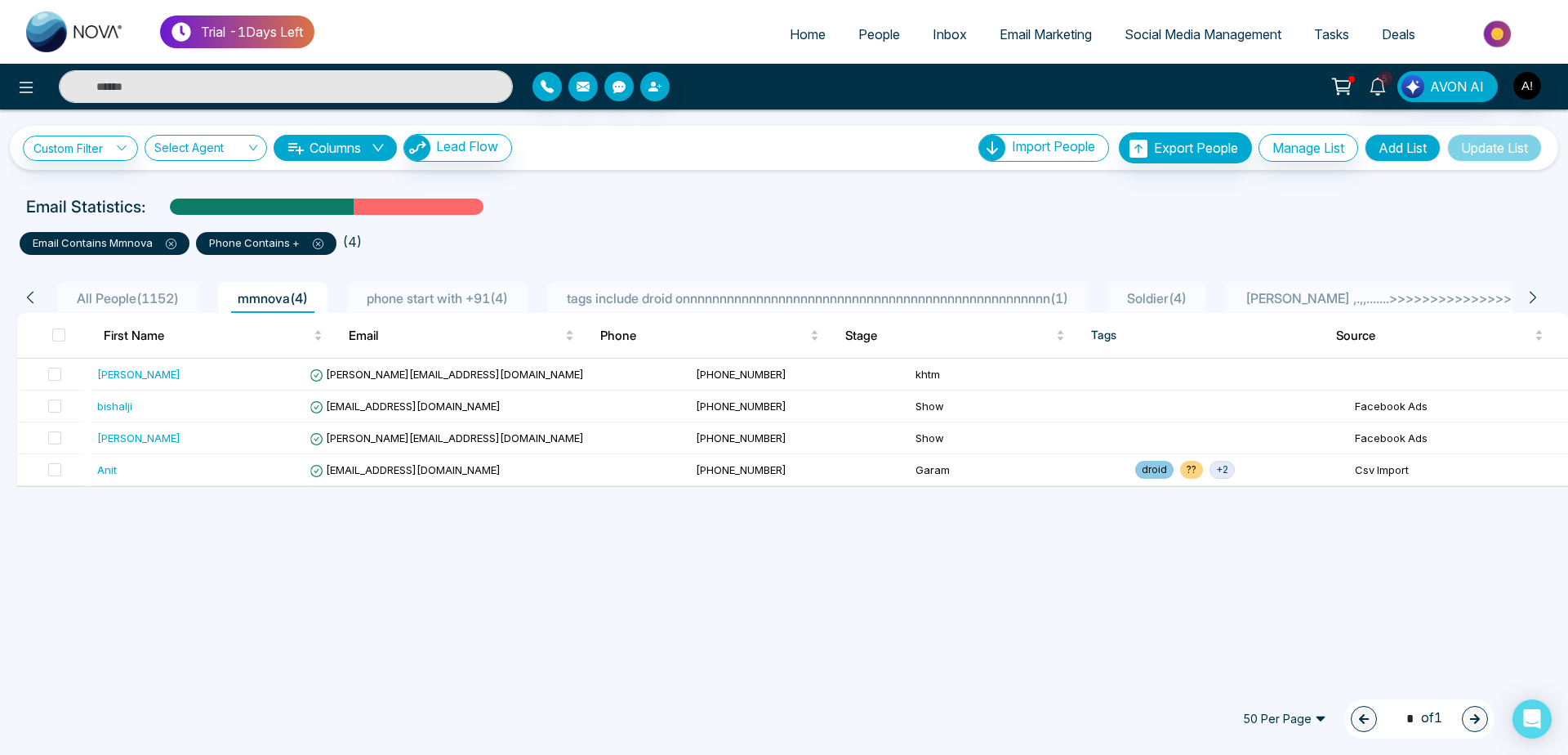
click at [304, 278] on div "All People ( 1152 ) mmnova ( 4 ) phone start with +91 ( 4 ) tags include droid …" at bounding box center [784, 292] width 1555 height 42
click at [21, 78] on icon at bounding box center [26, 88] width 20 height 20
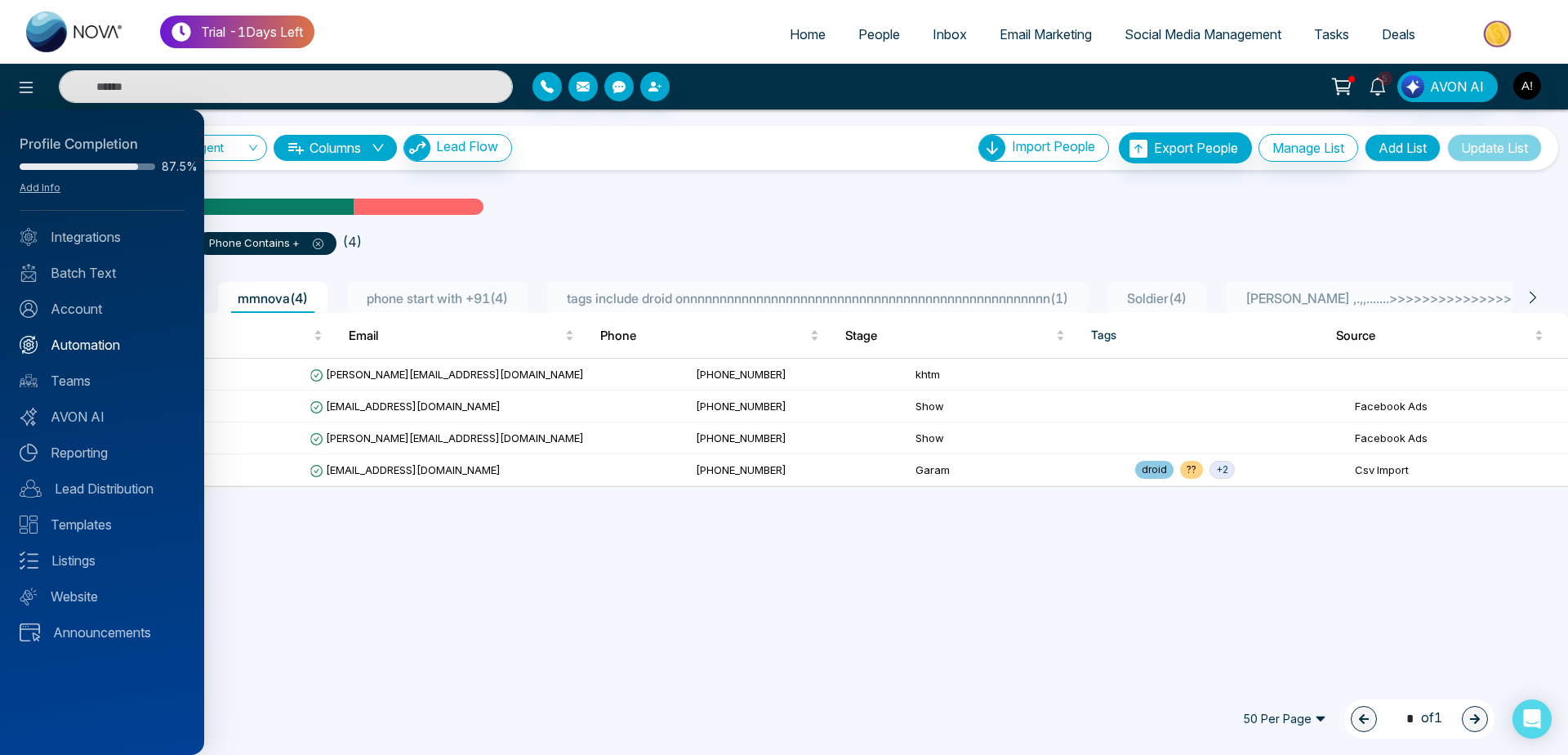
click at [119, 344] on link "Automation" at bounding box center [102, 344] width 165 height 20
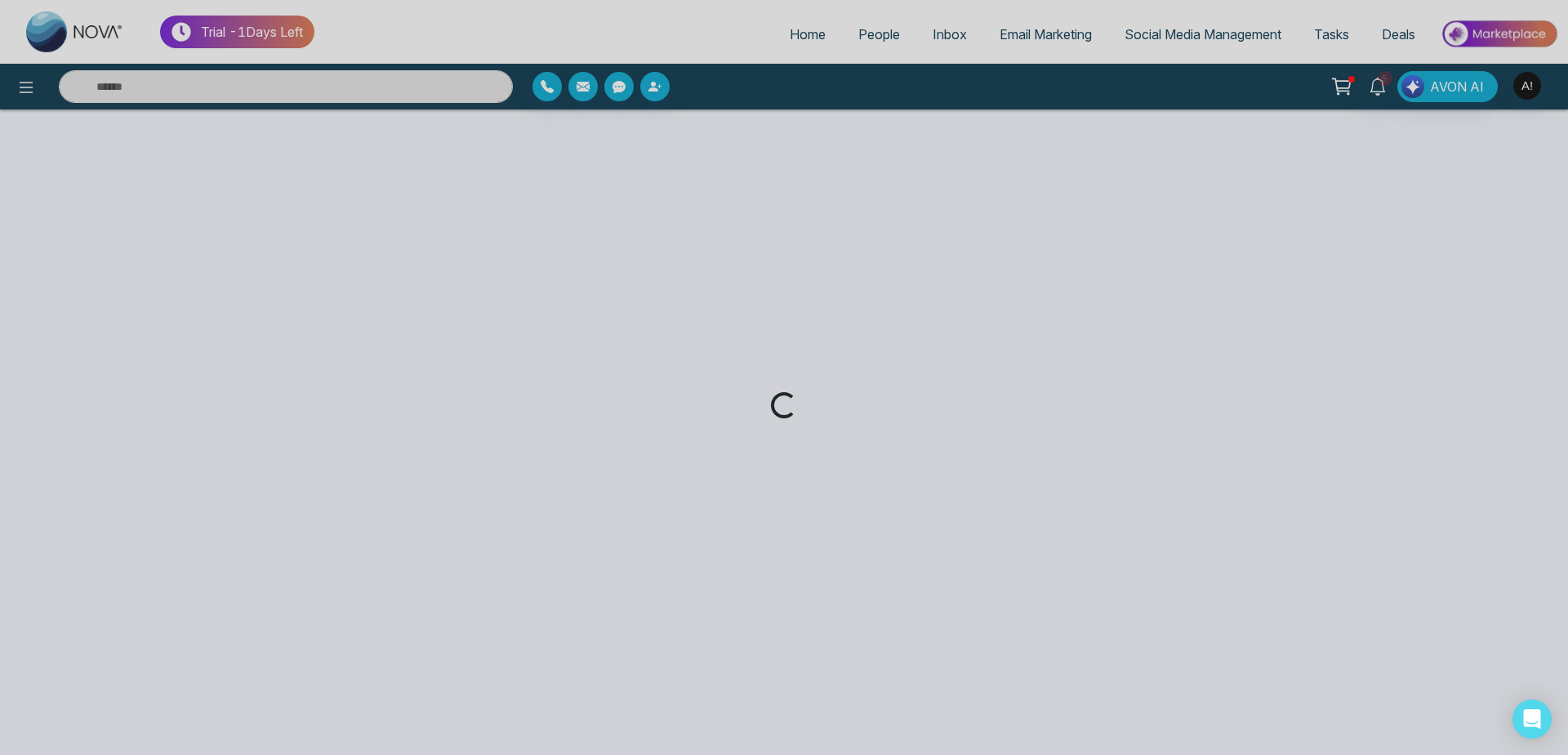
click at [790, 44] on div "Loading..." at bounding box center [784, 377] width 1568 height 755
click at [191, 157] on div "Loading..." at bounding box center [784, 377] width 1568 height 755
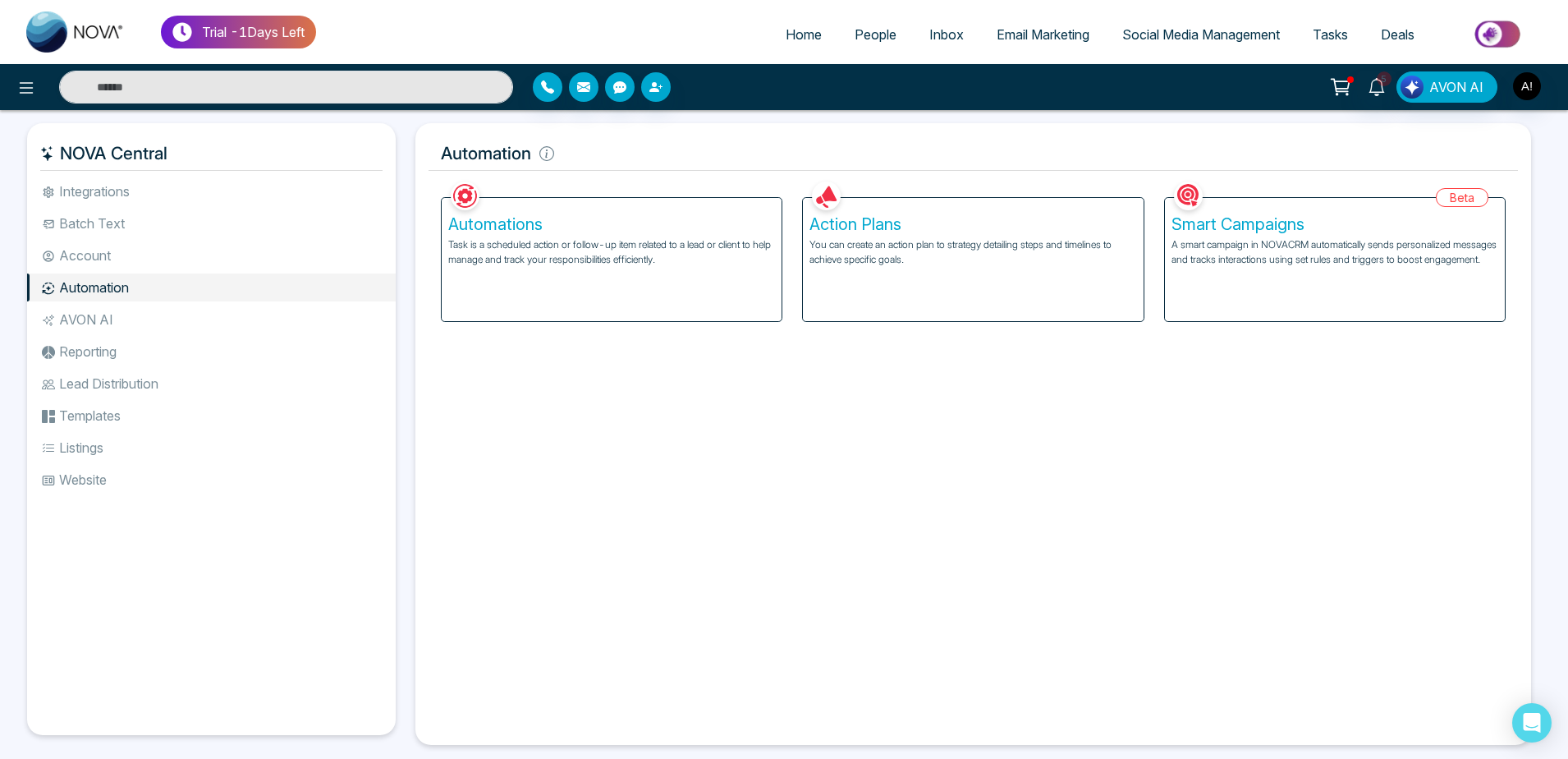
click at [1027, 32] on span "Email Marketing" at bounding box center [1044, 35] width 93 height 16
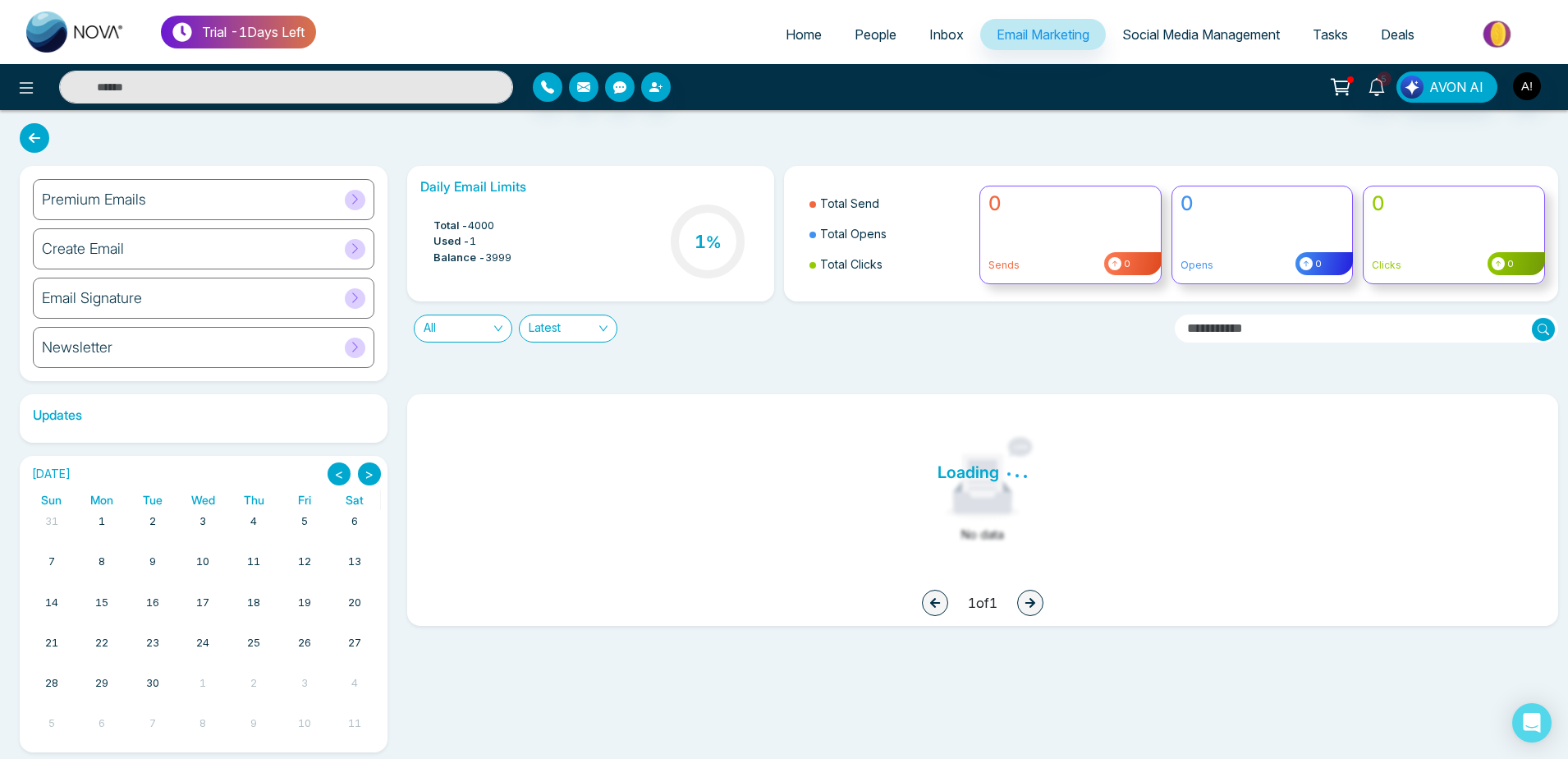
click at [942, 32] on span "Inbox" at bounding box center [947, 35] width 35 height 16
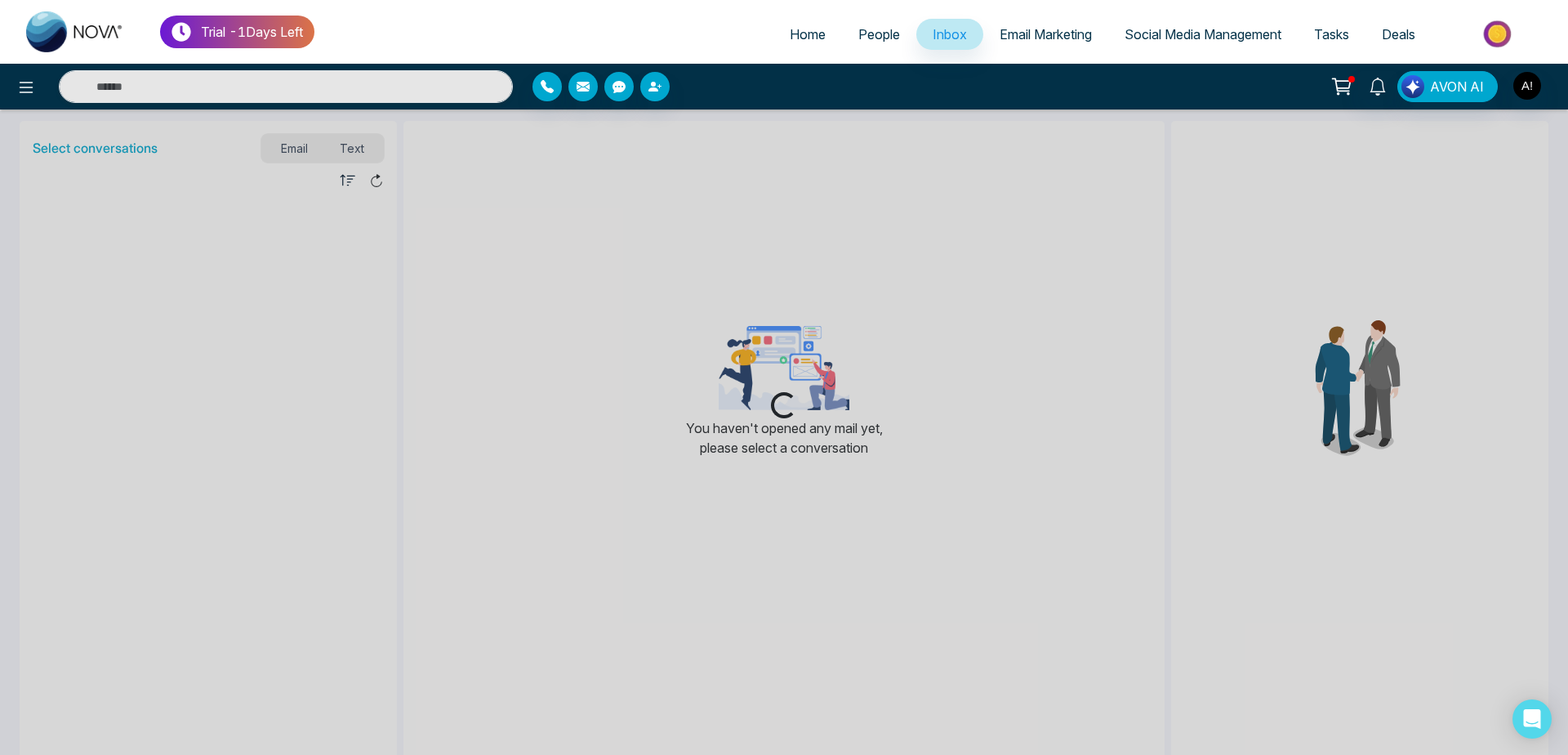
click at [1023, 38] on span "Email Marketing" at bounding box center [1046, 34] width 92 height 16
click at [787, 19] on link "Home" at bounding box center [808, 34] width 69 height 31
select select "*"
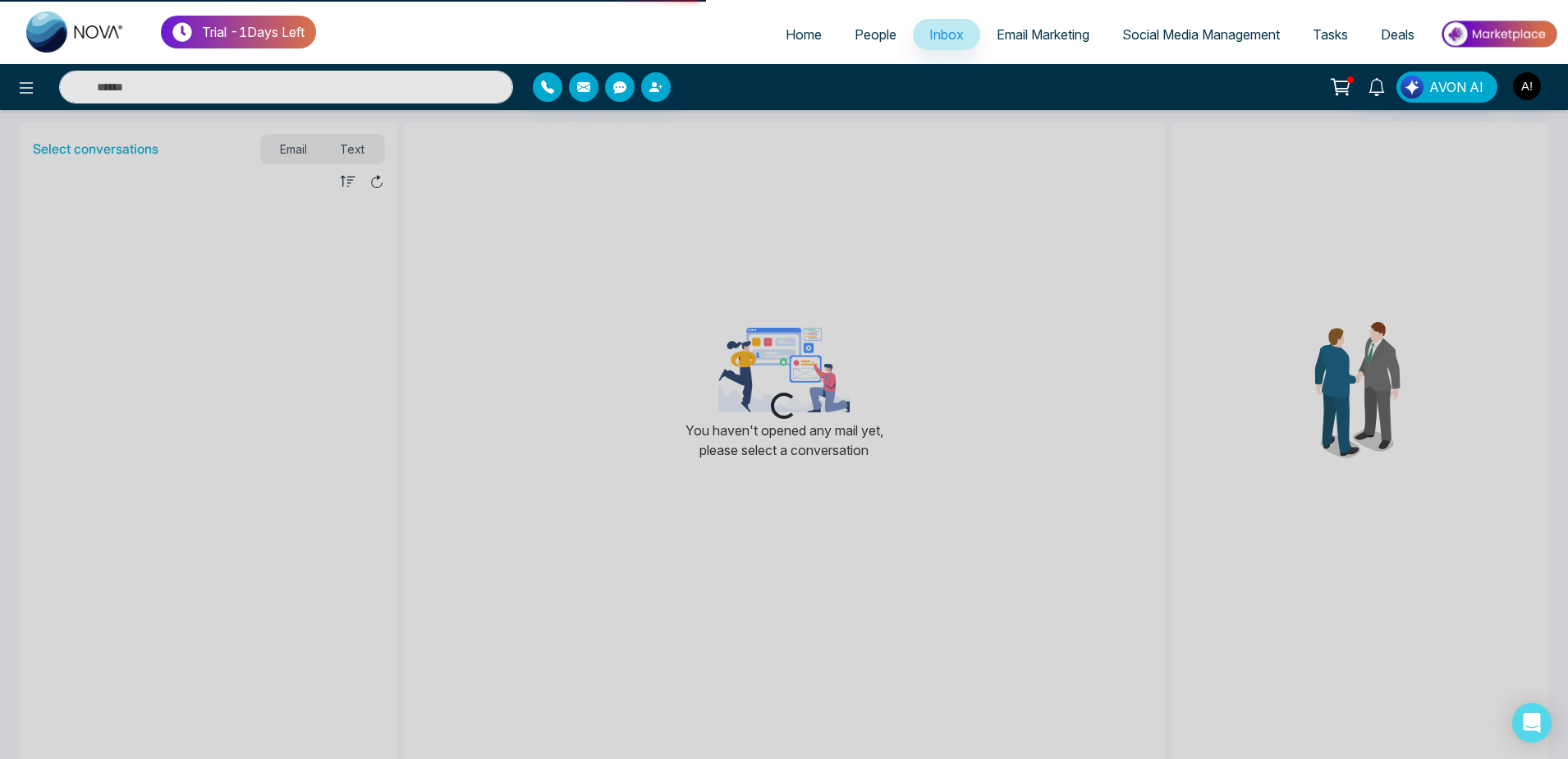
select select "*"
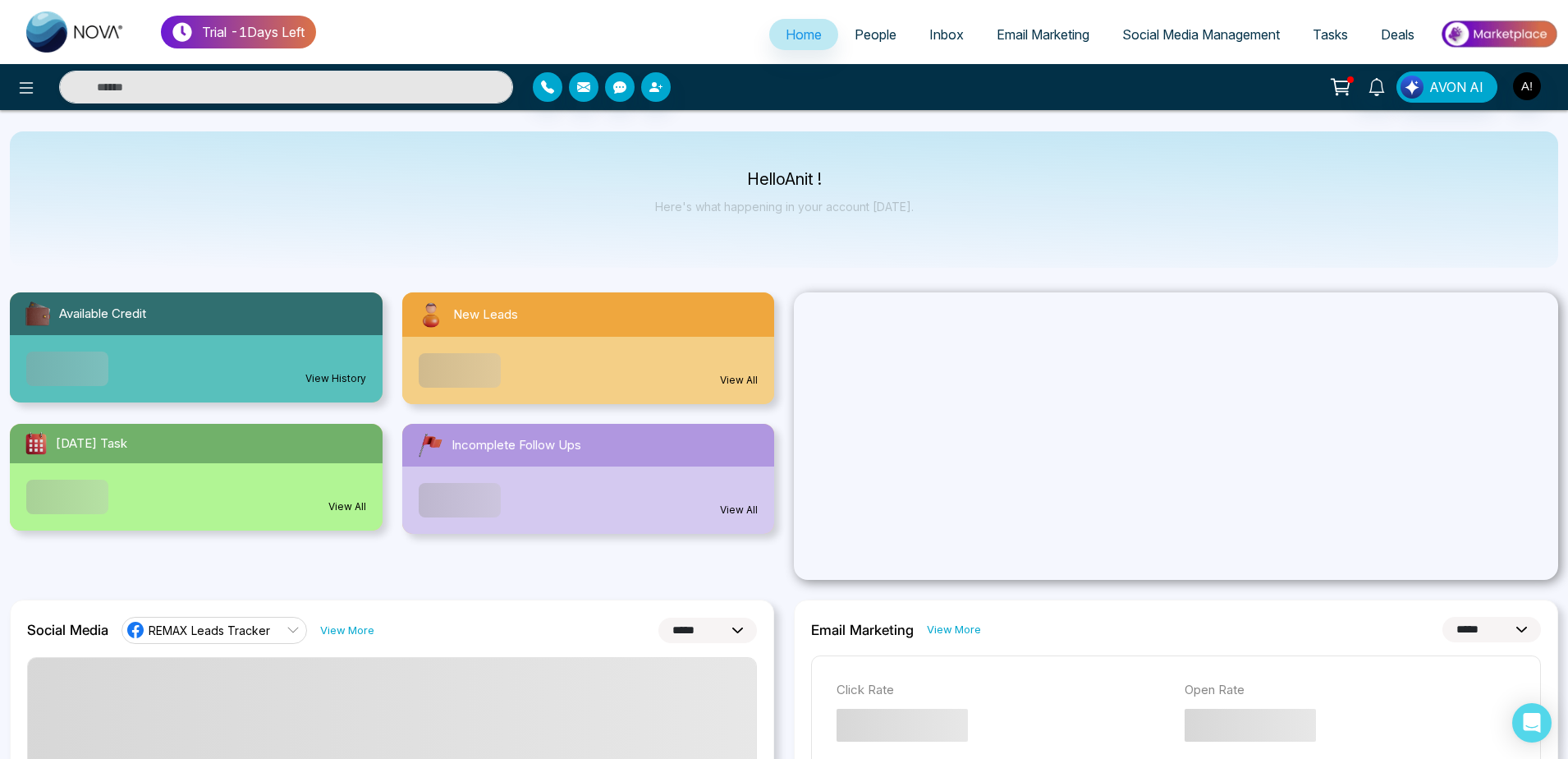
click at [858, 37] on span "People" at bounding box center [875, 35] width 42 height 16
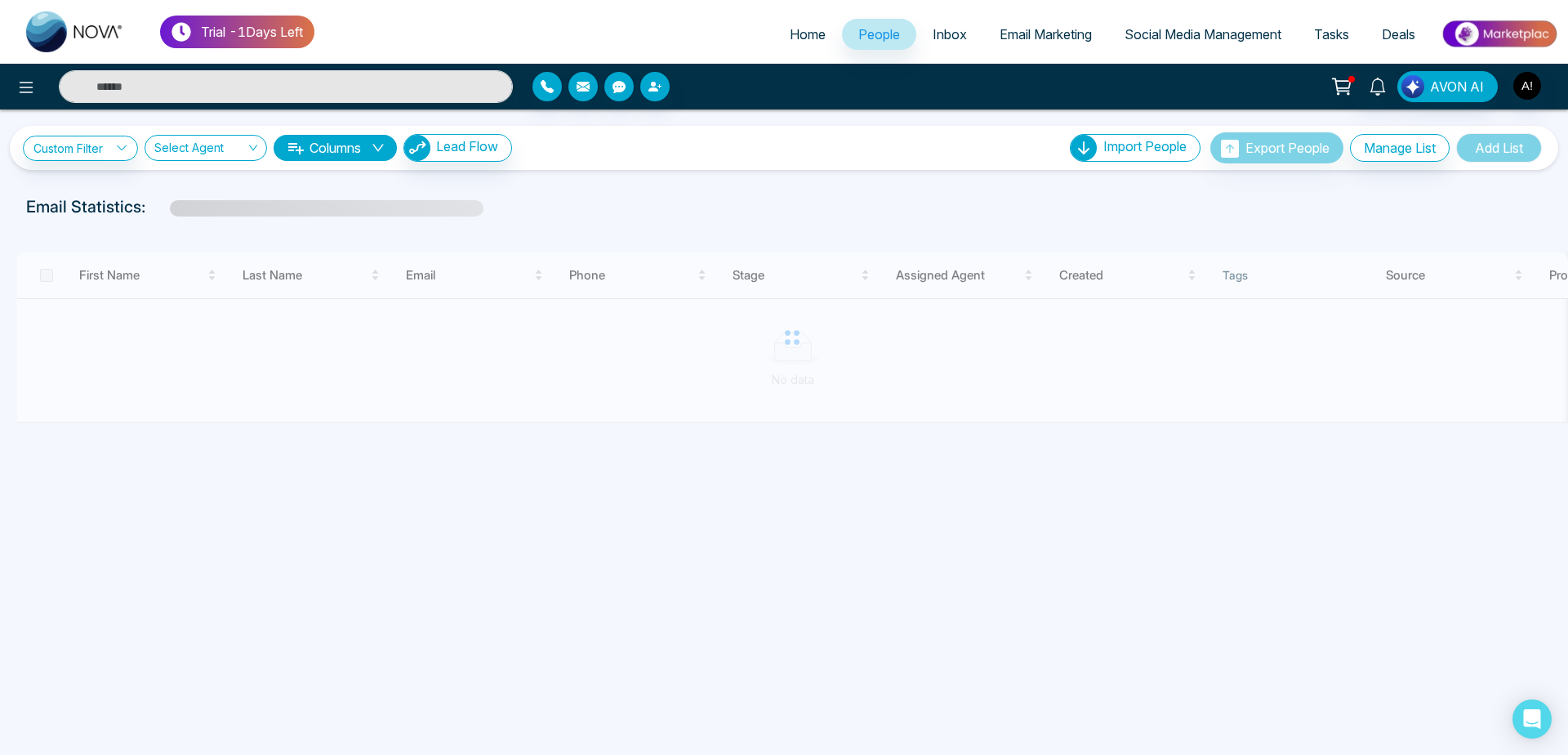
click at [817, 37] on link "Home" at bounding box center [808, 34] width 69 height 31
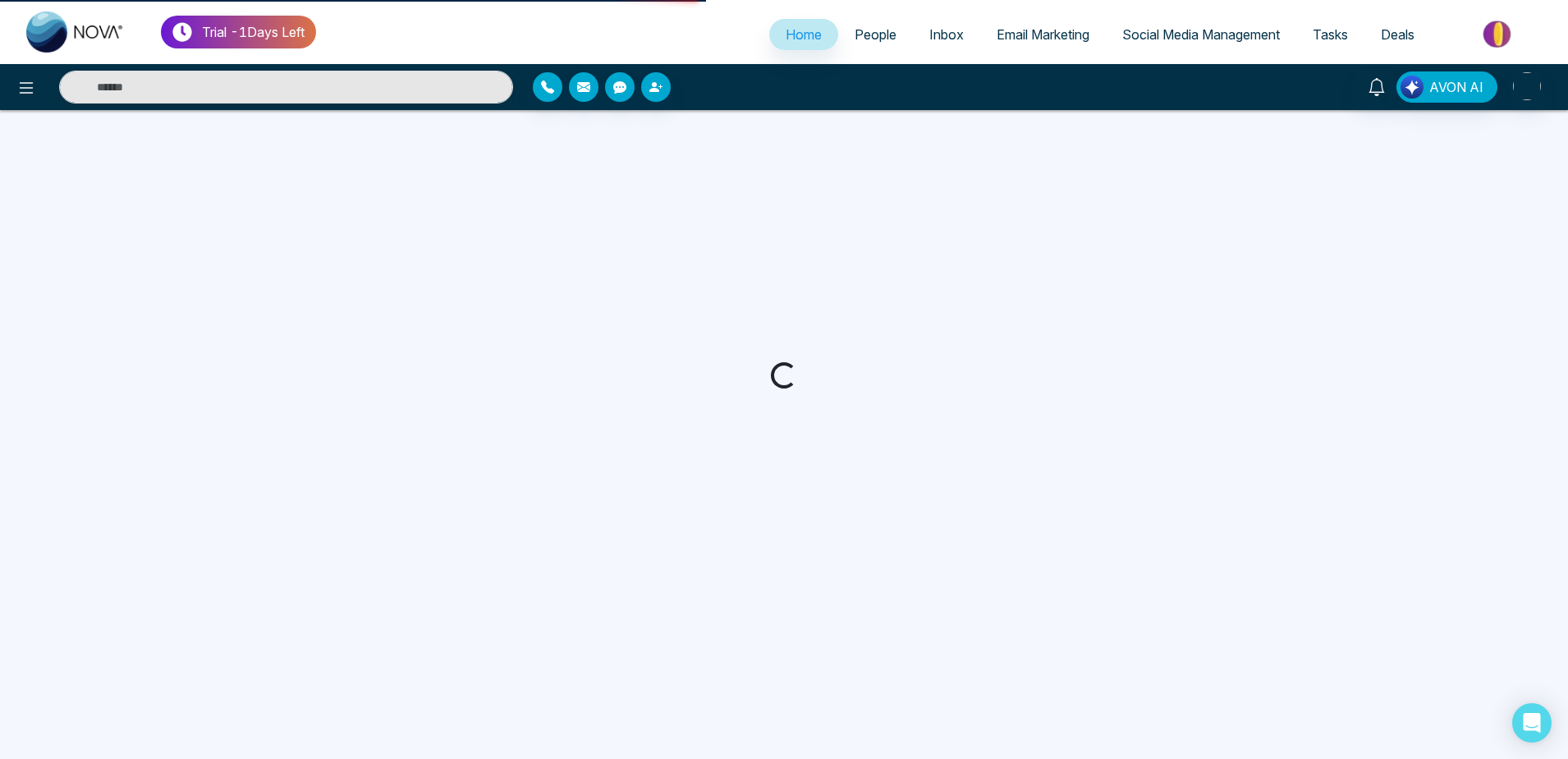
select select "*"
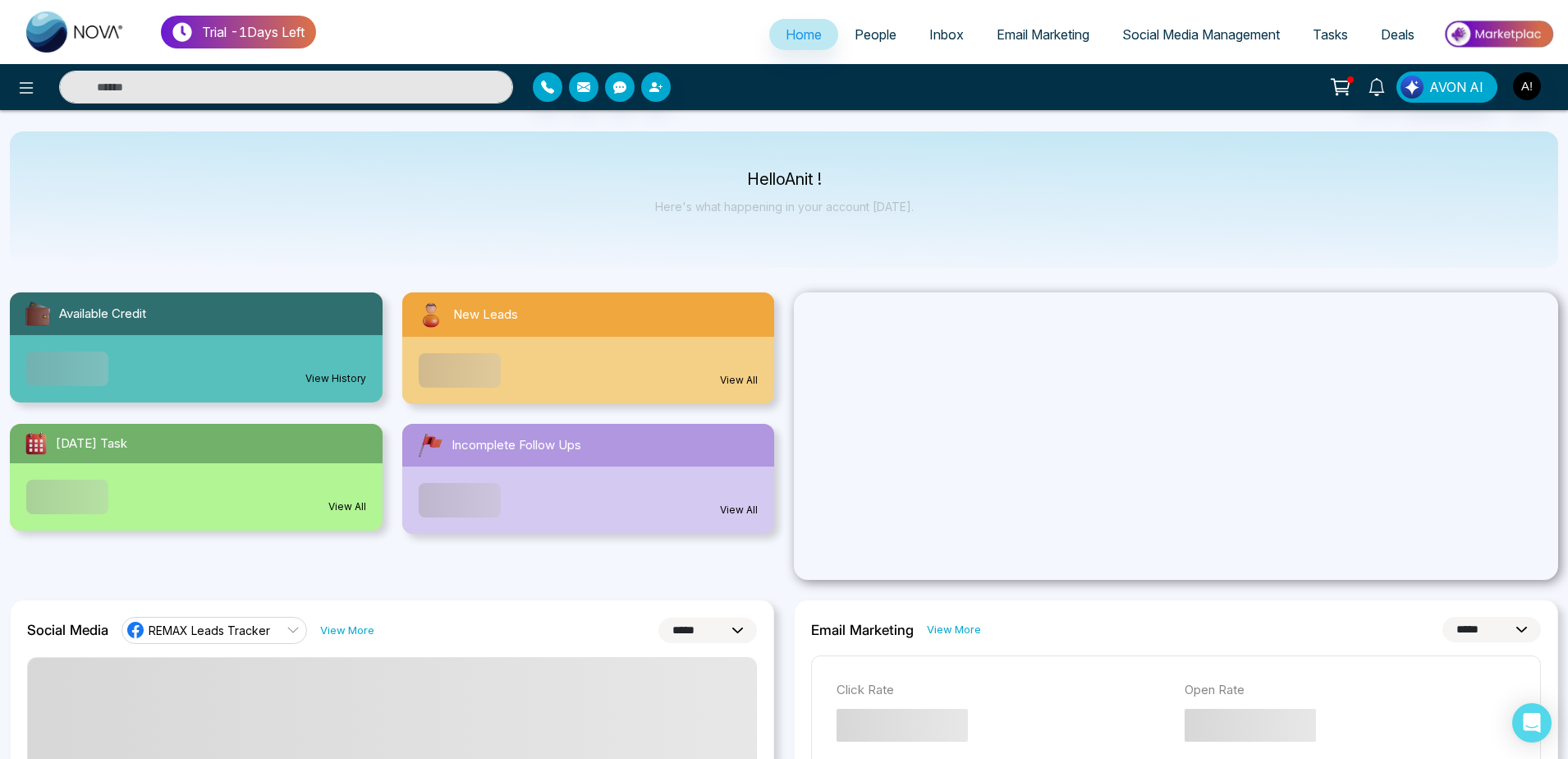
click at [858, 43] on link "People" at bounding box center [875, 35] width 75 height 31
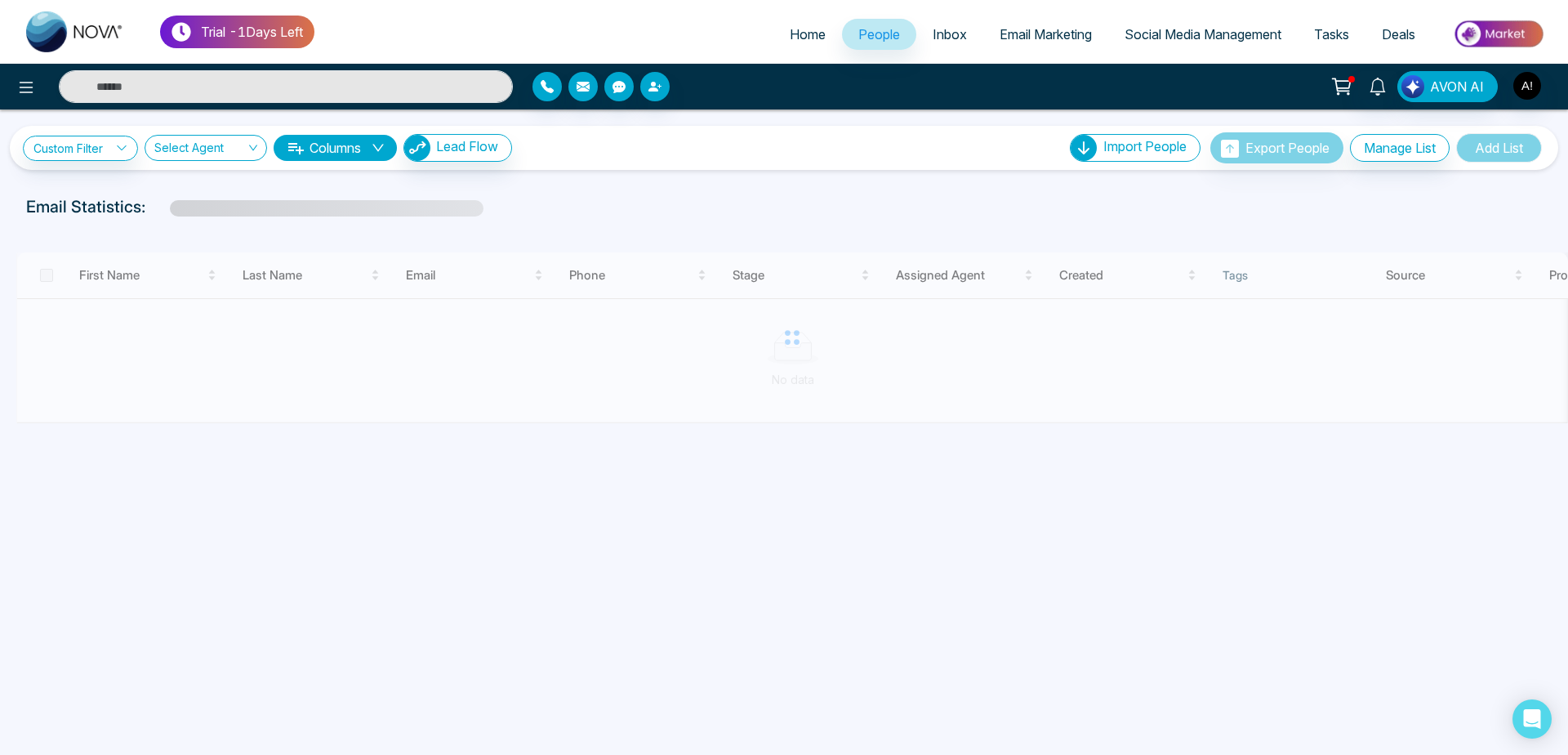
click at [790, 38] on span "Home" at bounding box center [808, 34] width 36 height 16
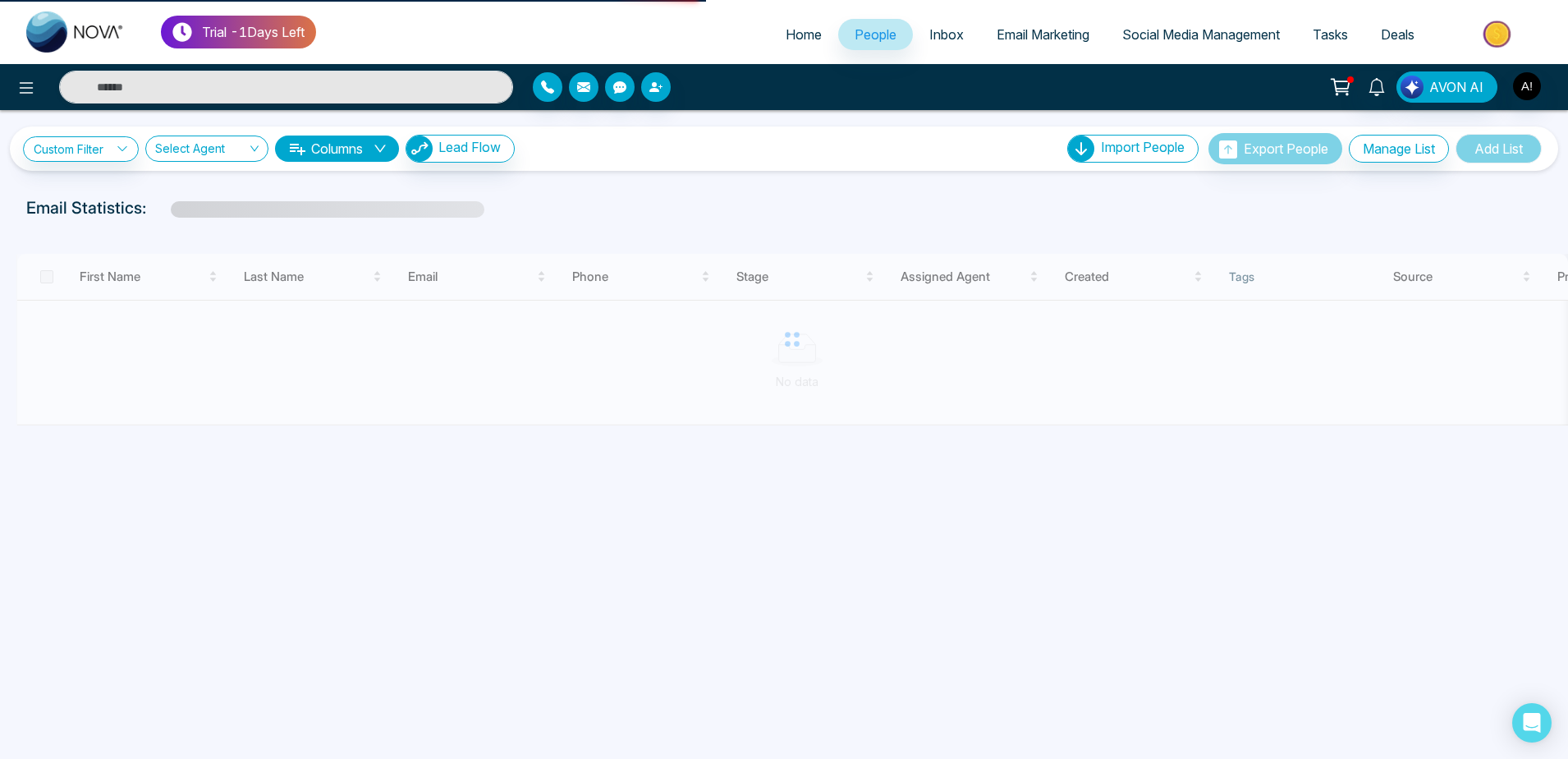
select select "*"
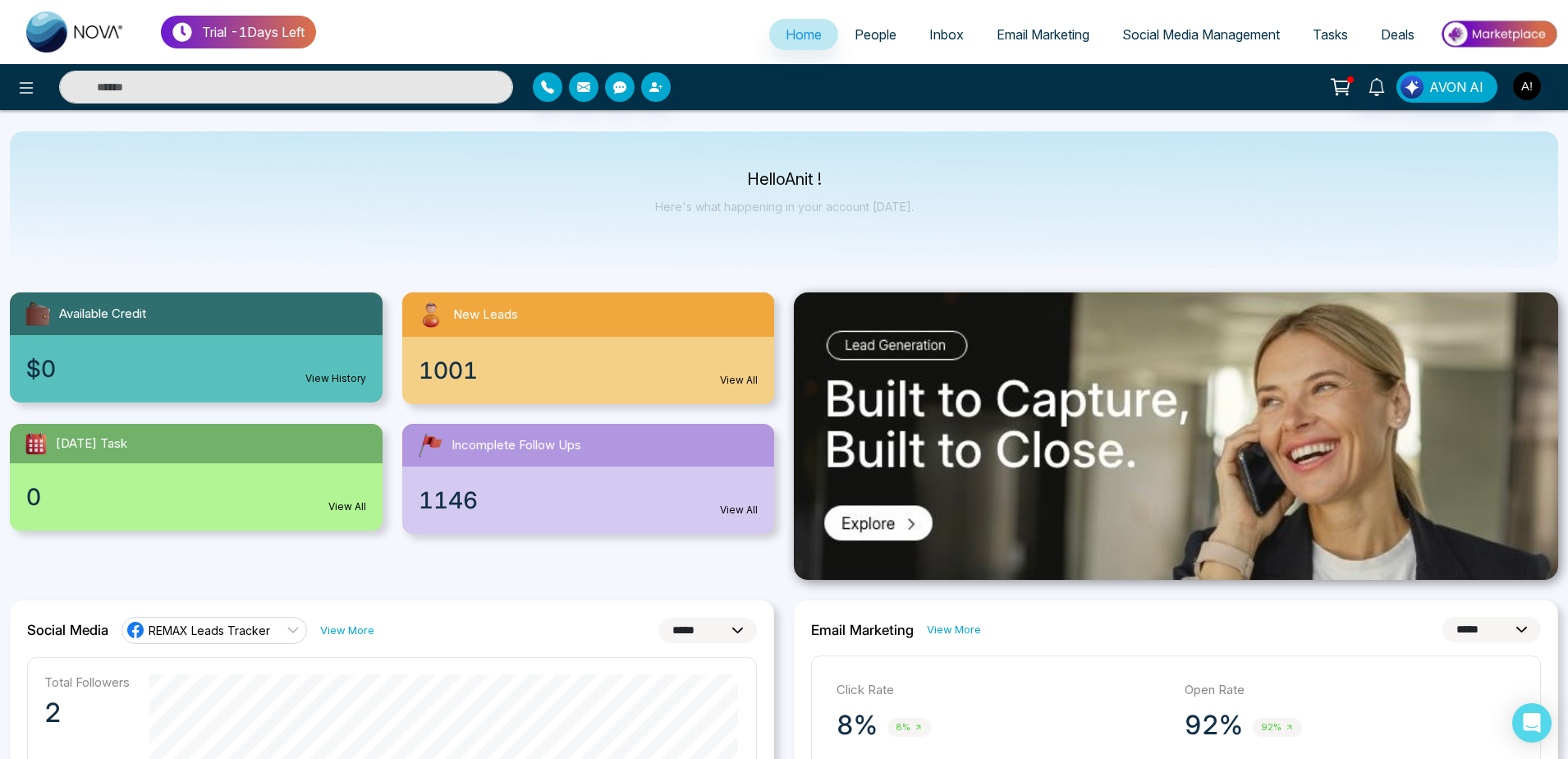
click at [854, 32] on span "People" at bounding box center [875, 35] width 42 height 16
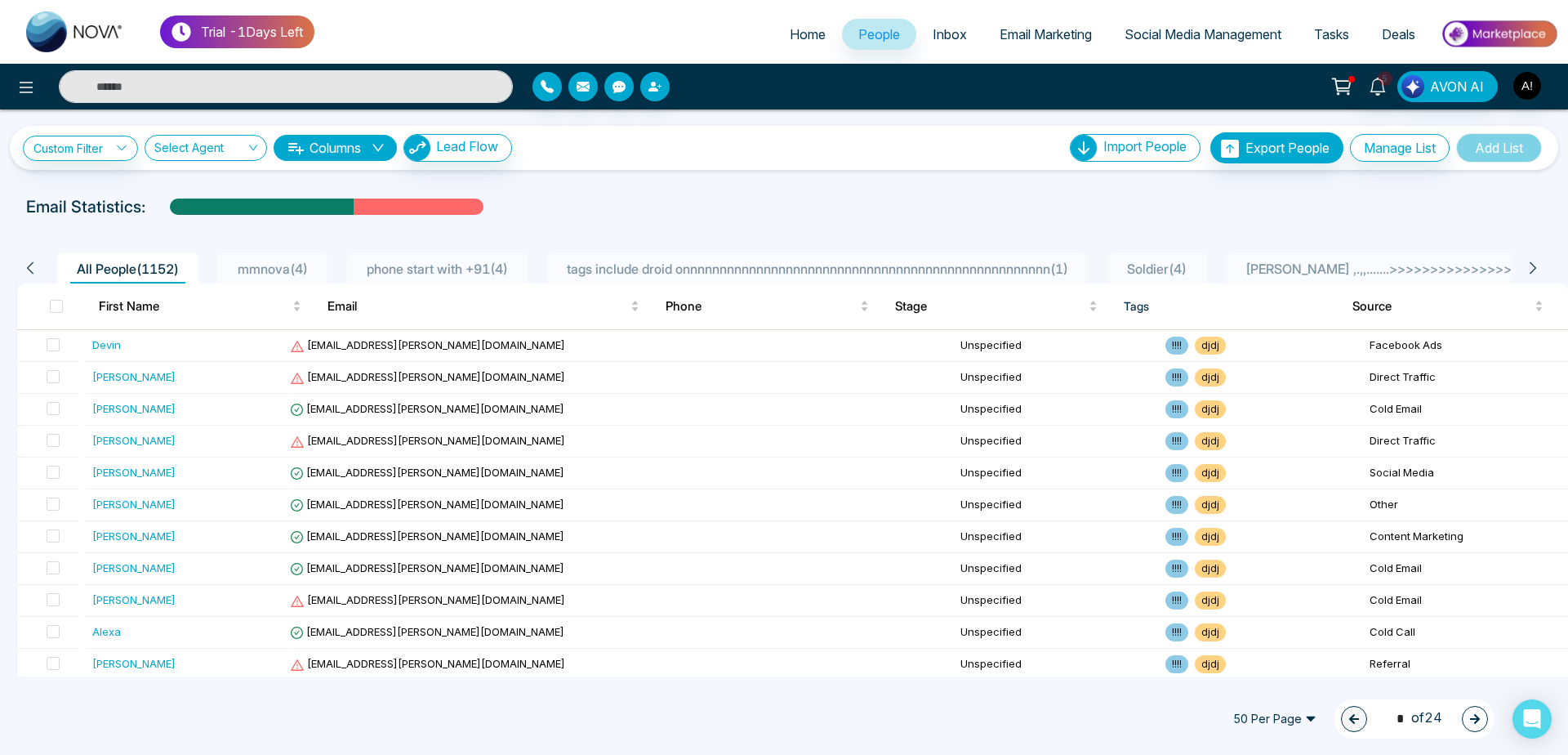
click at [802, 33] on span "Home" at bounding box center [808, 34] width 36 height 16
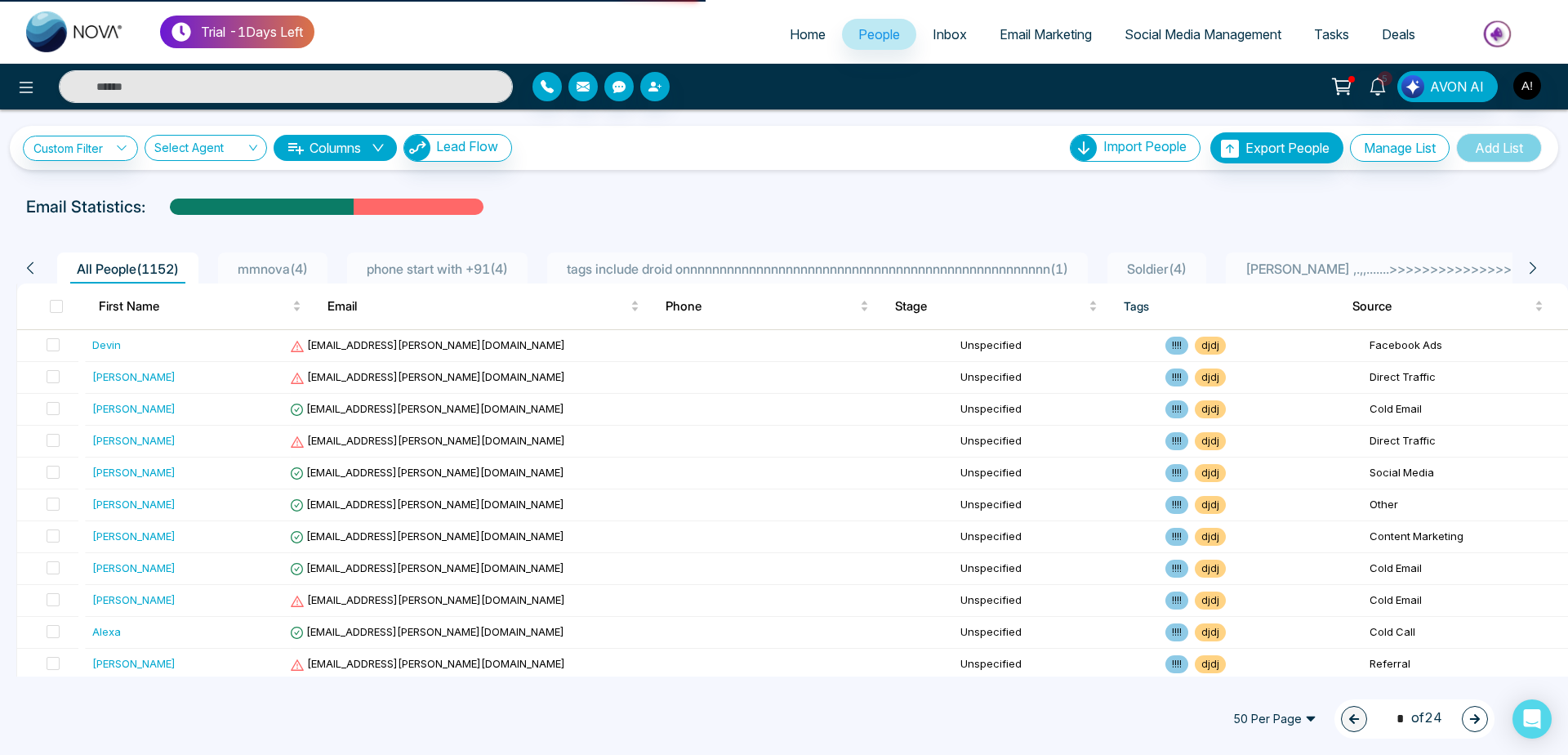
select select "*"
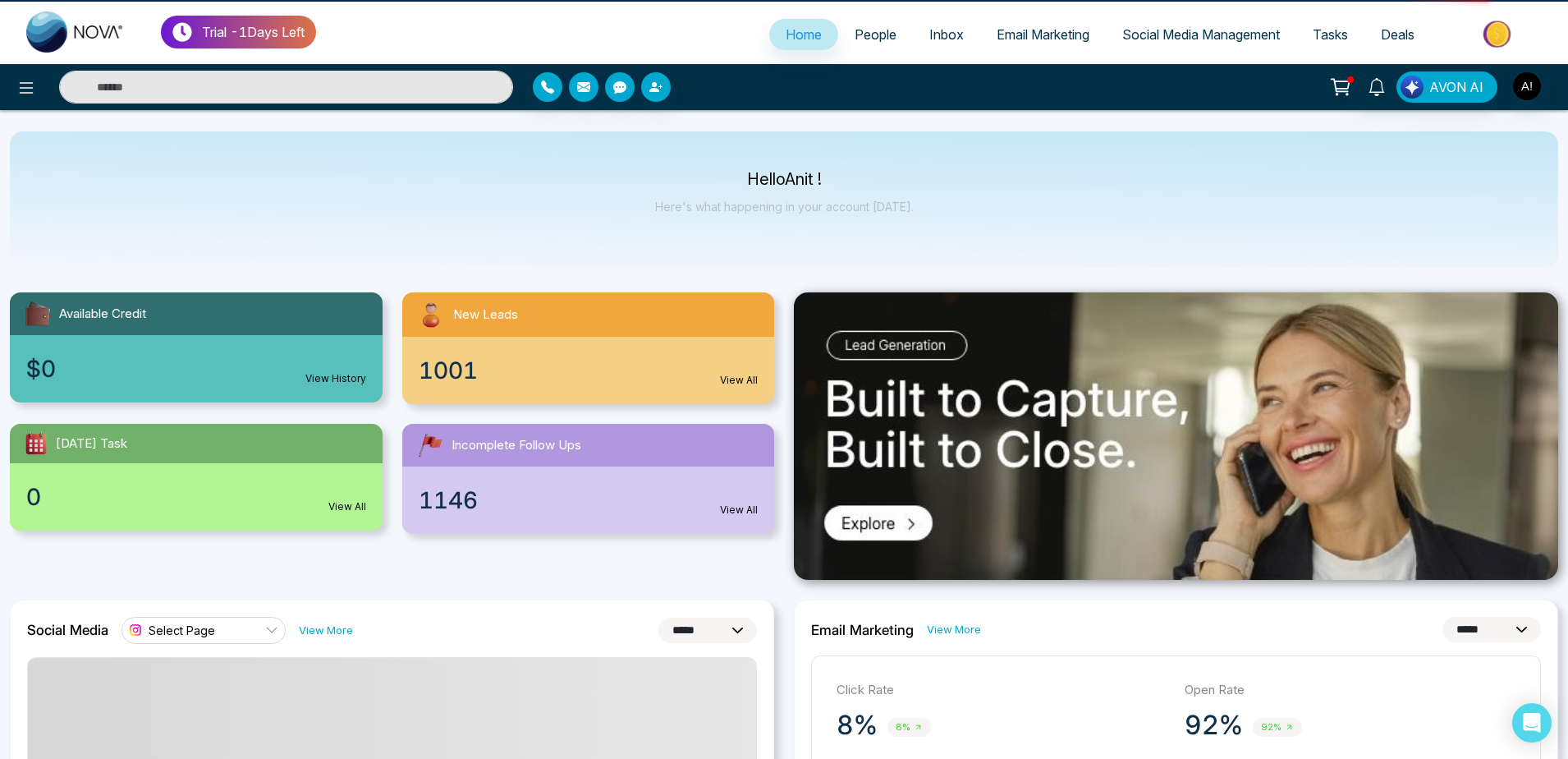
click at [1144, 30] on span "Social Media Management" at bounding box center [1201, 35] width 157 height 16
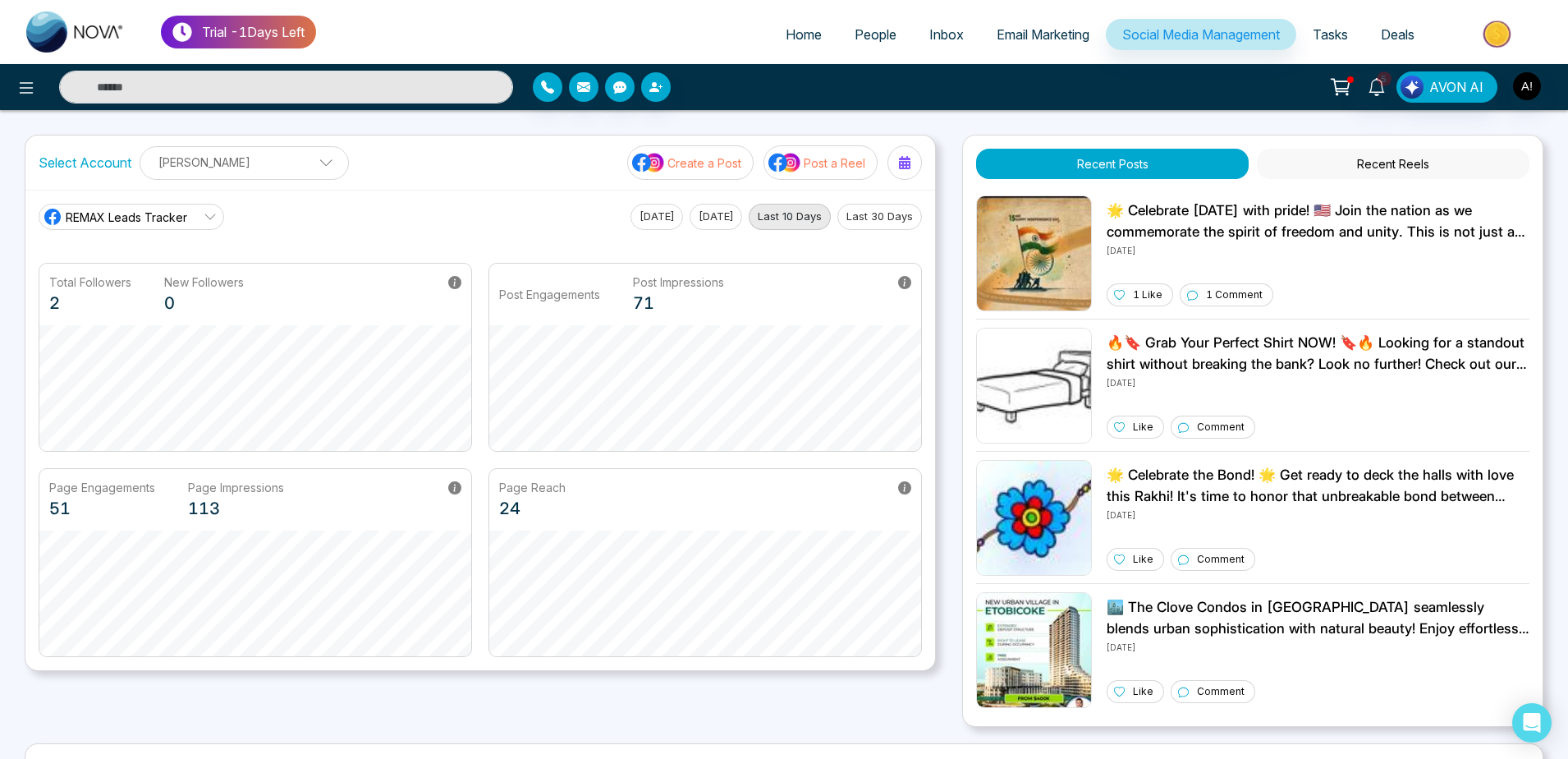
click at [709, 154] on button "Create a Post" at bounding box center [690, 163] width 126 height 35
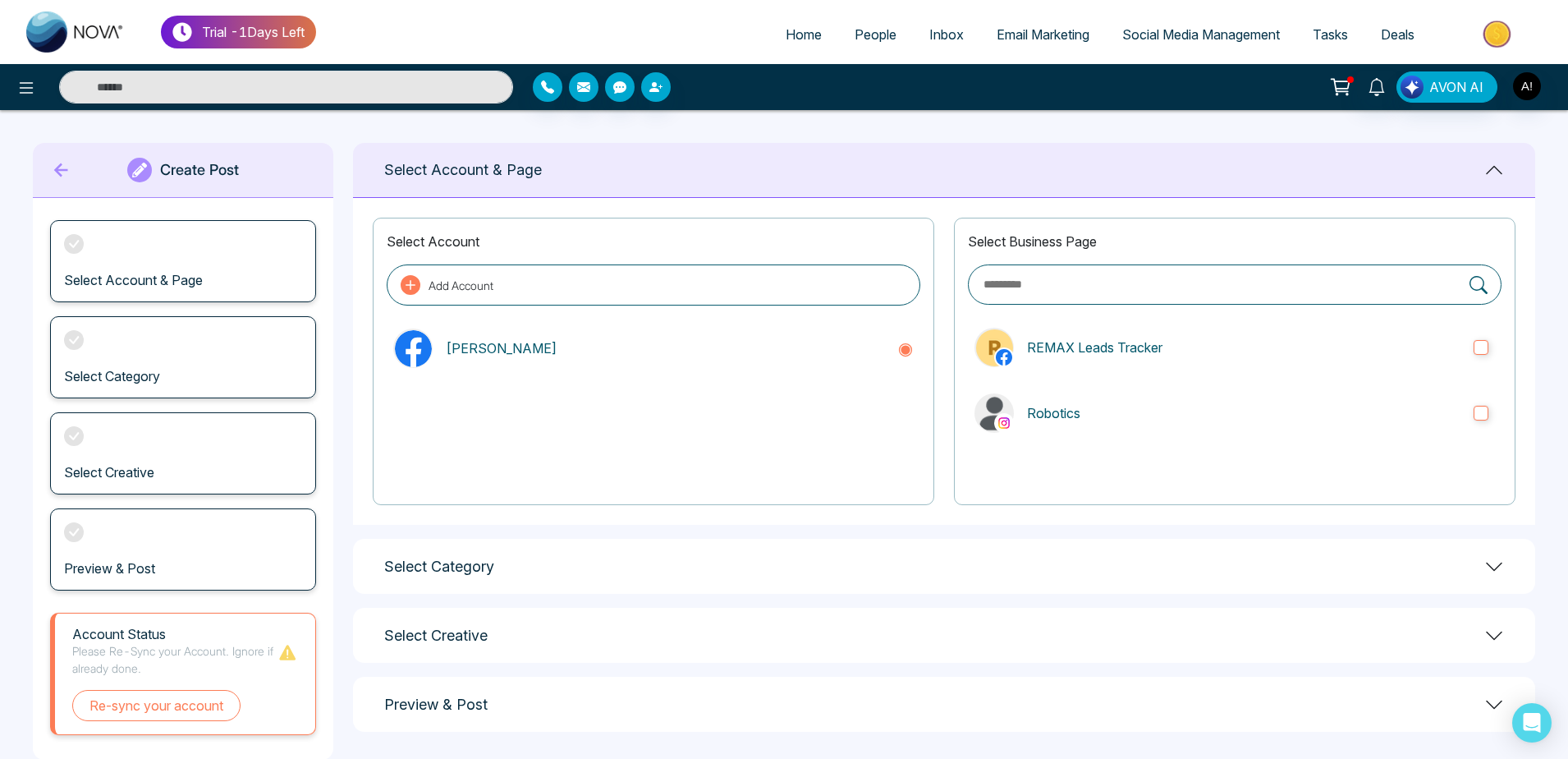
click at [1329, 35] on span "Tasks" at bounding box center [1330, 35] width 35 height 16
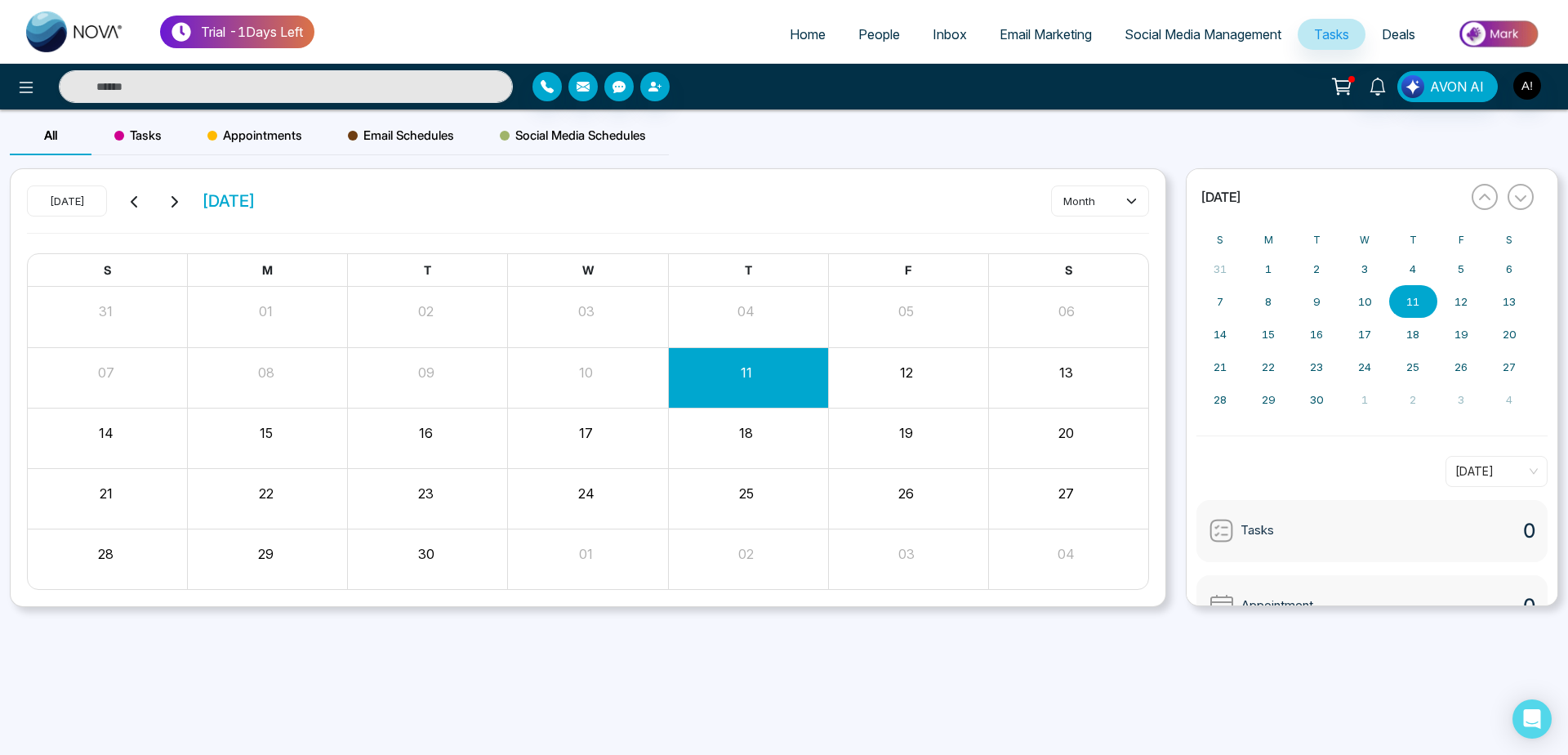
click at [149, 140] on span "Tasks" at bounding box center [137, 136] width 47 height 20
click at [1083, 199] on icon at bounding box center [1082, 202] width 13 height 13
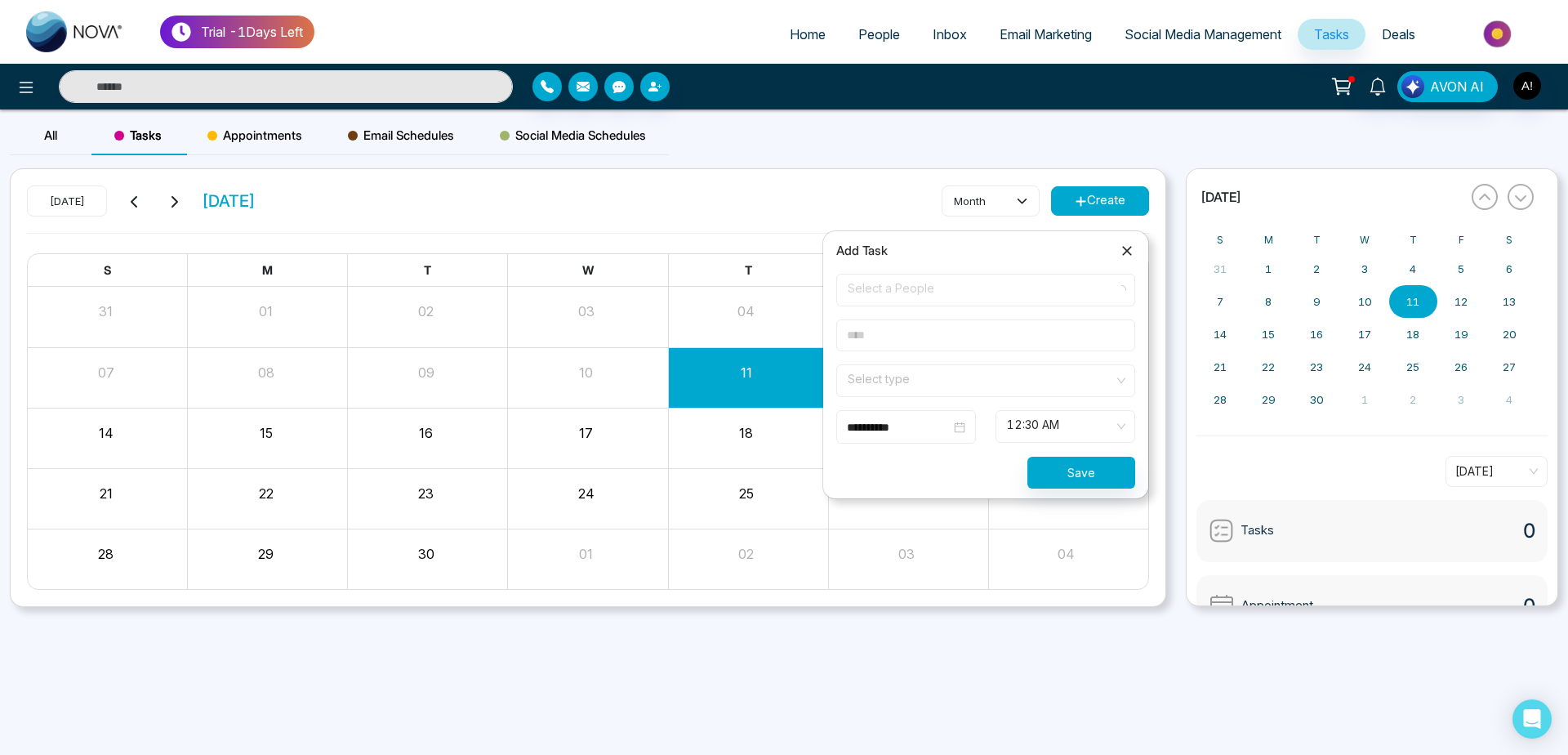
click at [1004, 301] on span "Select a People" at bounding box center [986, 289] width 276 height 28
click at [984, 278] on span "Select a People" at bounding box center [986, 289] width 276 height 28
click at [1015, 287] on span "Select a People" at bounding box center [986, 289] width 276 height 28
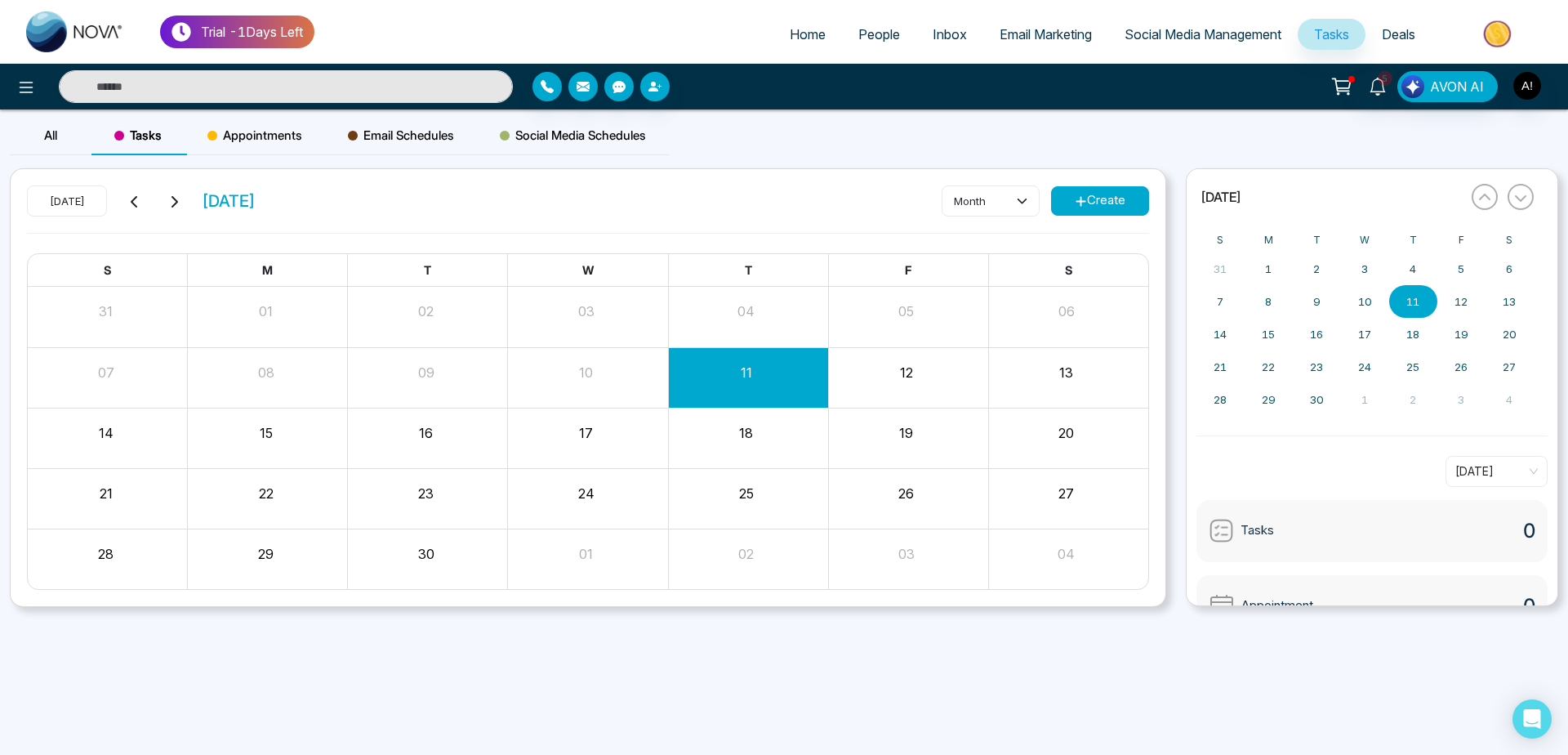
click at [1100, 207] on button "Create" at bounding box center [1100, 201] width 98 height 30
click at [1120, 204] on button "Create" at bounding box center [1100, 201] width 98 height 30
type input "**********"
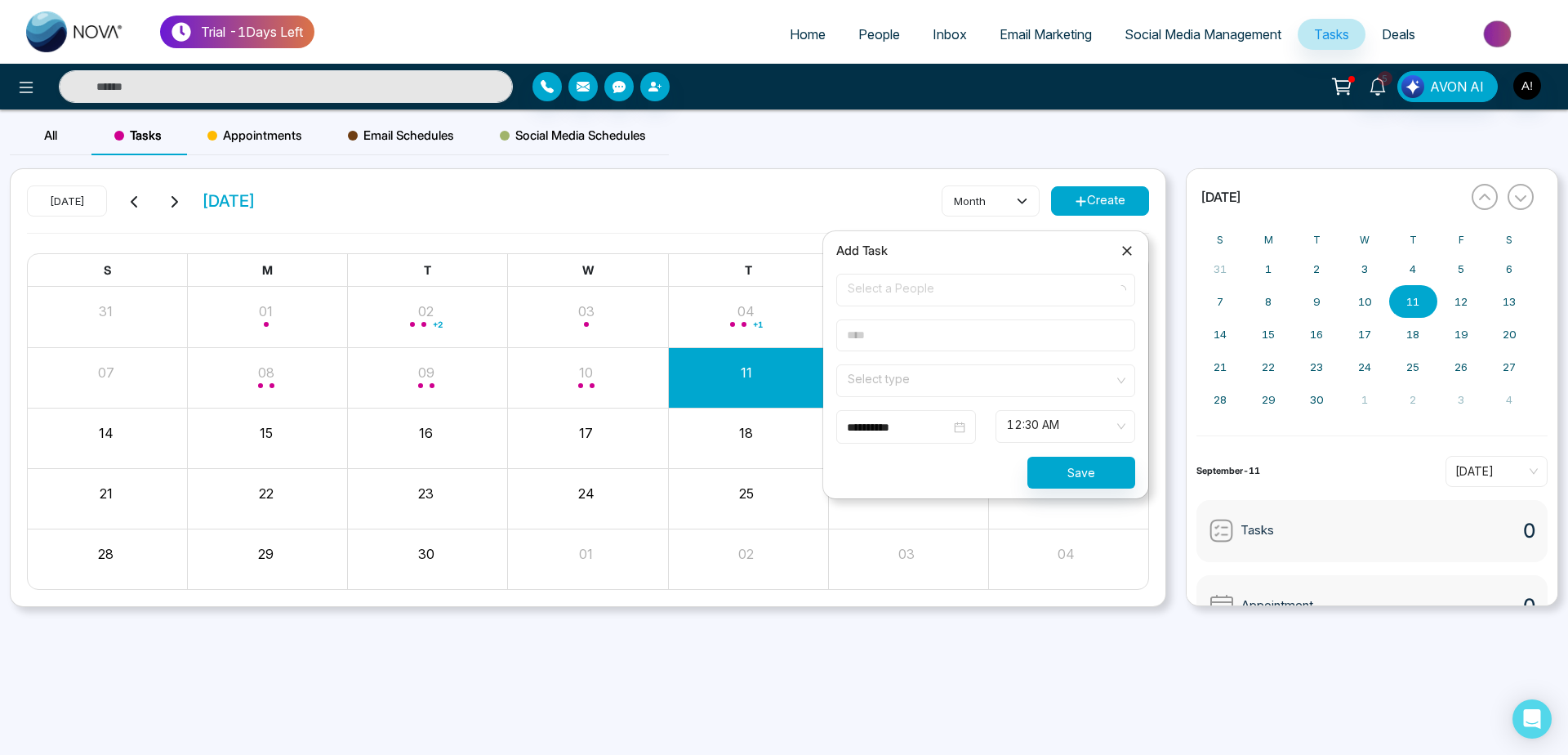
click at [1066, 281] on span "Select a People" at bounding box center [986, 289] width 276 height 28
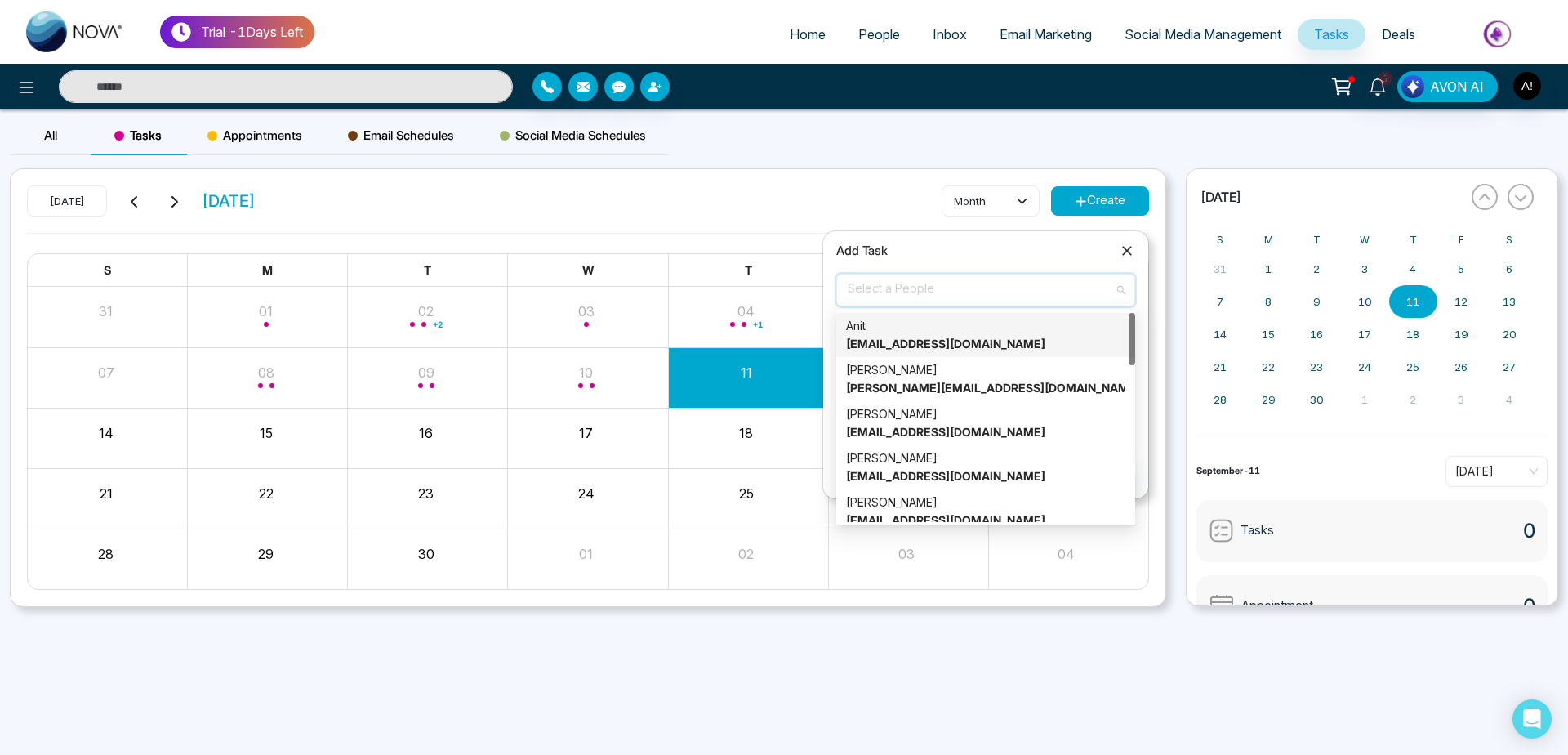
click at [853, 342] on strong "[EMAIL_ADDRESS][DOMAIN_NAME]" at bounding box center [946, 343] width 199 height 14
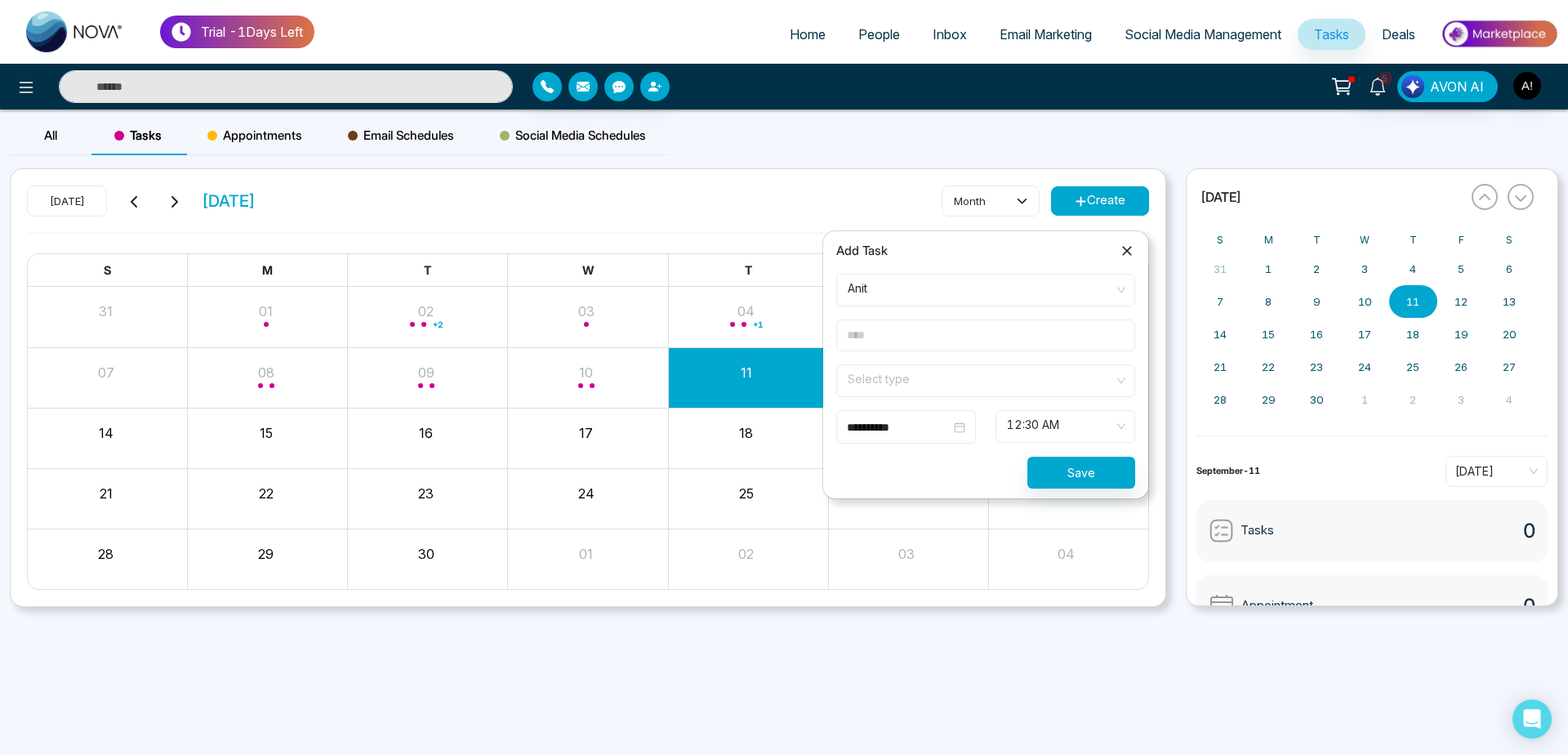
click at [950, 342] on input "text" at bounding box center [986, 335] width 299 height 32
click at [912, 339] on input "text" at bounding box center [986, 335] width 299 height 32
click at [956, 392] on span at bounding box center [980, 381] width 268 height 31
type input "****"
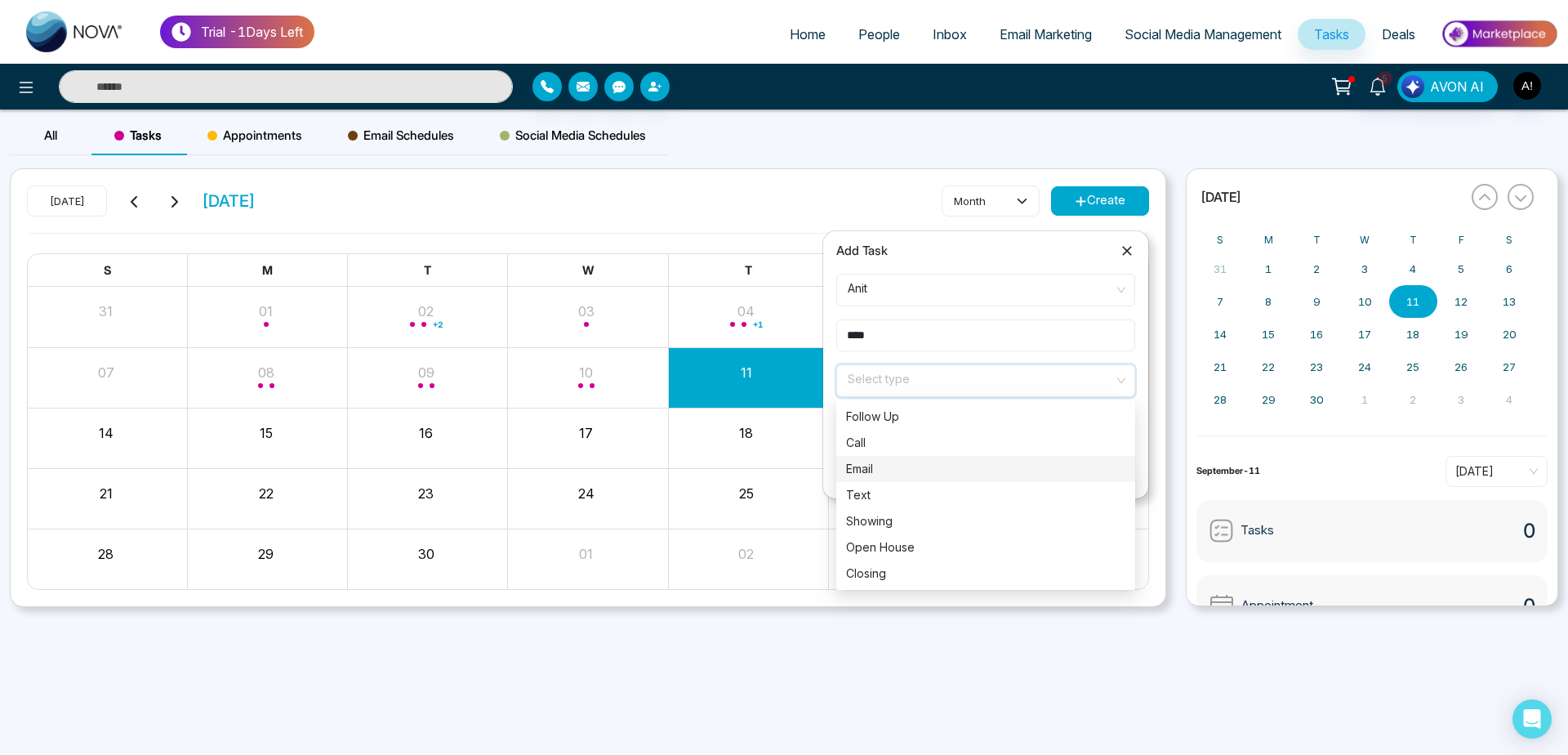
click at [940, 462] on div "Email" at bounding box center [986, 469] width 279 height 18
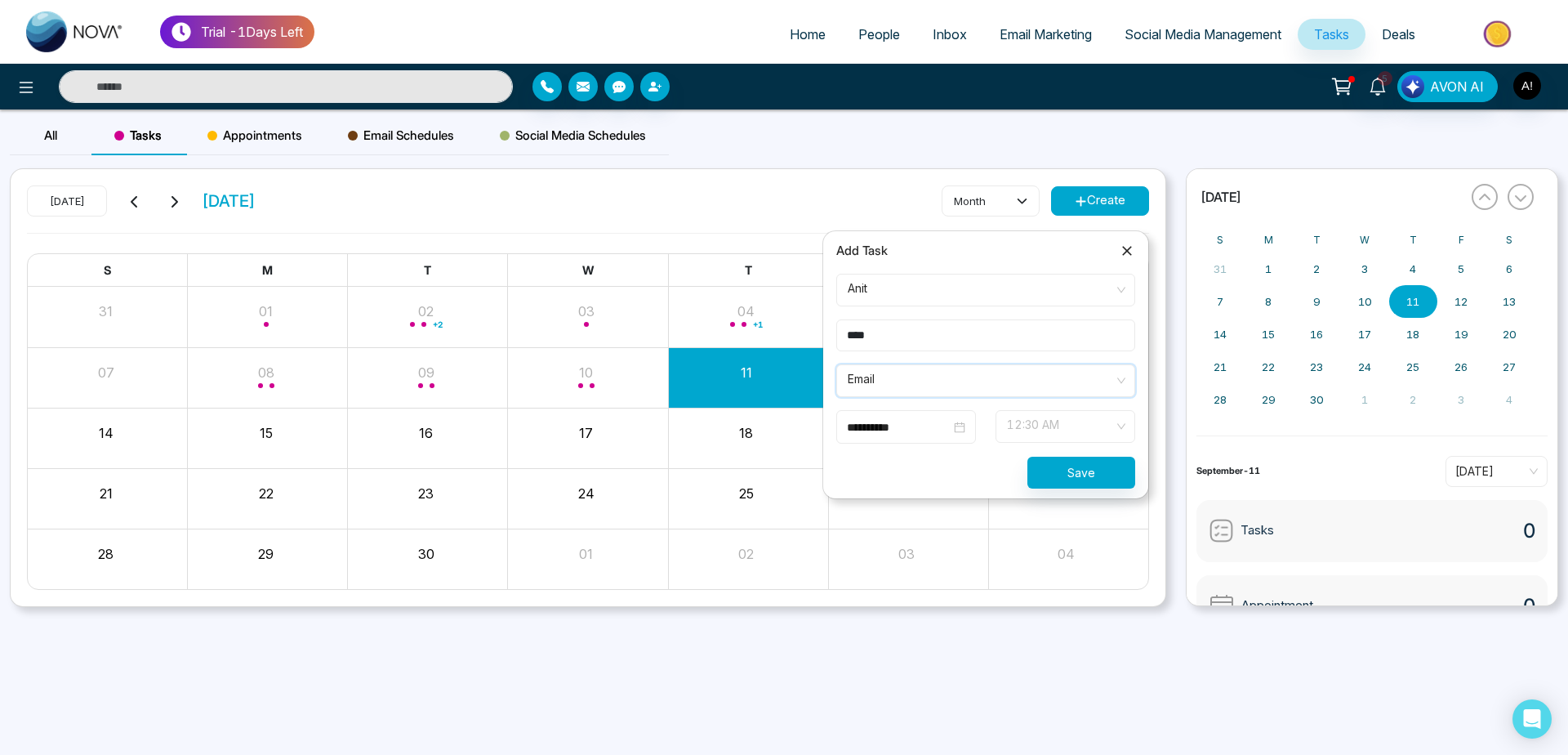
click at [1069, 427] on span "12:30 AM" at bounding box center [1065, 426] width 117 height 28
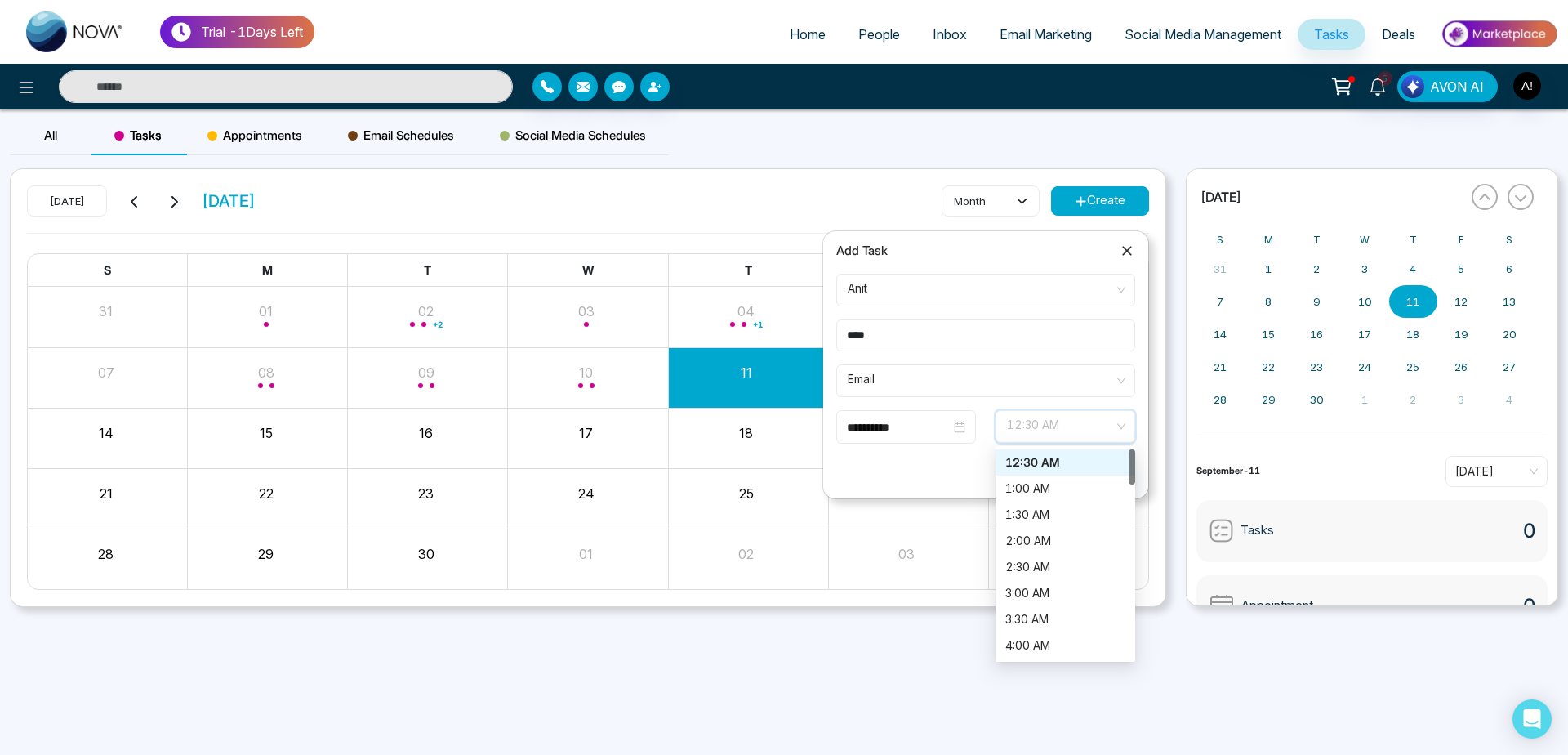
click at [1069, 427] on span "12:30 AM" at bounding box center [1065, 426] width 117 height 28
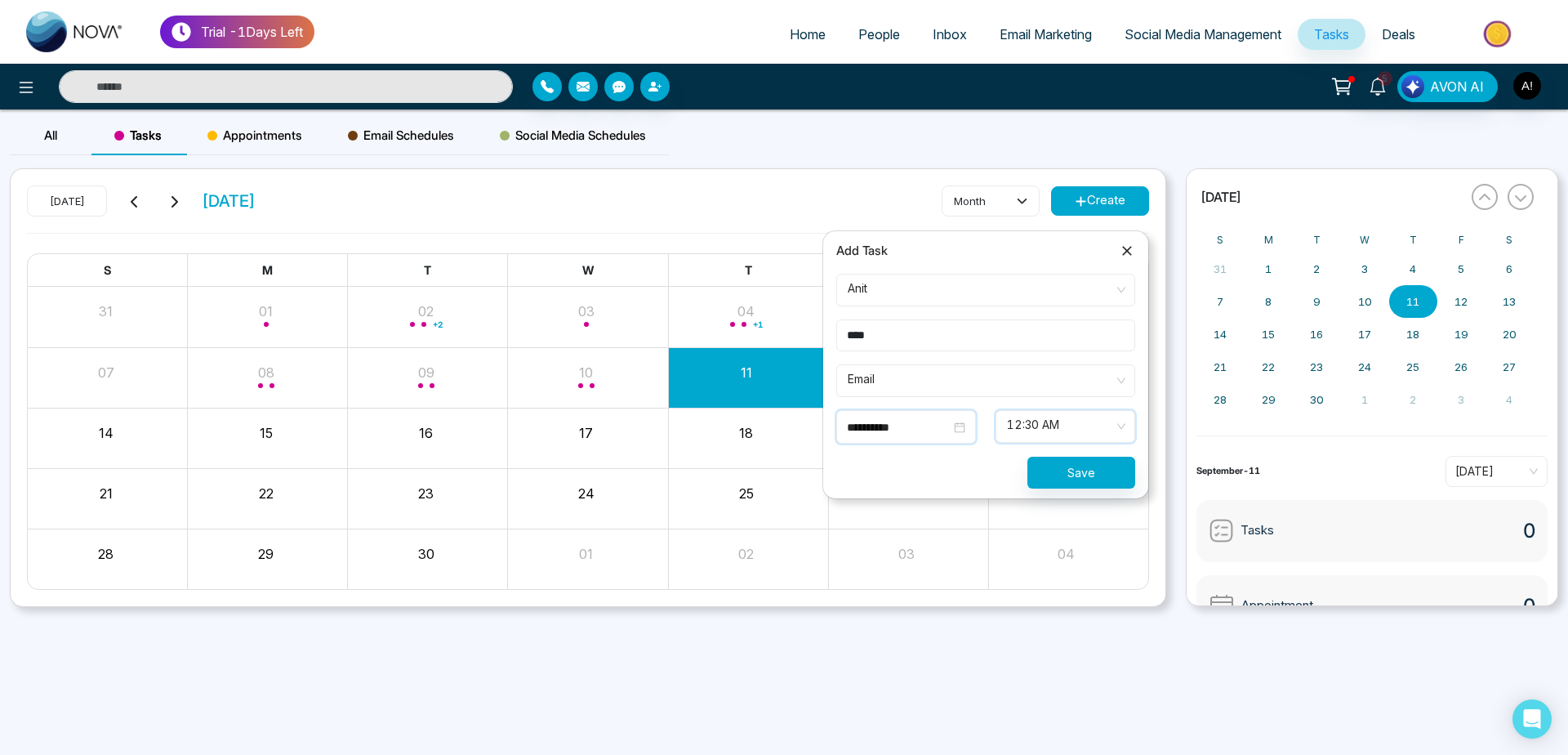
click at [924, 430] on input "**********" at bounding box center [899, 427] width 104 height 18
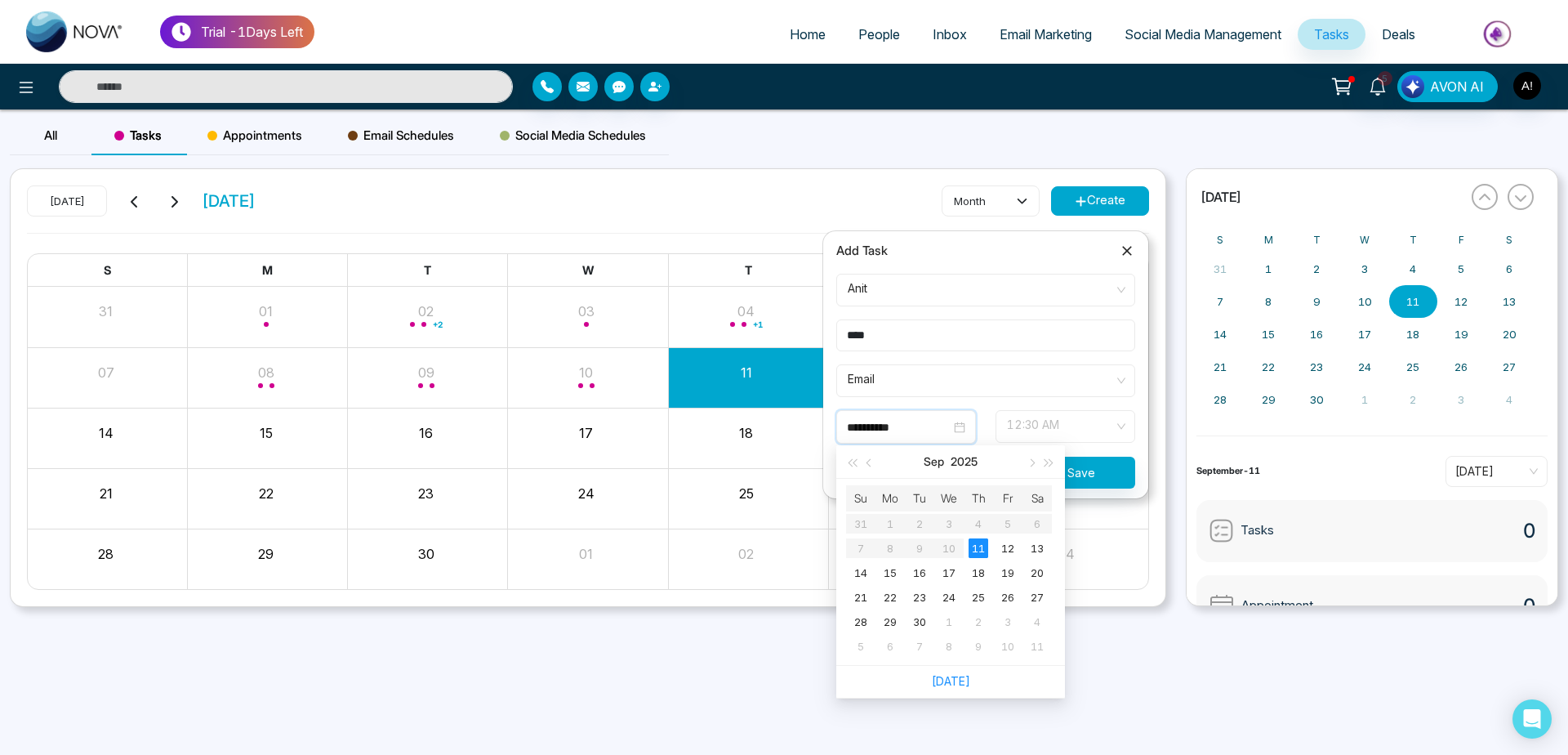
click at [1078, 427] on span "12:30 AM" at bounding box center [1065, 426] width 117 height 28
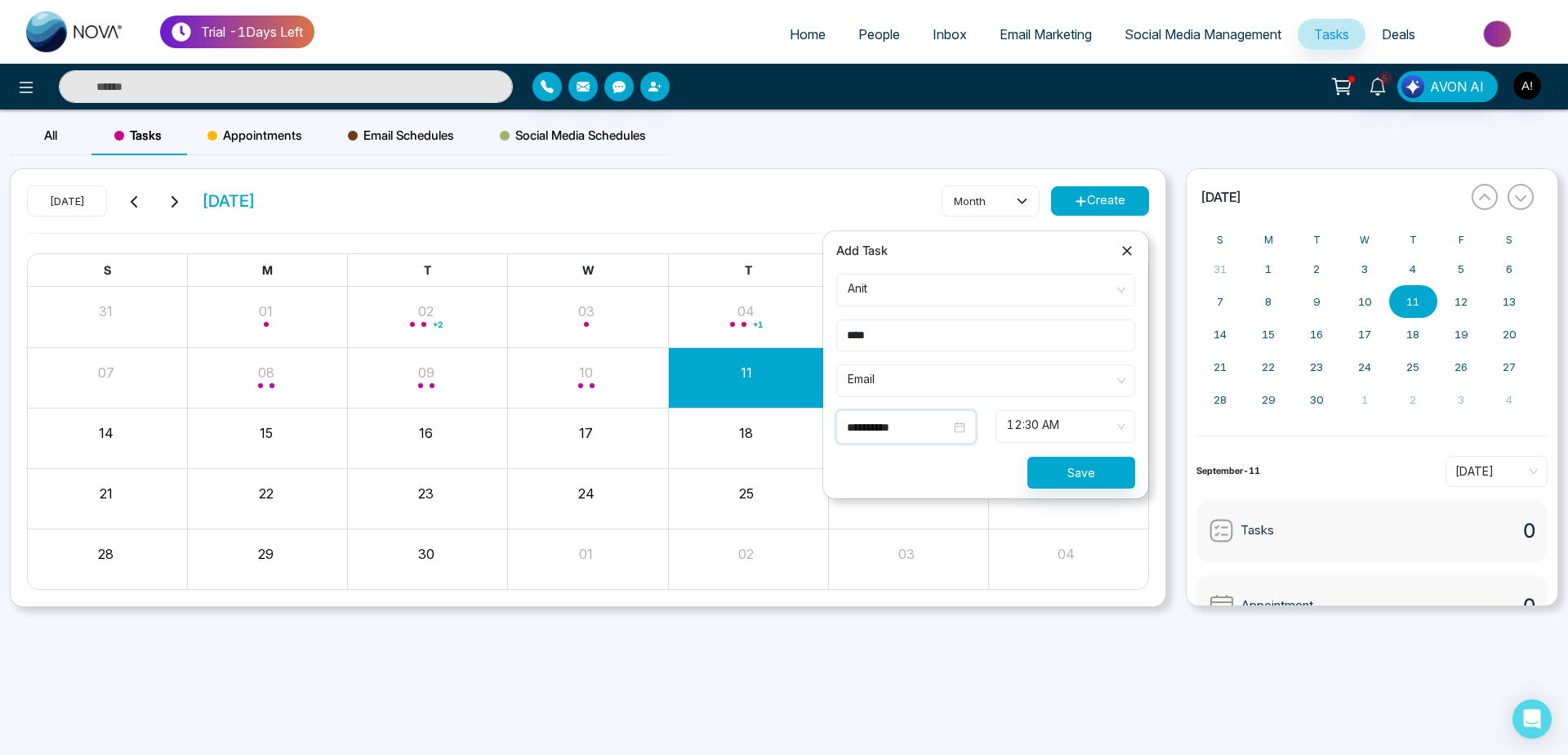
click at [902, 425] on input "**********" at bounding box center [899, 427] width 104 height 18
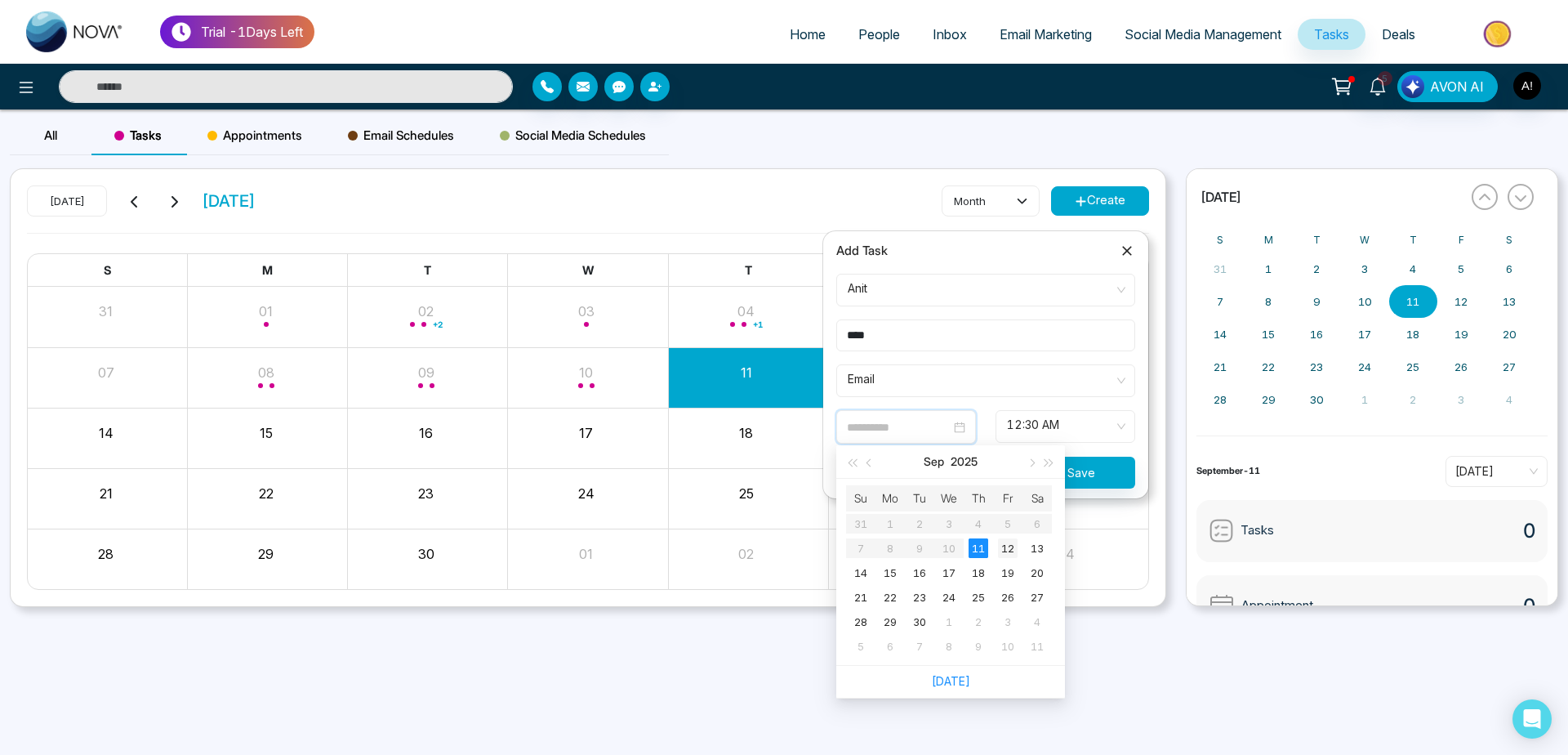
click at [1014, 552] on div "12" at bounding box center [1008, 548] width 20 height 20
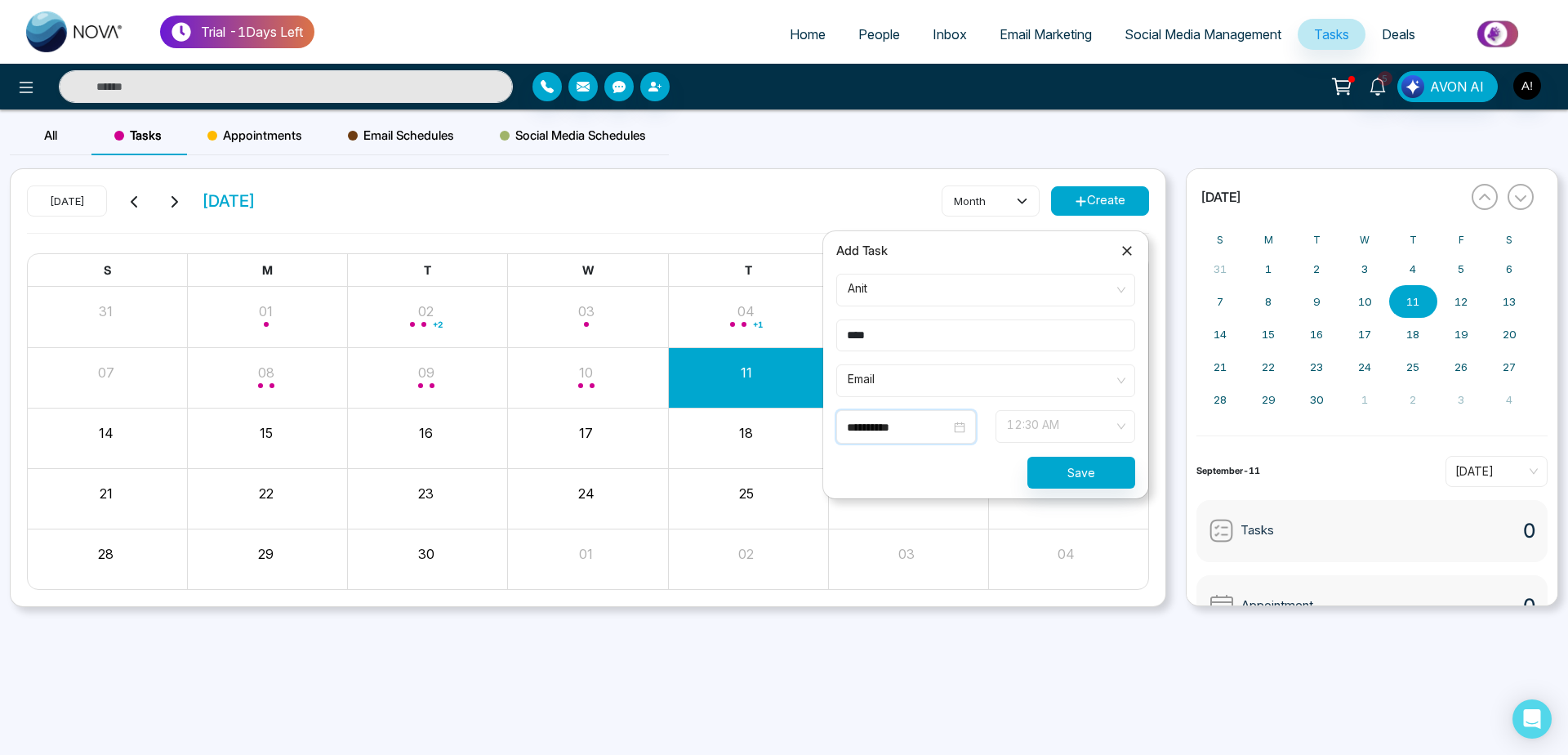
click at [1072, 423] on span "12:30 AM" at bounding box center [1065, 426] width 117 height 28
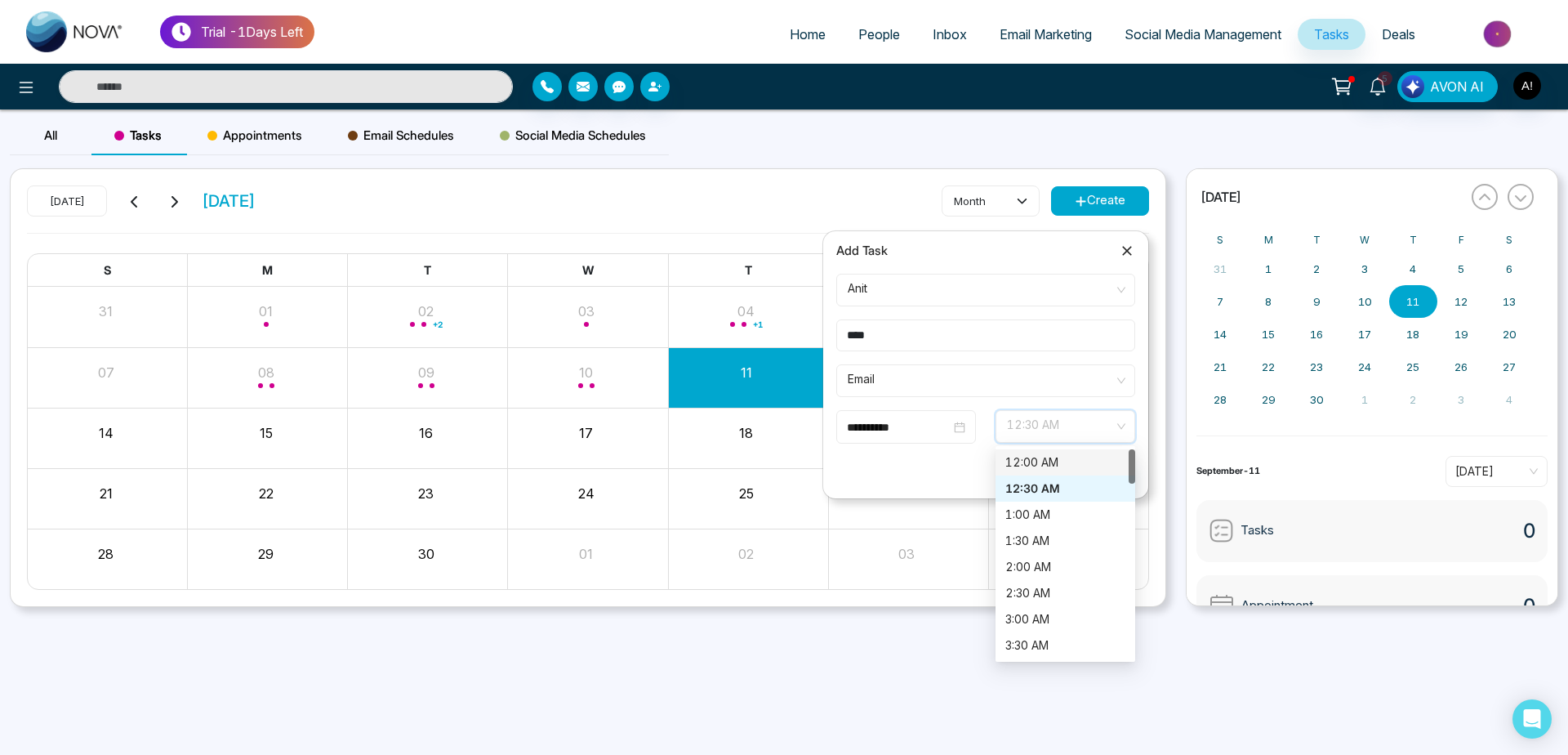
click at [1066, 457] on div "12:00 AM" at bounding box center [1065, 462] width 120 height 18
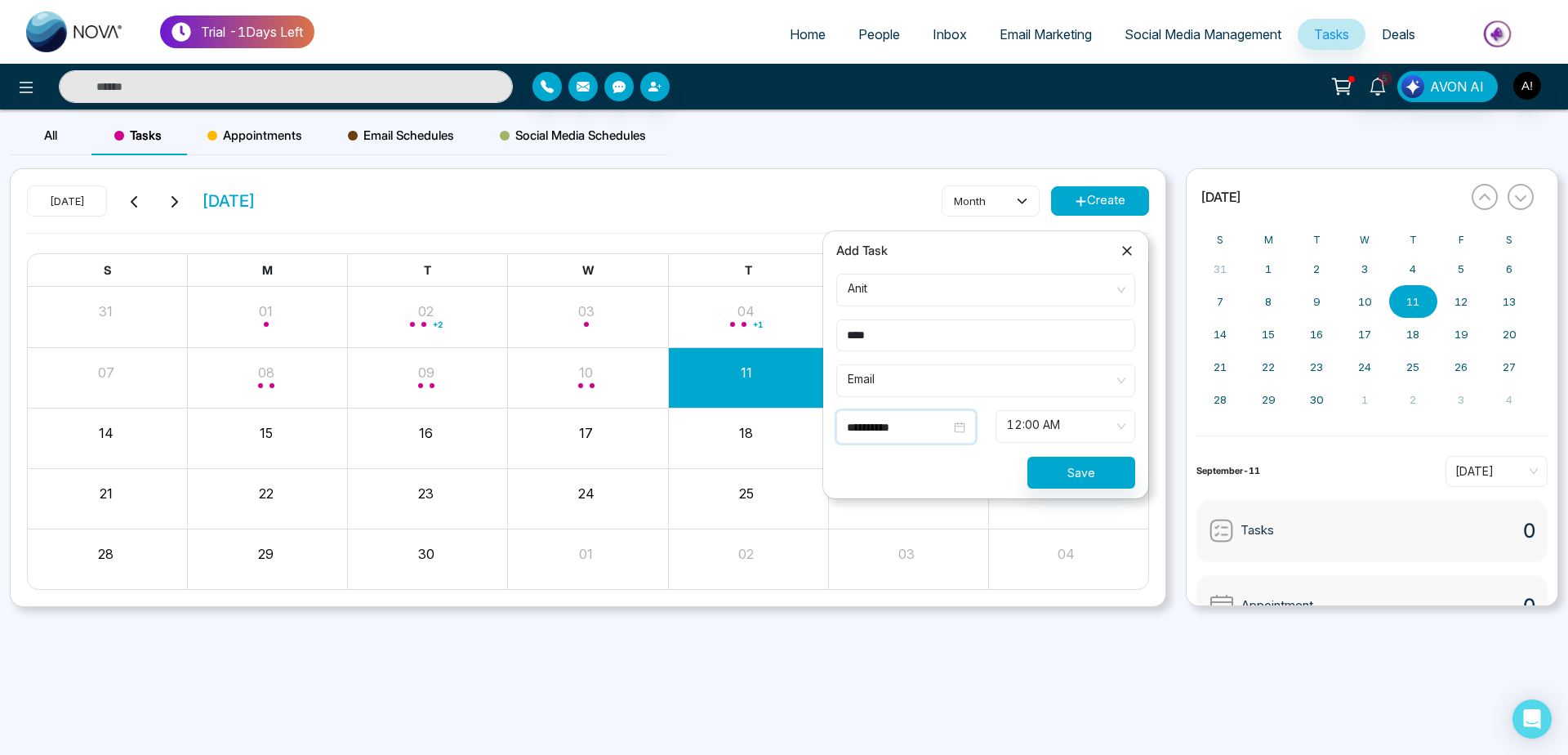
click at [917, 418] on input "**********" at bounding box center [899, 427] width 104 height 18
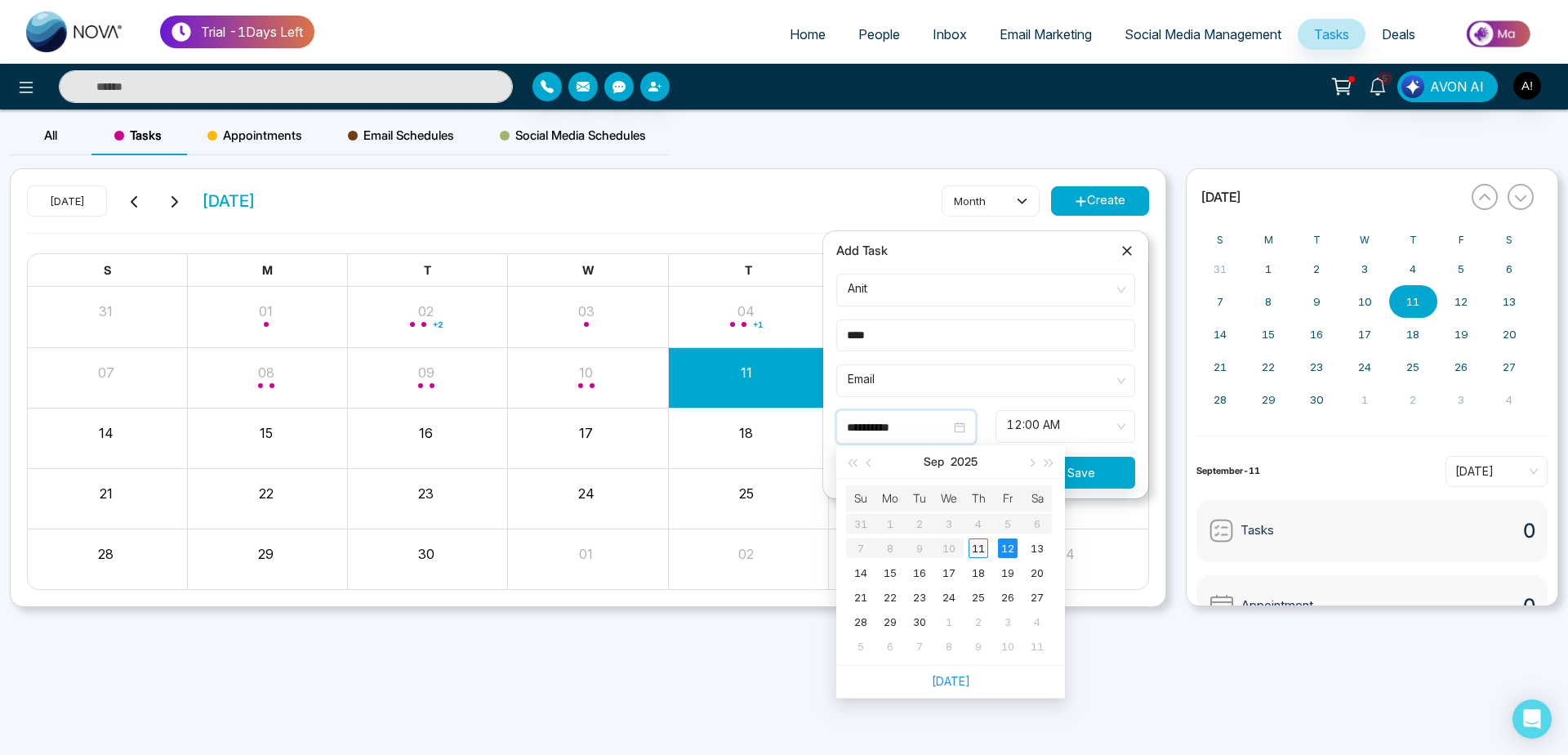
type input "**********"
click at [983, 547] on div "11" at bounding box center [978, 548] width 20 height 20
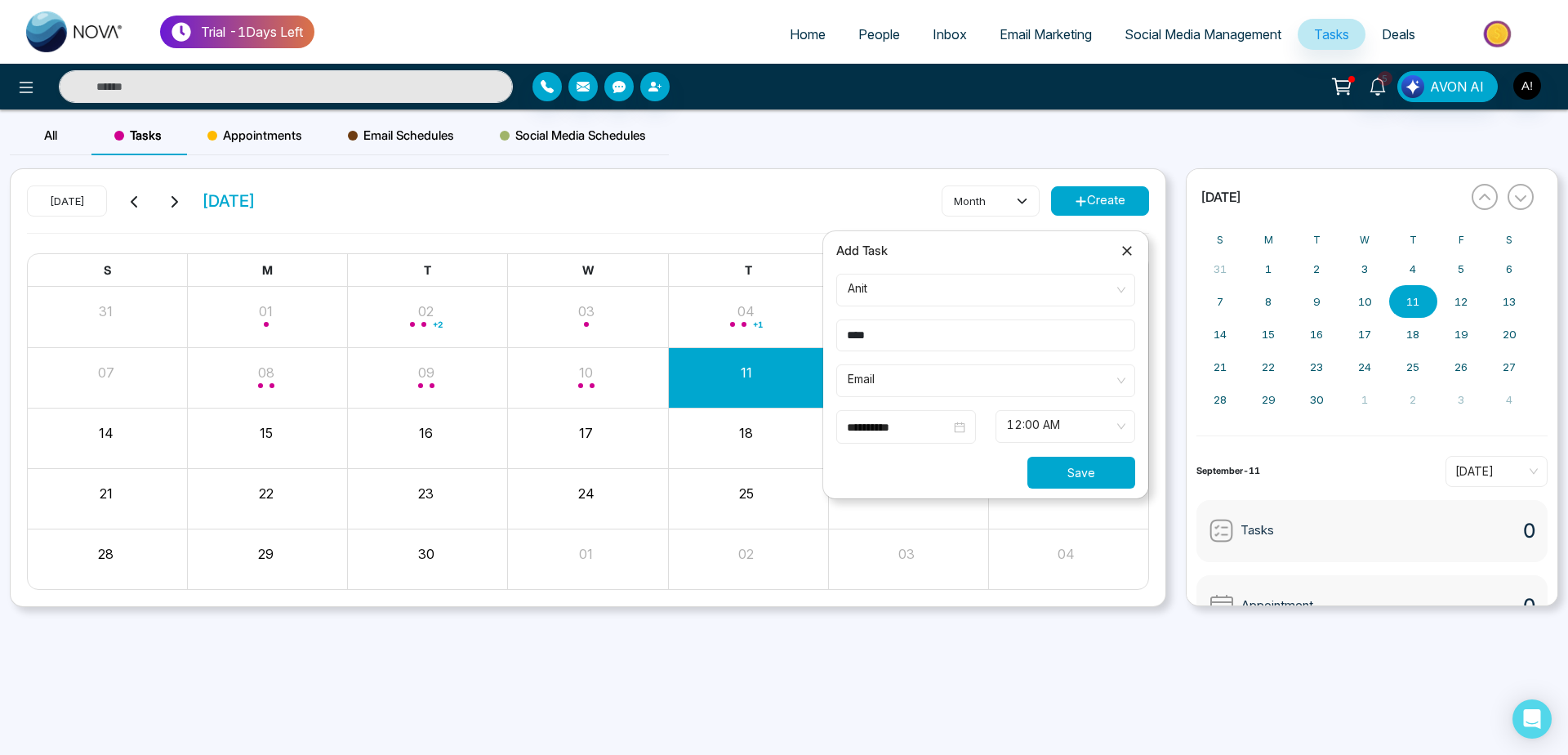
click at [1088, 477] on button "Save" at bounding box center [1081, 472] width 108 height 32
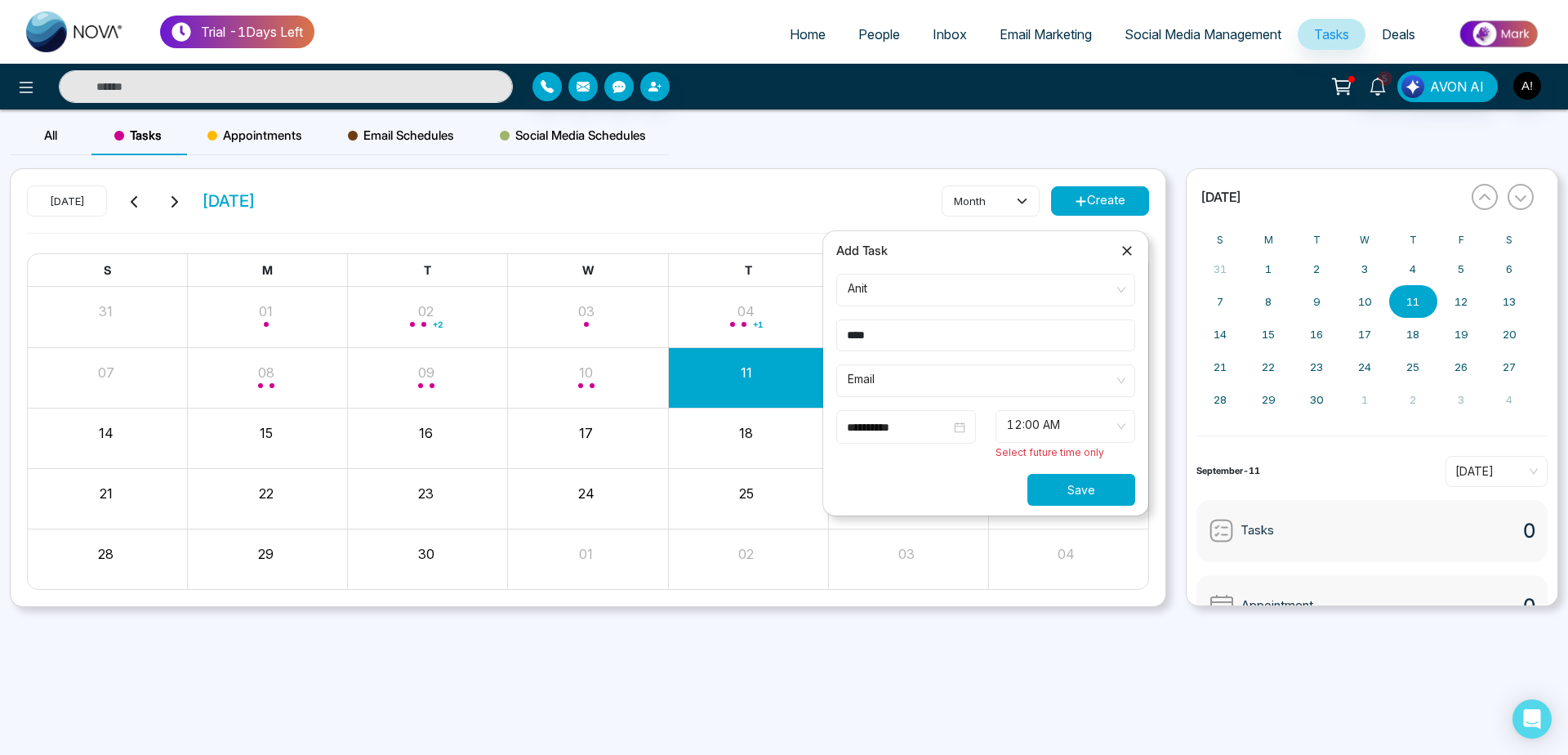
click at [1097, 432] on span "12:00 AM" at bounding box center [1065, 426] width 117 height 28
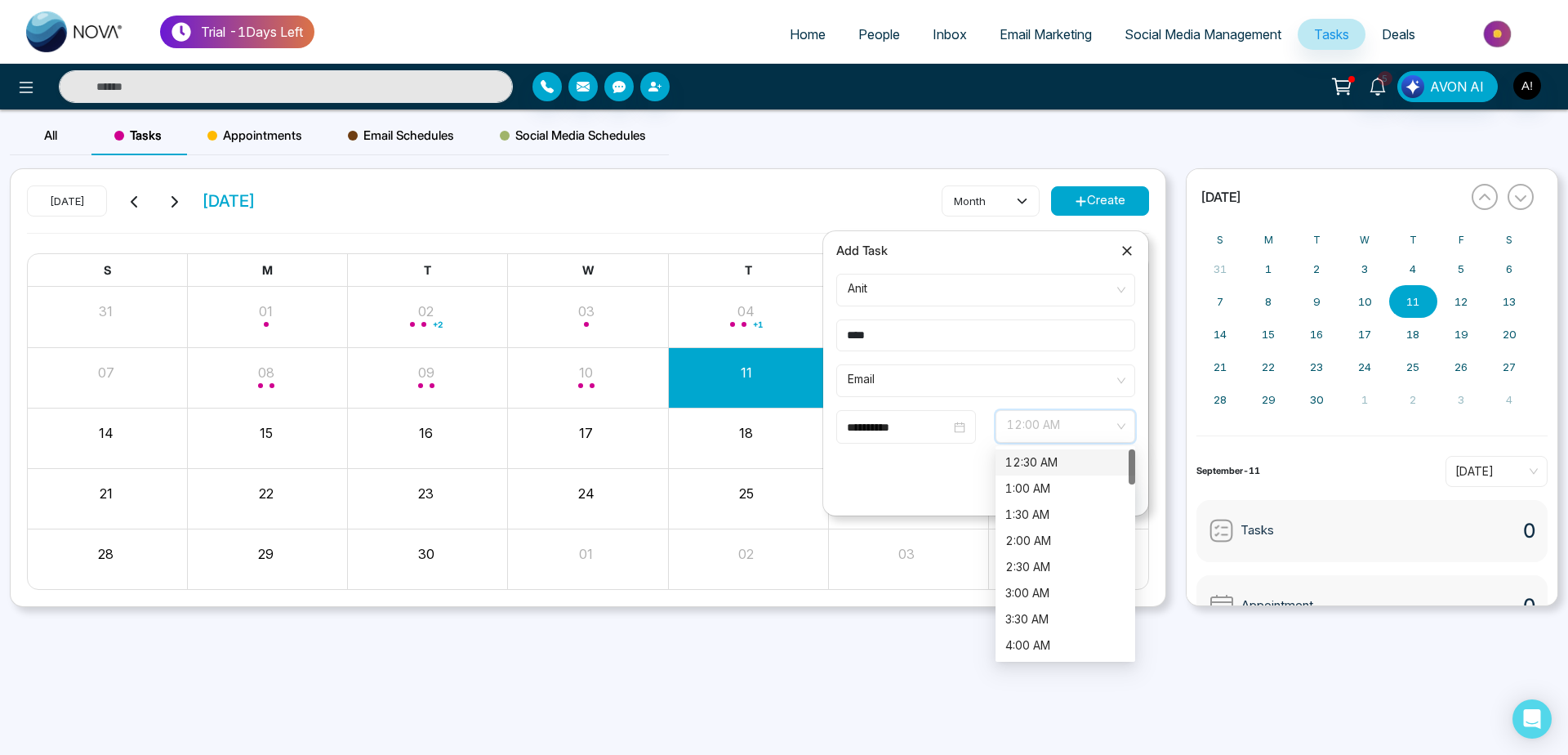
click at [1088, 465] on div "12:30 AM" at bounding box center [1065, 462] width 120 height 18
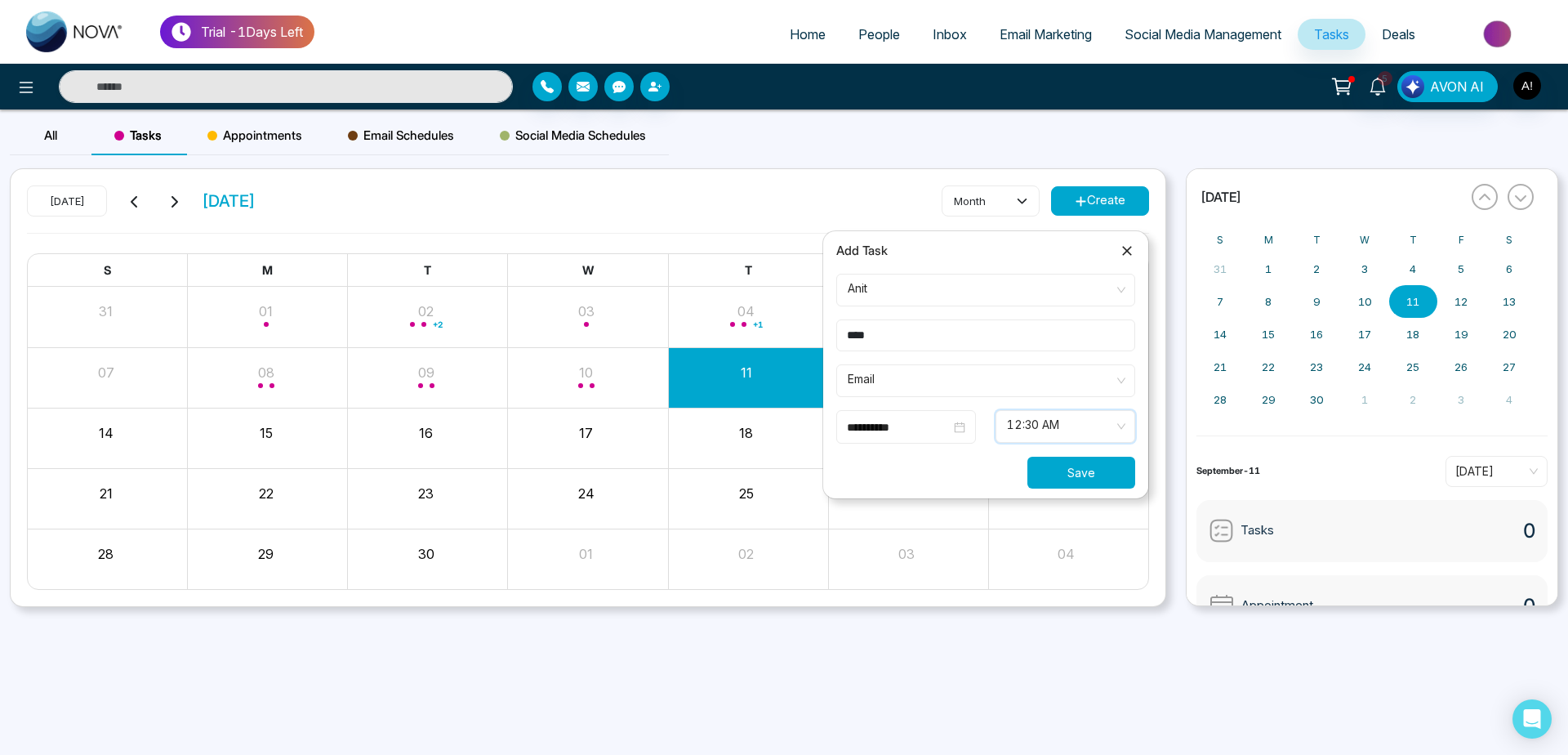
click at [1109, 472] on button "Save" at bounding box center [1081, 472] width 108 height 32
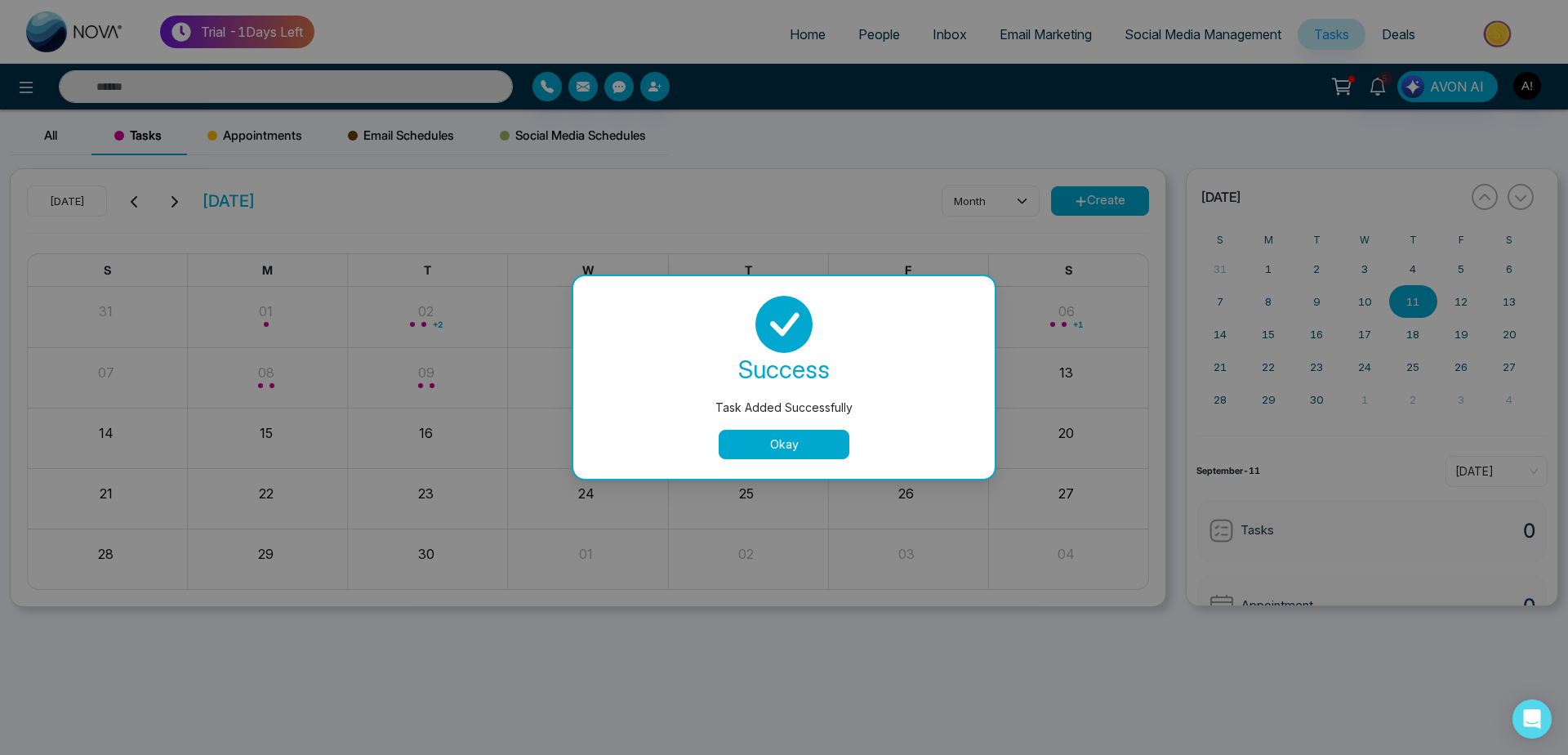
click at [789, 452] on button "Okay" at bounding box center [784, 444] width 131 height 30
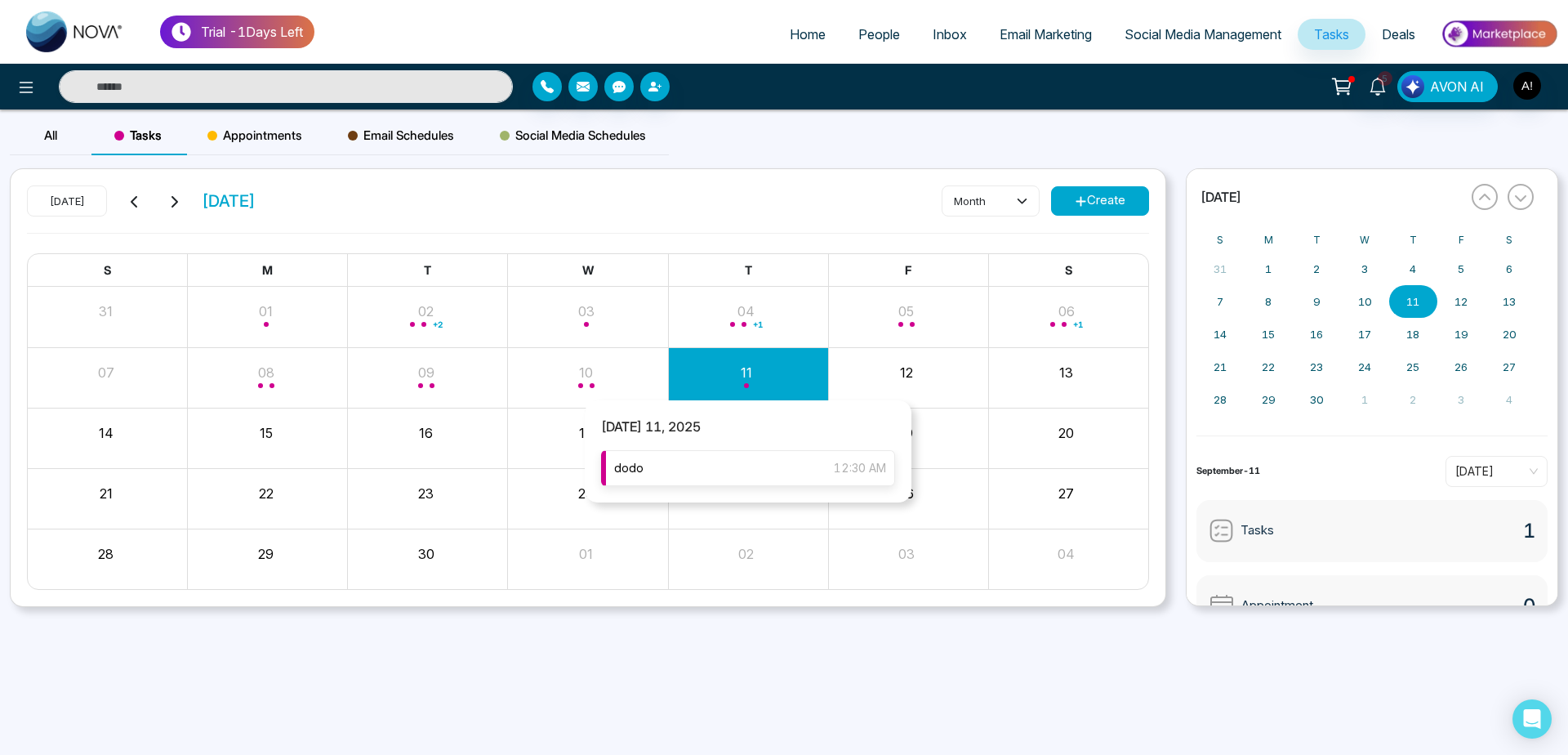
click at [745, 460] on div "dodo 12:30 AM" at bounding box center [748, 468] width 294 height 36
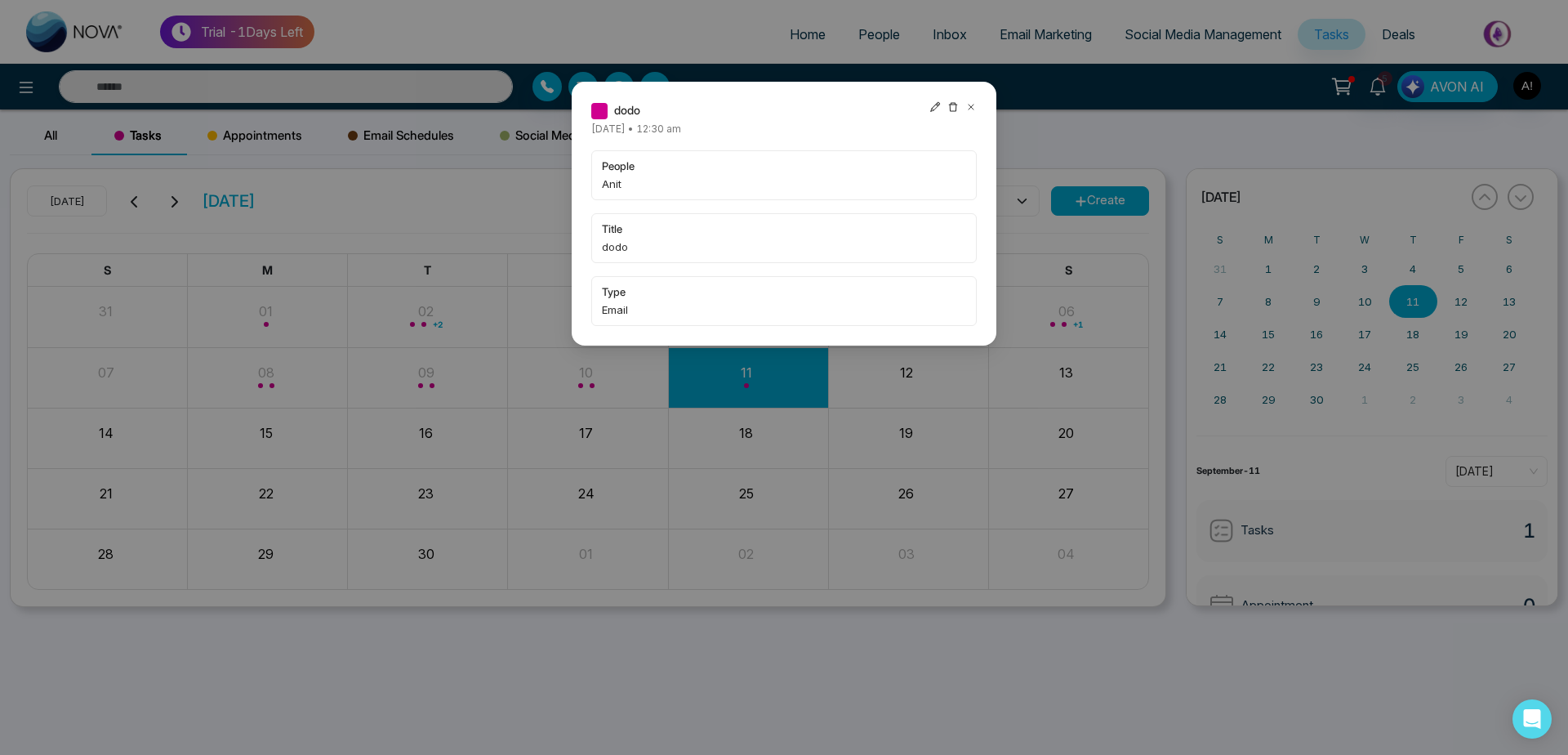
click at [935, 104] on icon at bounding box center [935, 107] width 12 height 12
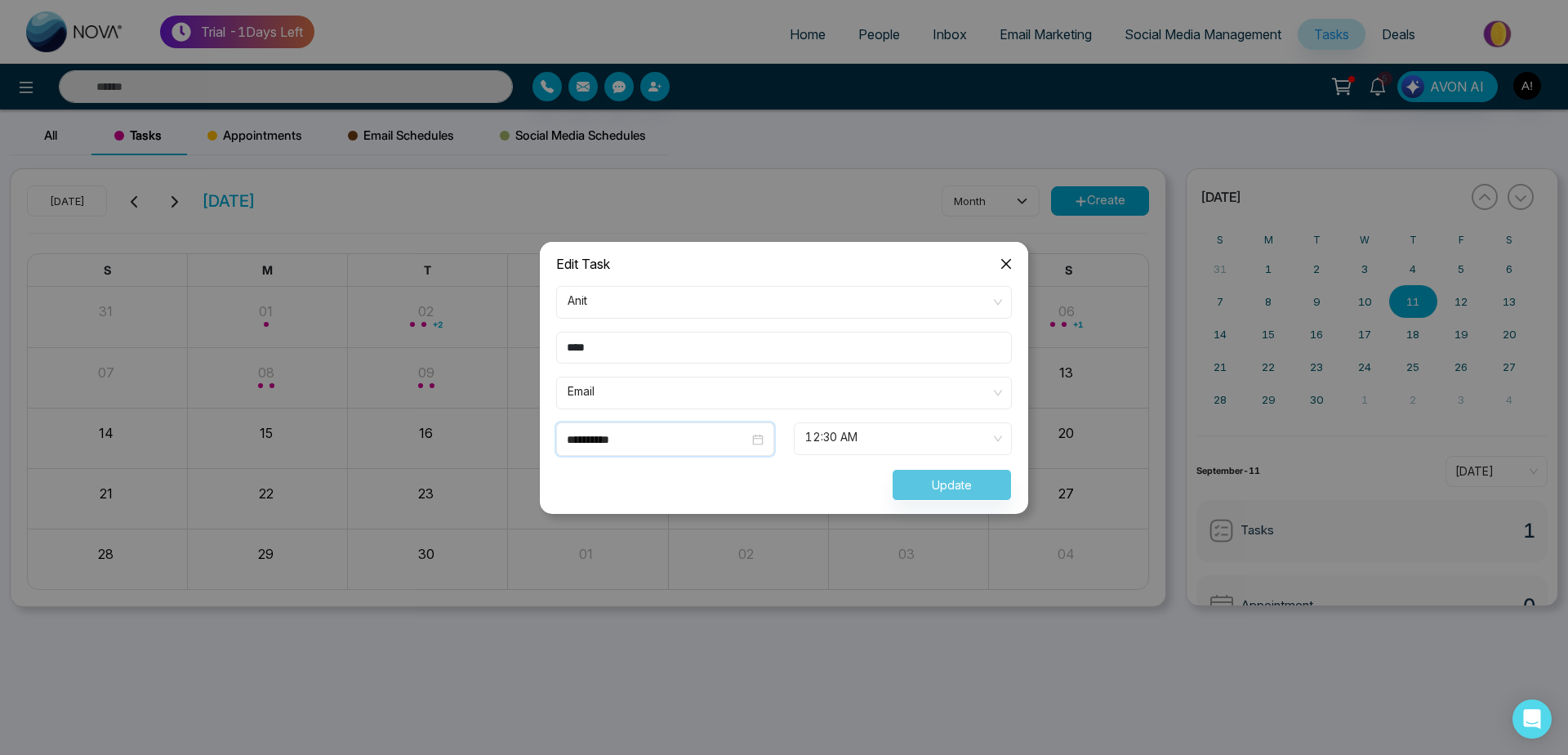
click at [721, 434] on input "**********" at bounding box center [657, 439] width 182 height 18
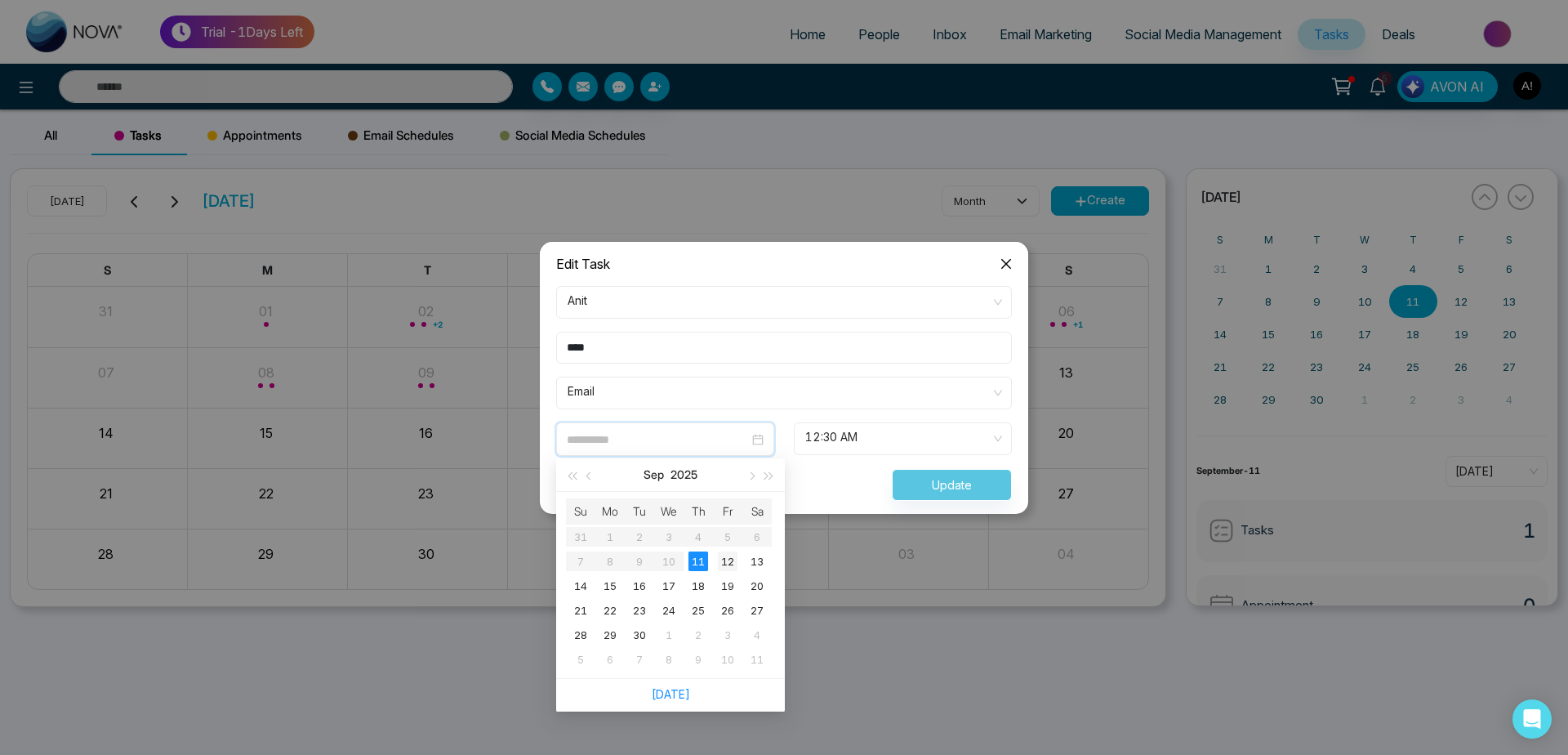
click at [728, 570] on div "12" at bounding box center [728, 562] width 20 height 20
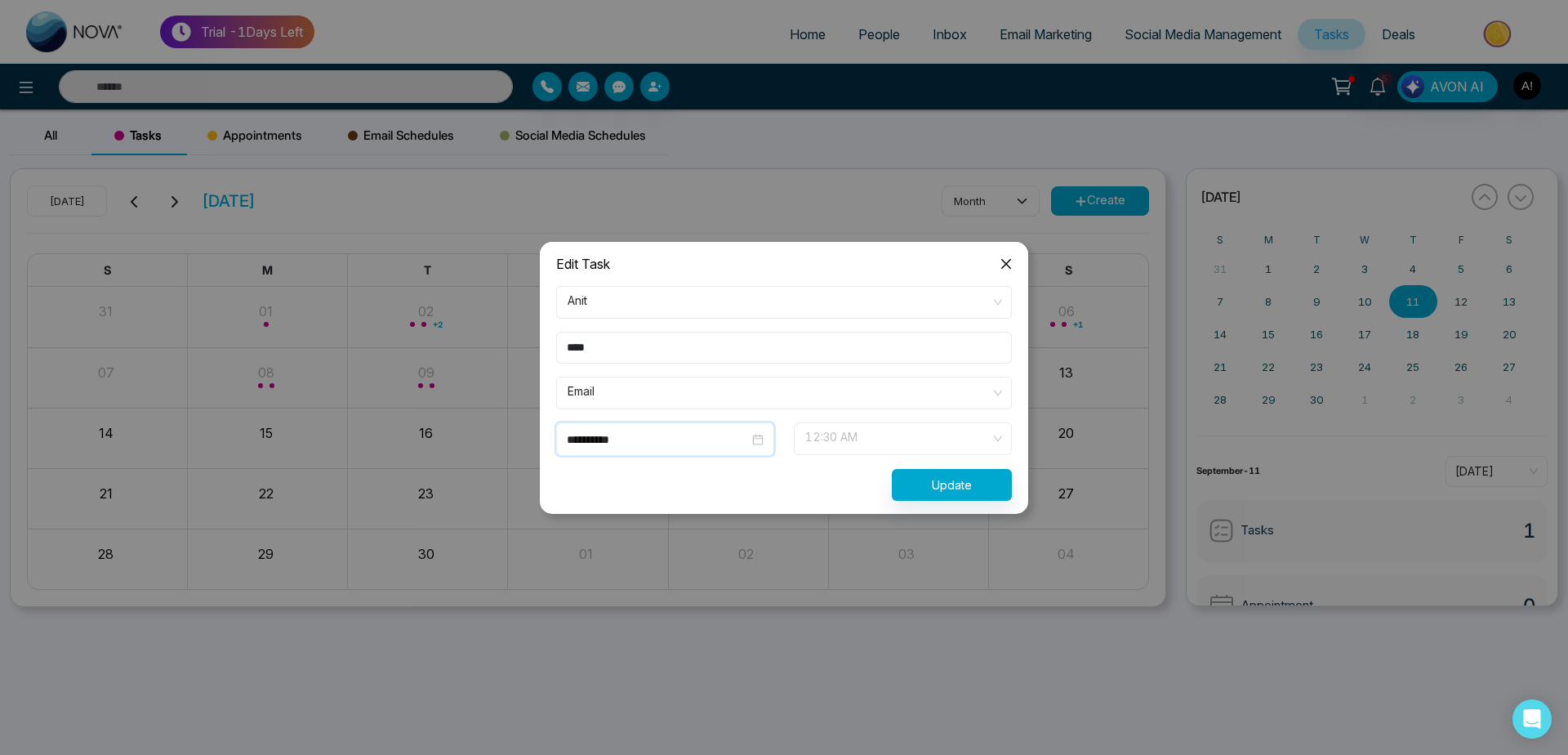
click at [897, 450] on span "12:30 AM" at bounding box center [903, 439] width 195 height 28
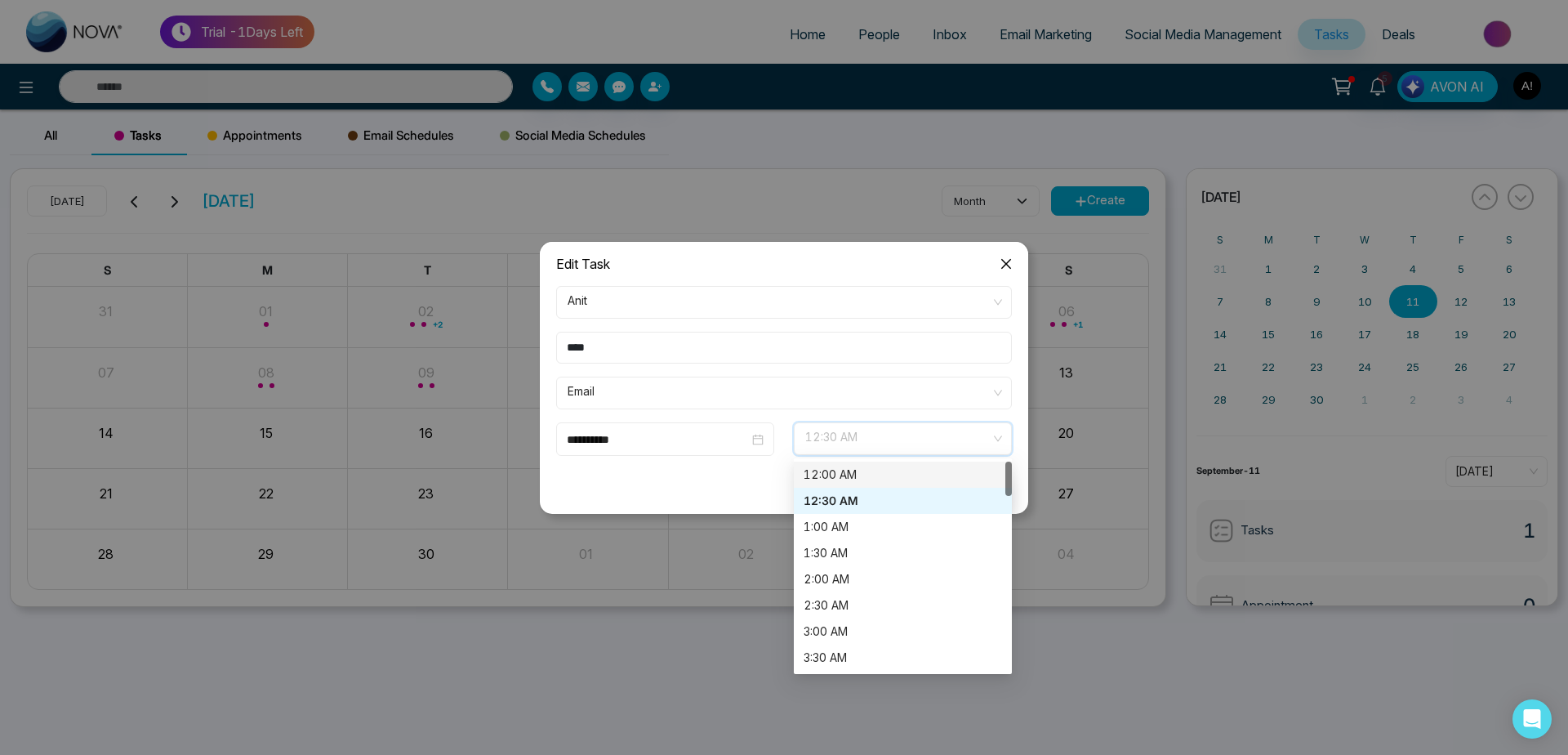
click at [868, 479] on div "12:00 AM" at bounding box center [903, 475] width 199 height 18
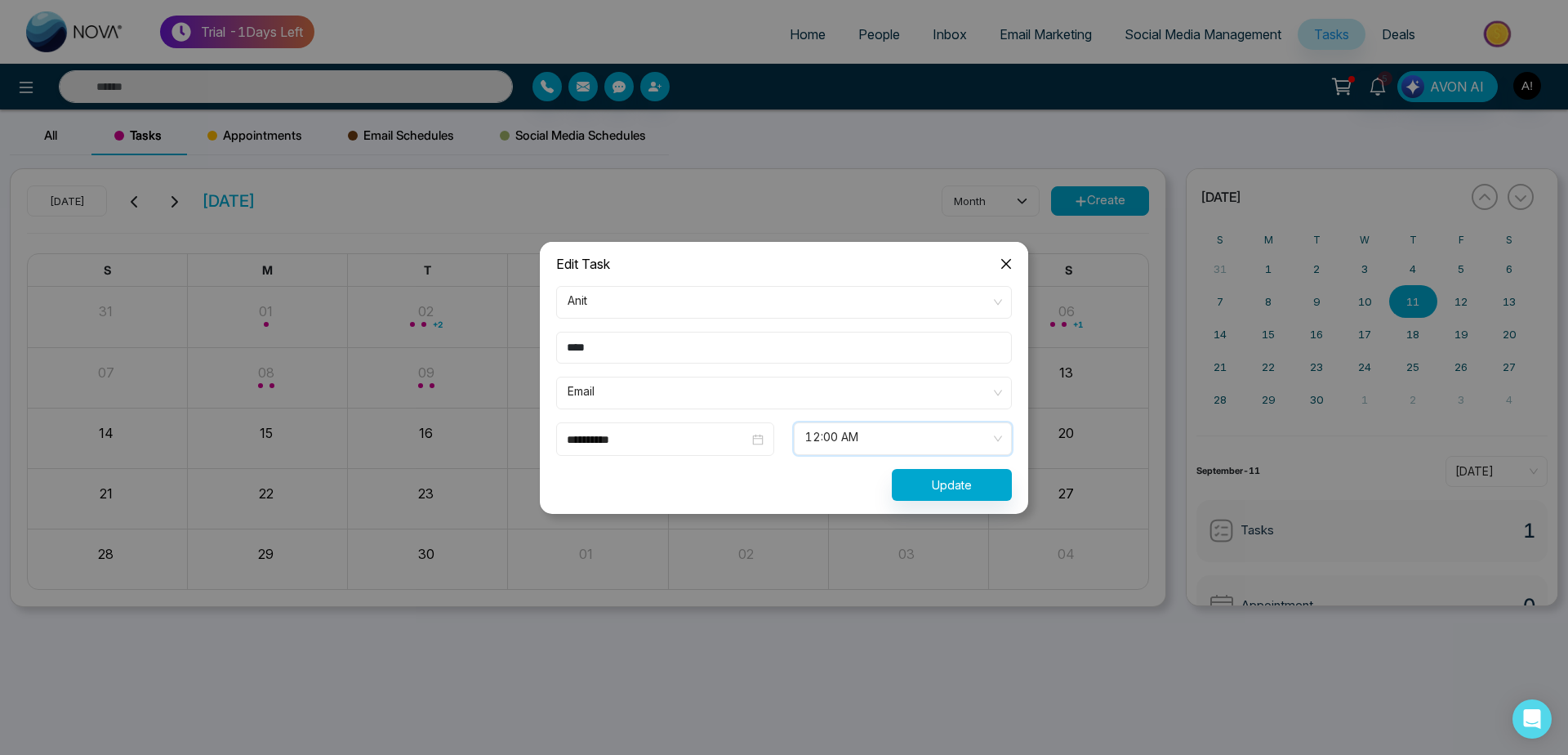
click at [665, 448] on div "**********" at bounding box center [665, 439] width 218 height 33
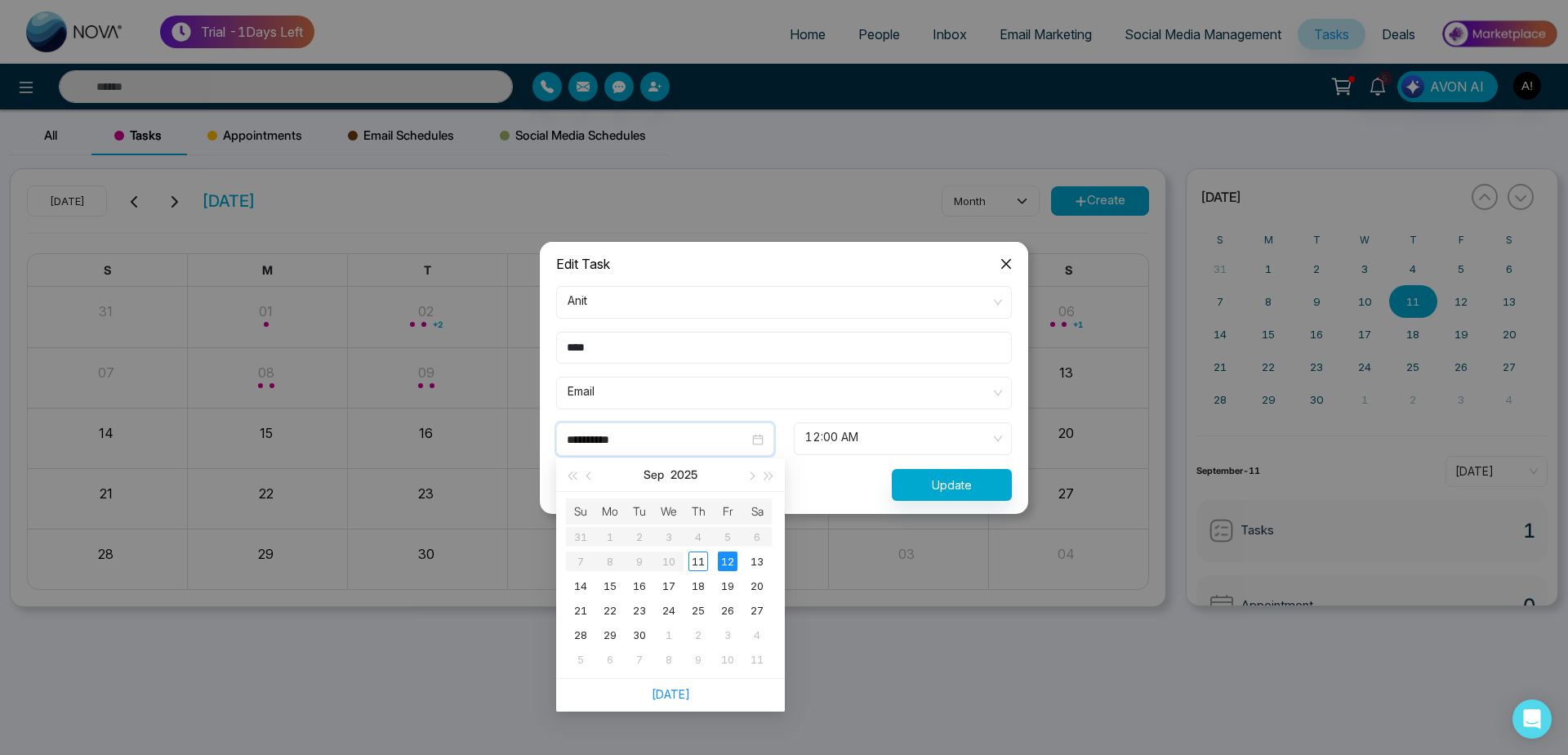
click at [671, 439] on input "**********" at bounding box center [657, 439] width 182 height 18
type input "**********"
click at [709, 560] on td "11" at bounding box center [698, 561] width 30 height 24
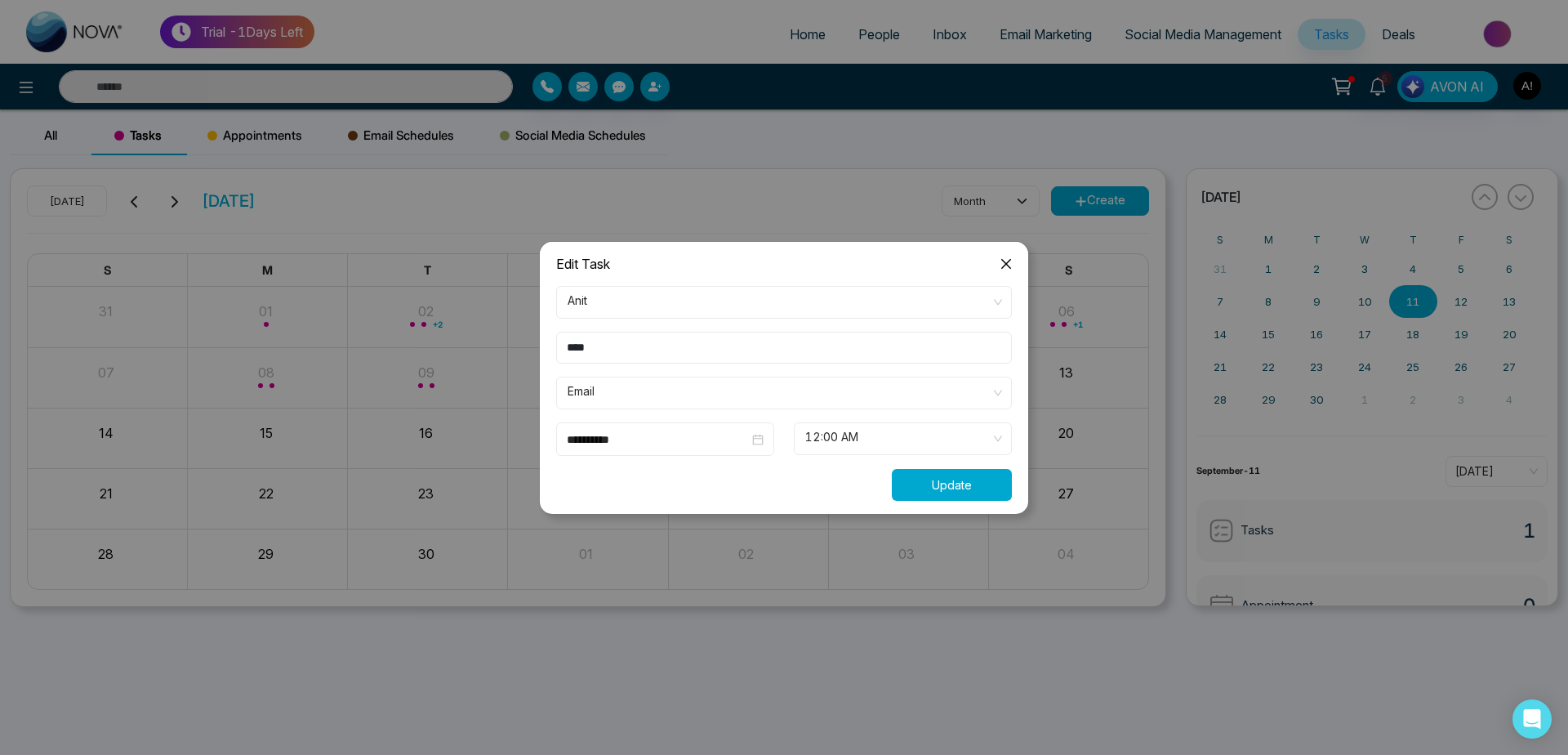
click at [965, 491] on button "Update" at bounding box center [951, 485] width 120 height 32
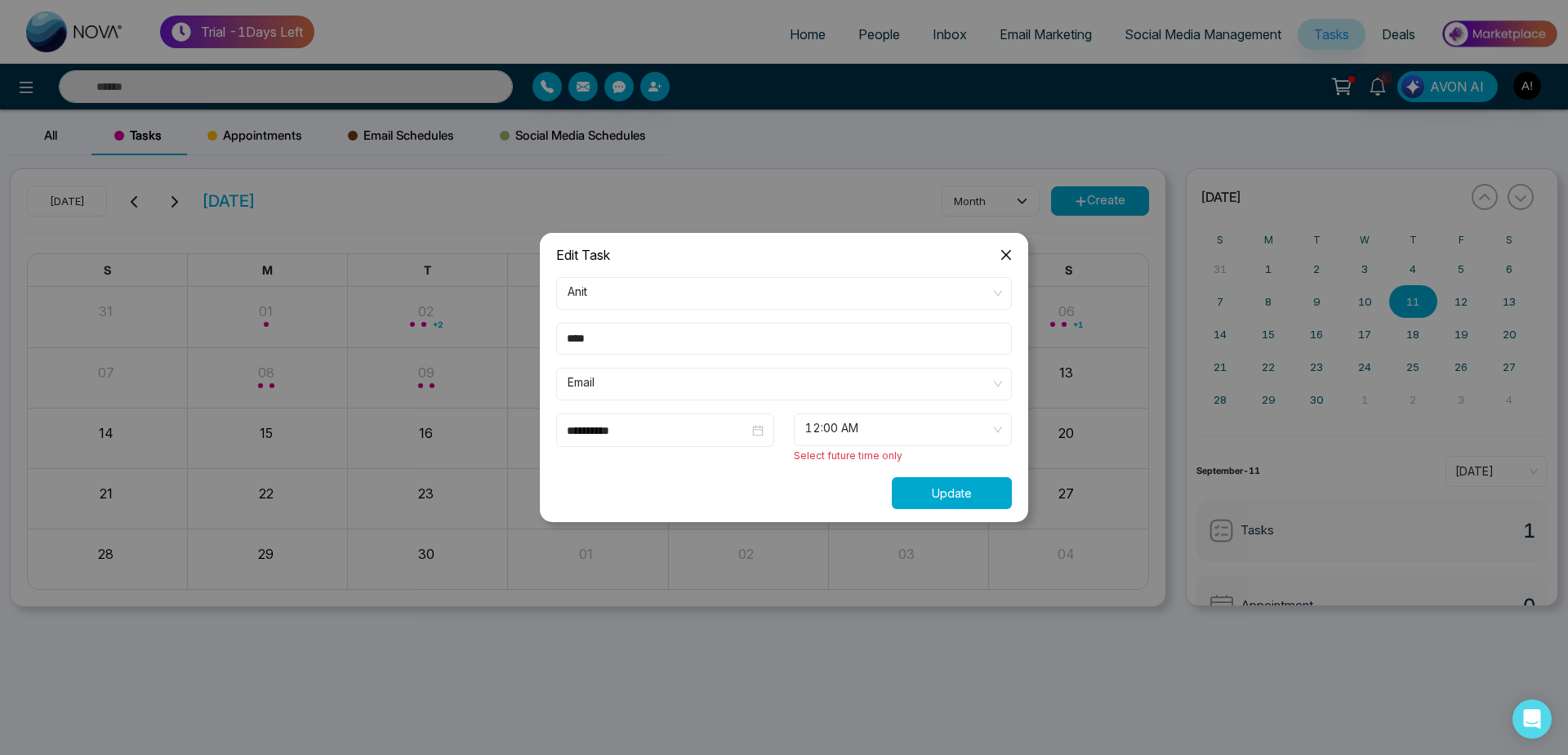
click at [972, 426] on span "12:00 AM" at bounding box center [903, 429] width 195 height 28
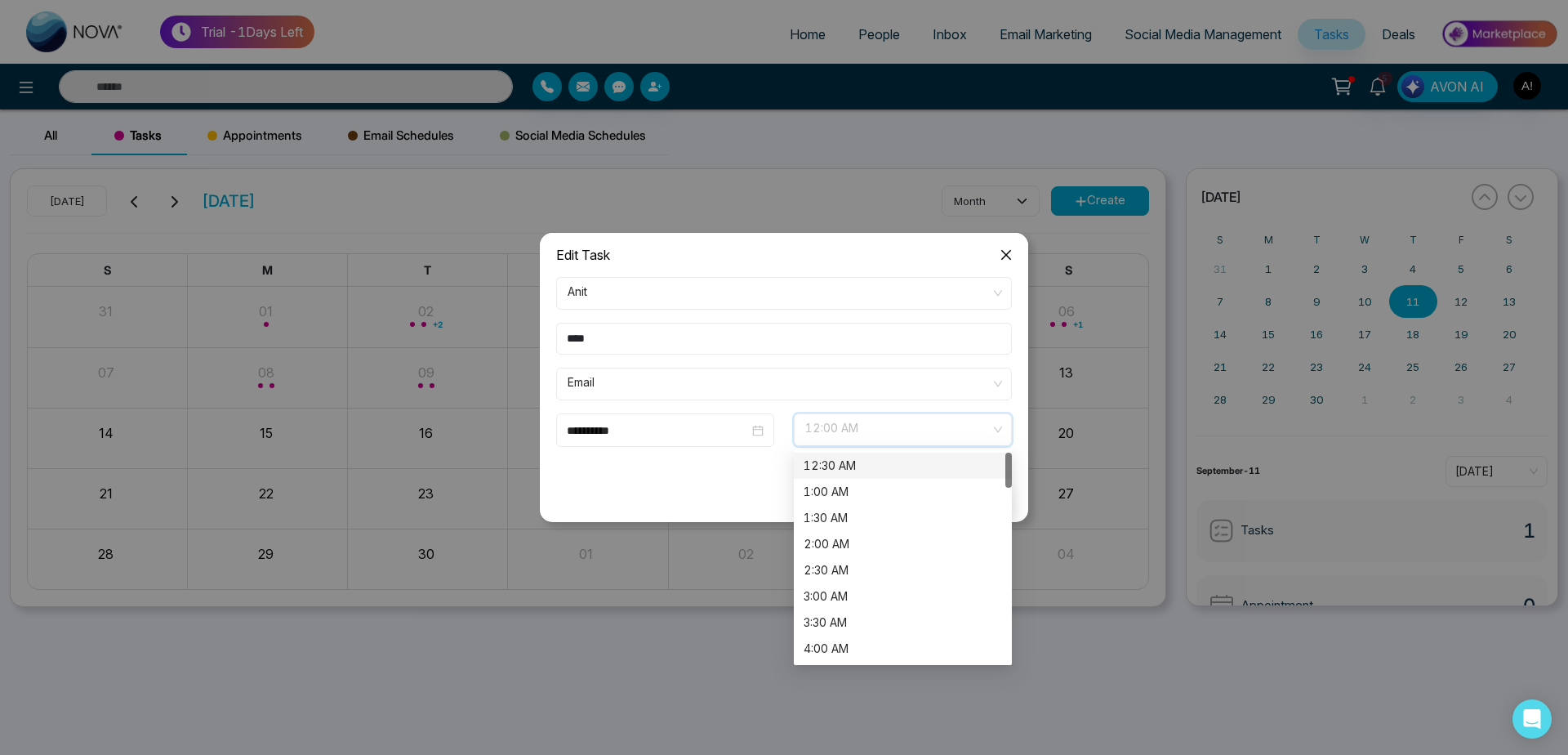
click at [899, 469] on div "12:30 AM" at bounding box center [903, 466] width 199 height 18
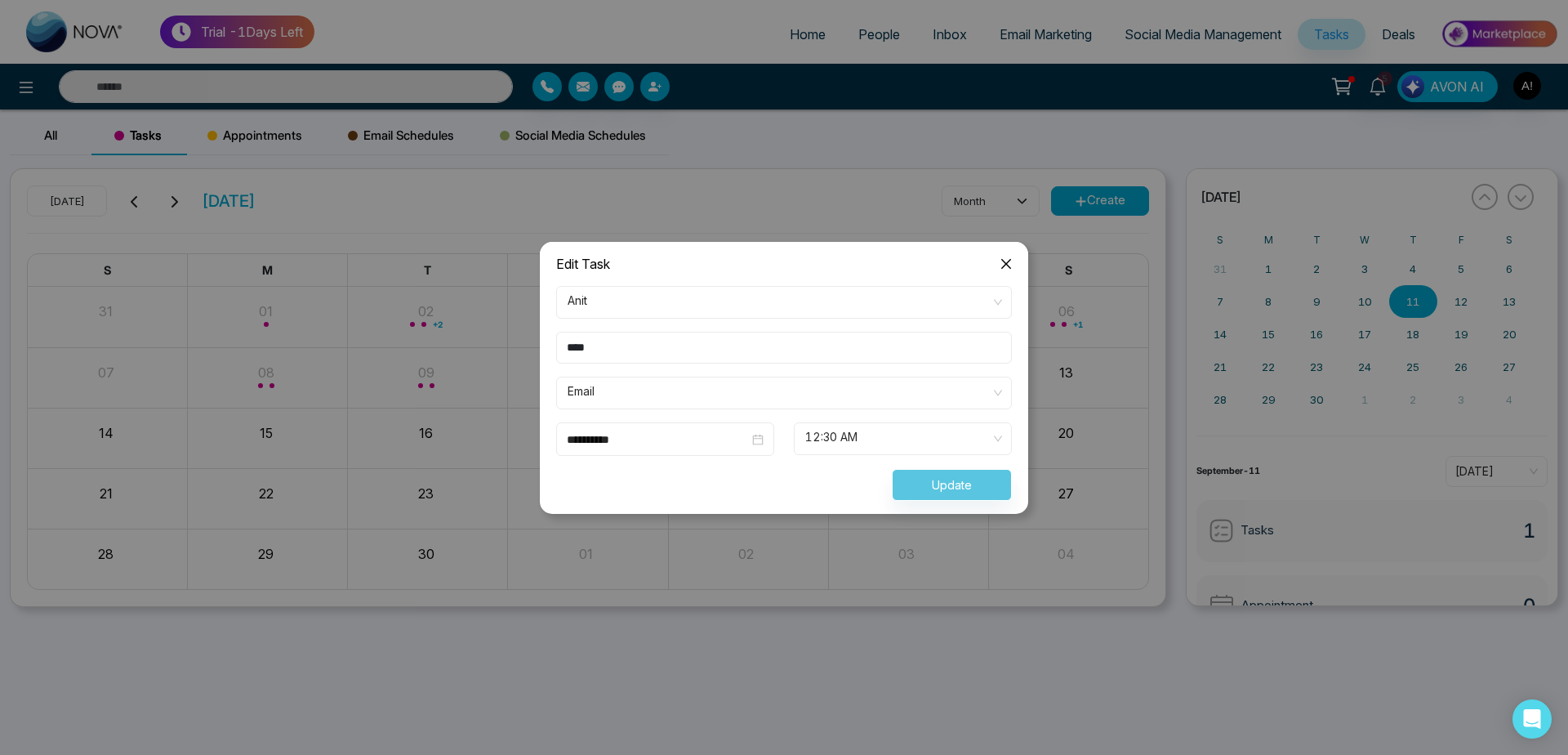
click at [947, 473] on div "Update" at bounding box center [784, 485] width 476 height 32
click at [969, 442] on span "12:30 AM" at bounding box center [903, 439] width 195 height 28
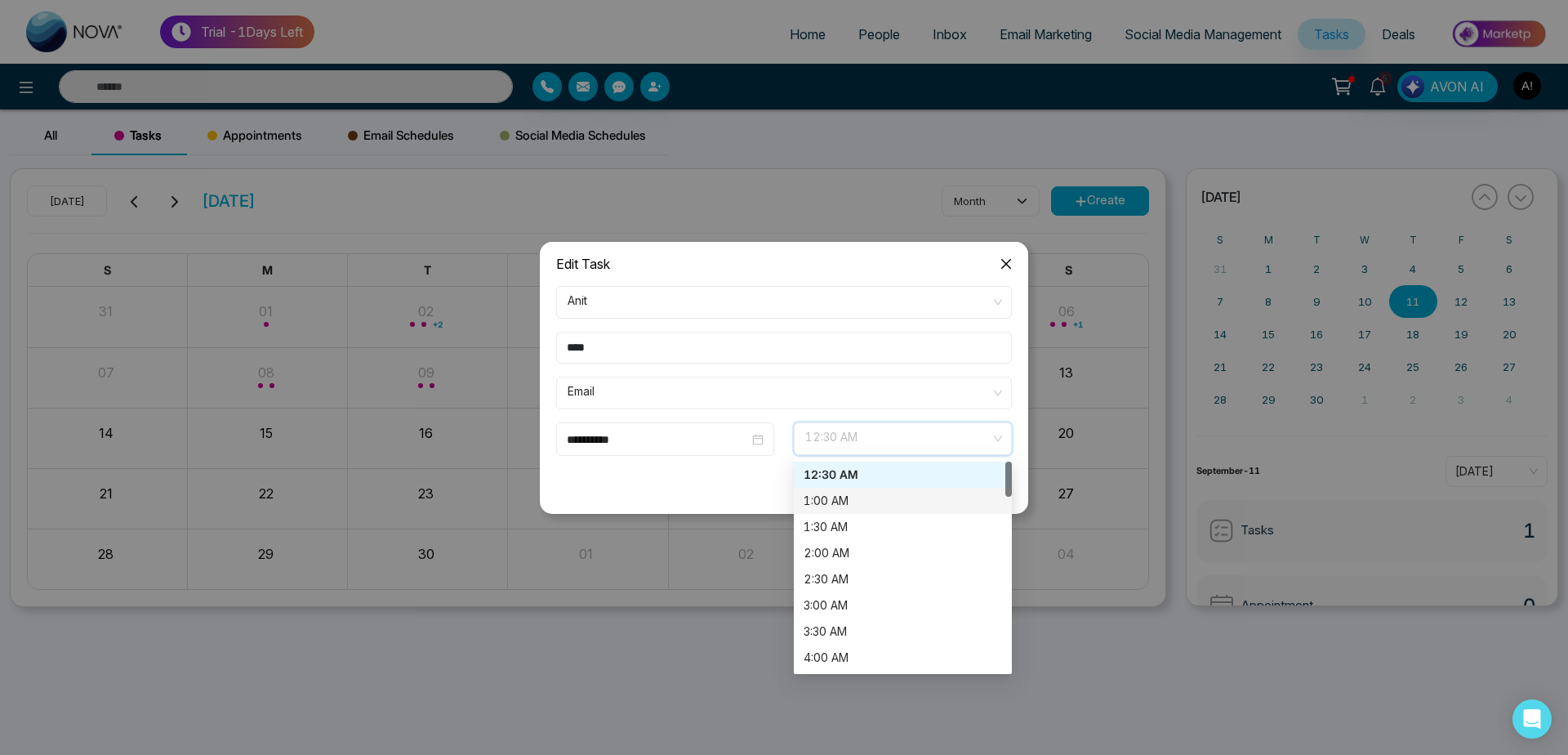
click at [930, 505] on div "1:00 AM" at bounding box center [903, 501] width 199 height 18
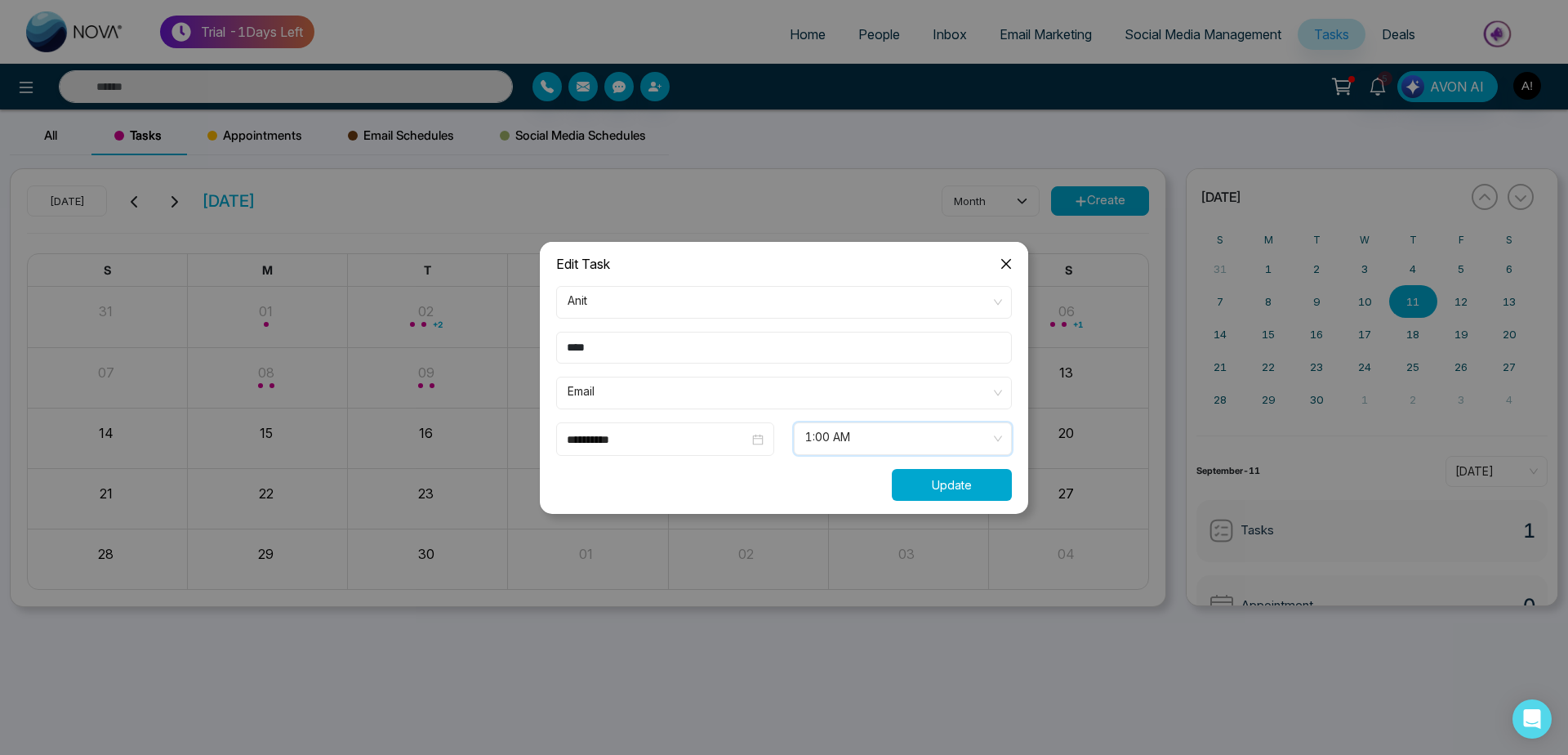
click at [959, 496] on button "Update" at bounding box center [951, 485] width 120 height 32
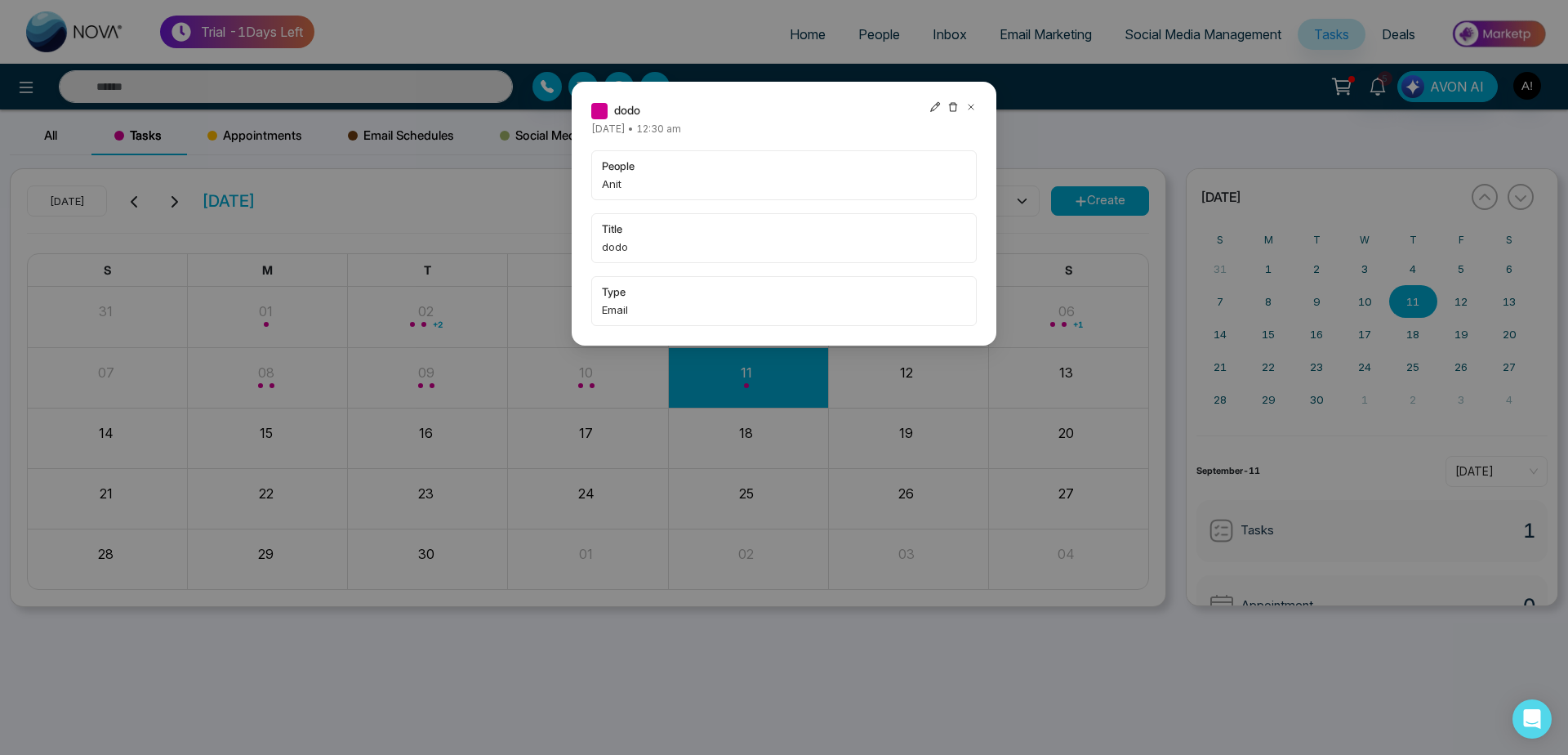
click at [974, 106] on icon at bounding box center [971, 107] width 12 height 12
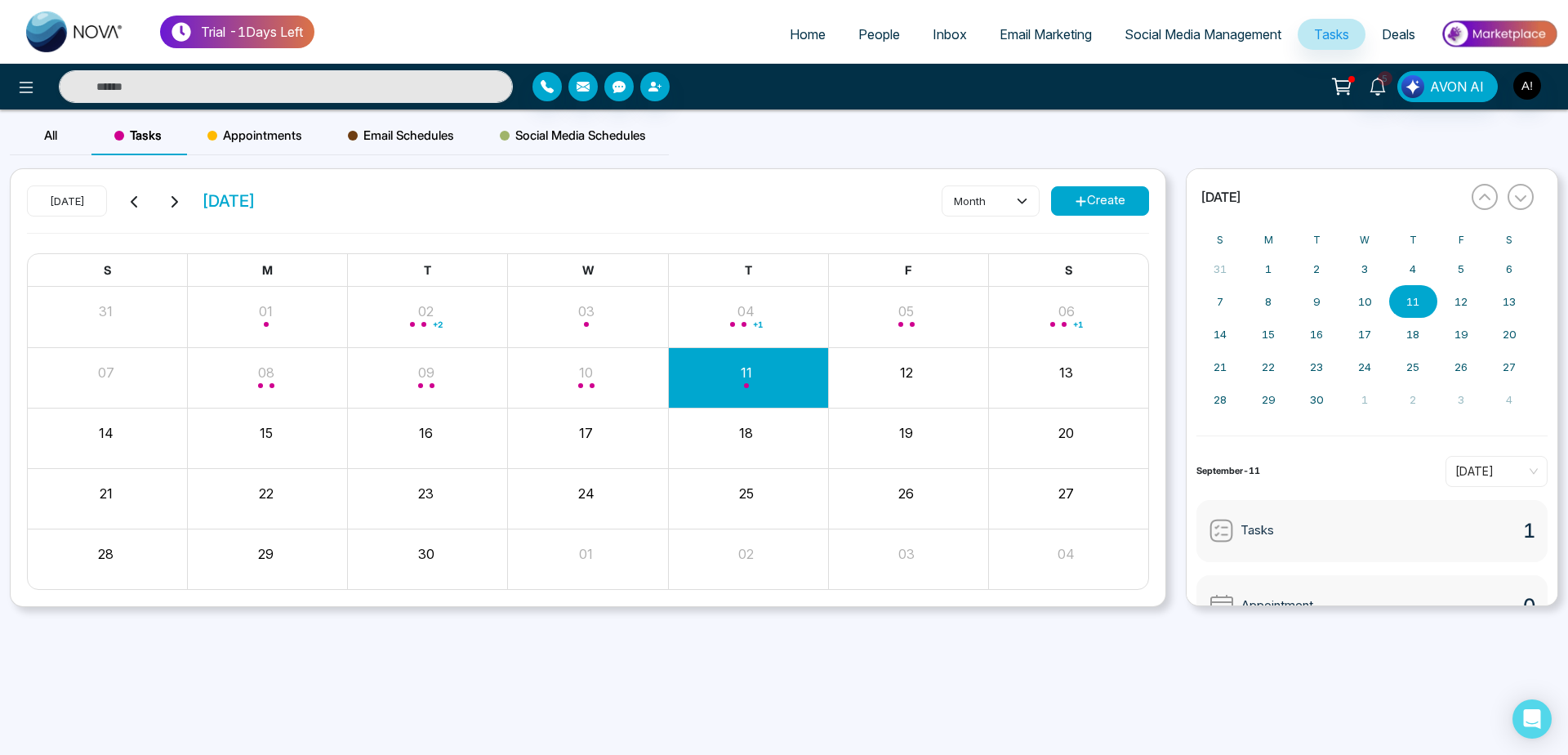
click at [1038, 30] on span "Email Marketing" at bounding box center [1046, 34] width 92 height 16
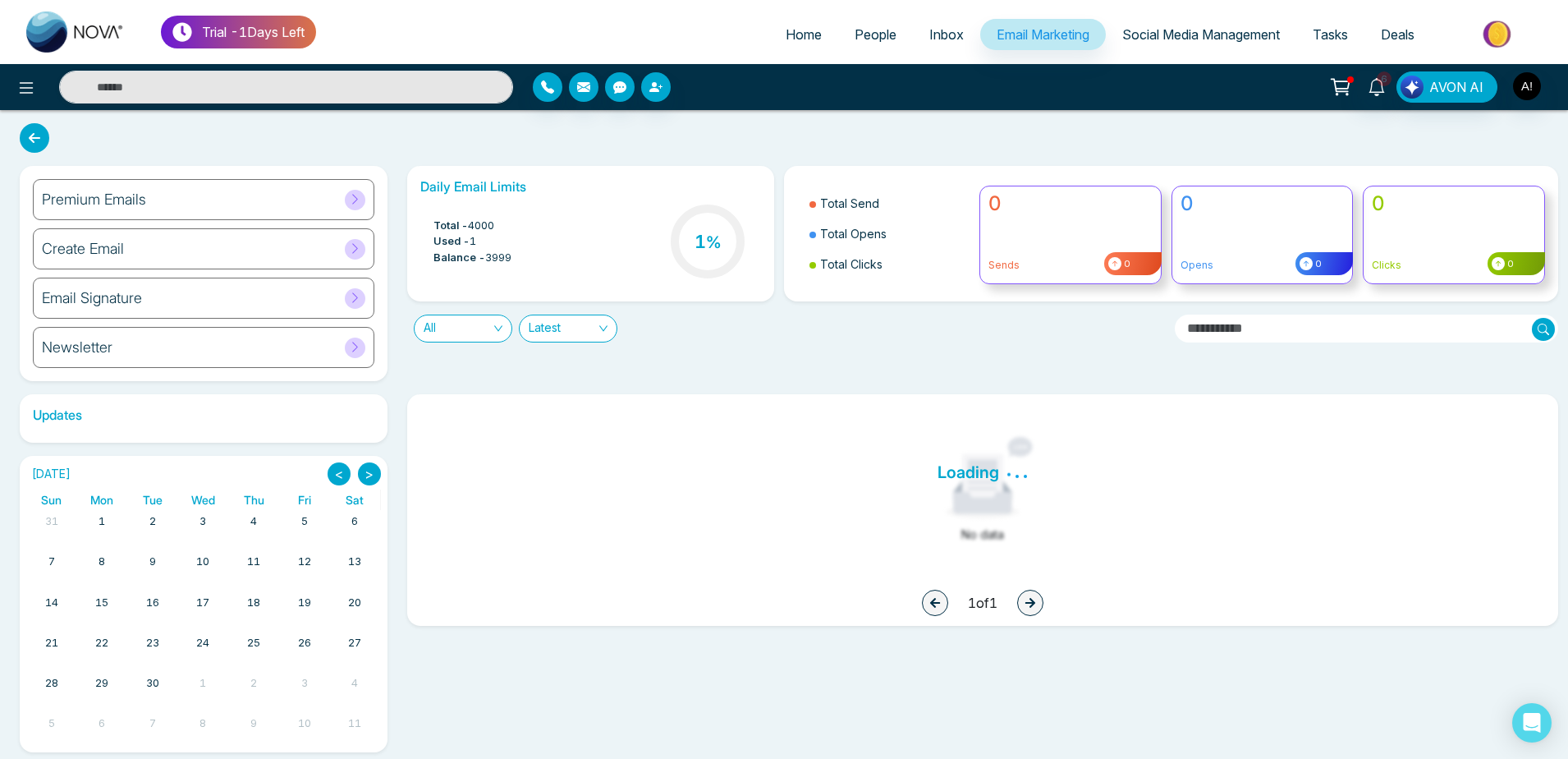
click at [769, 38] on link "Home" at bounding box center [804, 35] width 69 height 31
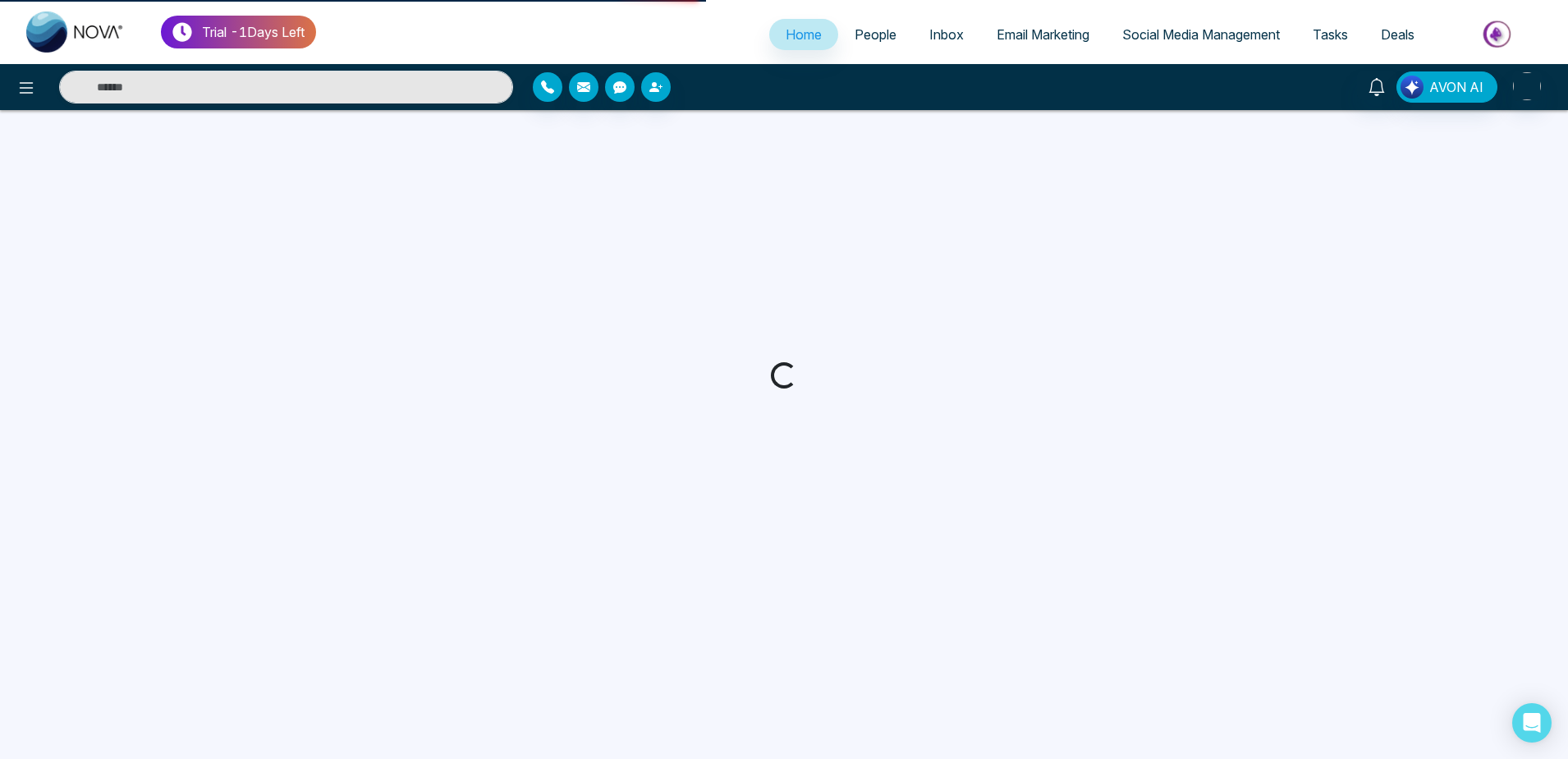
select select "*"
